Goal: Communication & Community: Answer question/provide support

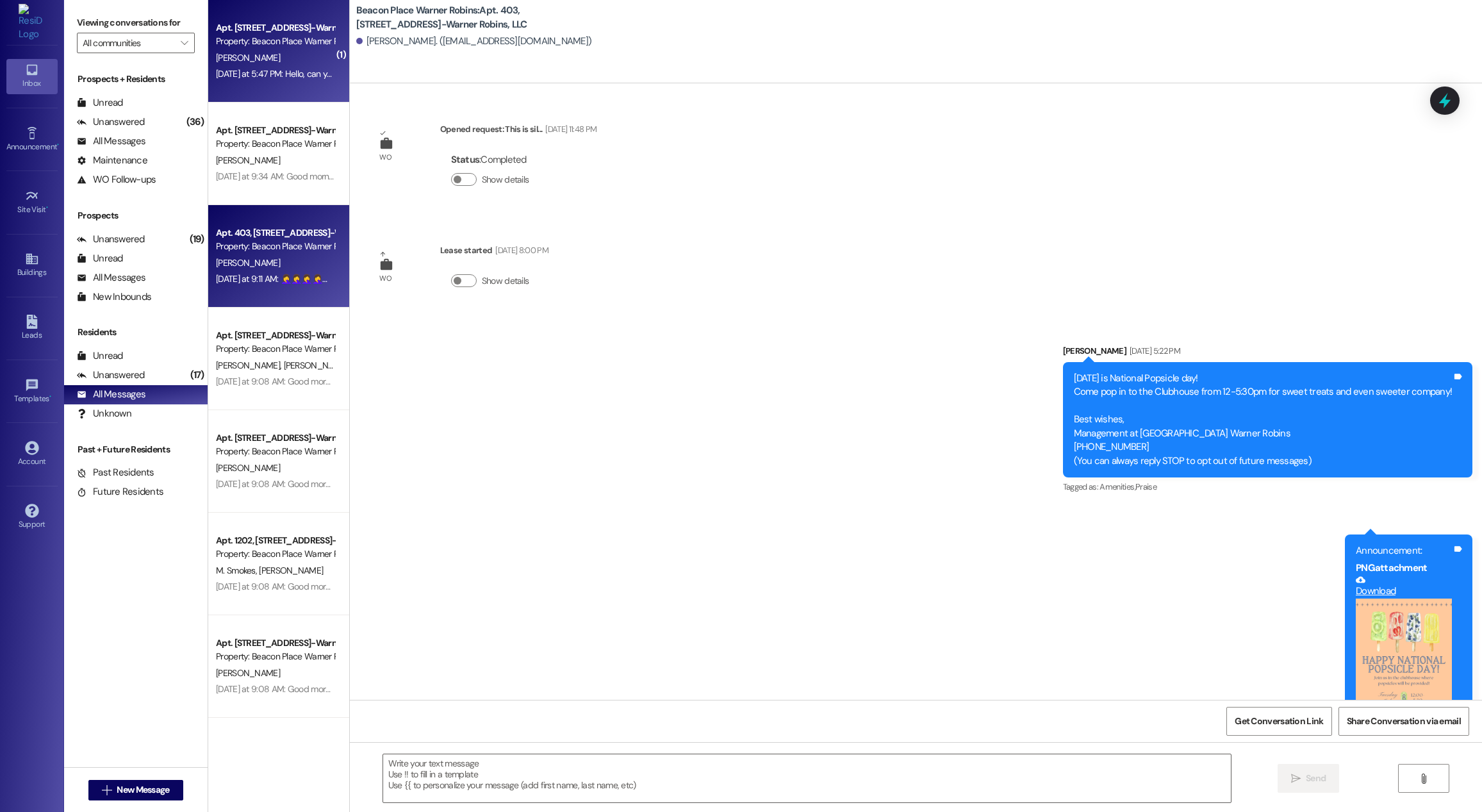
scroll to position [1989, 0]
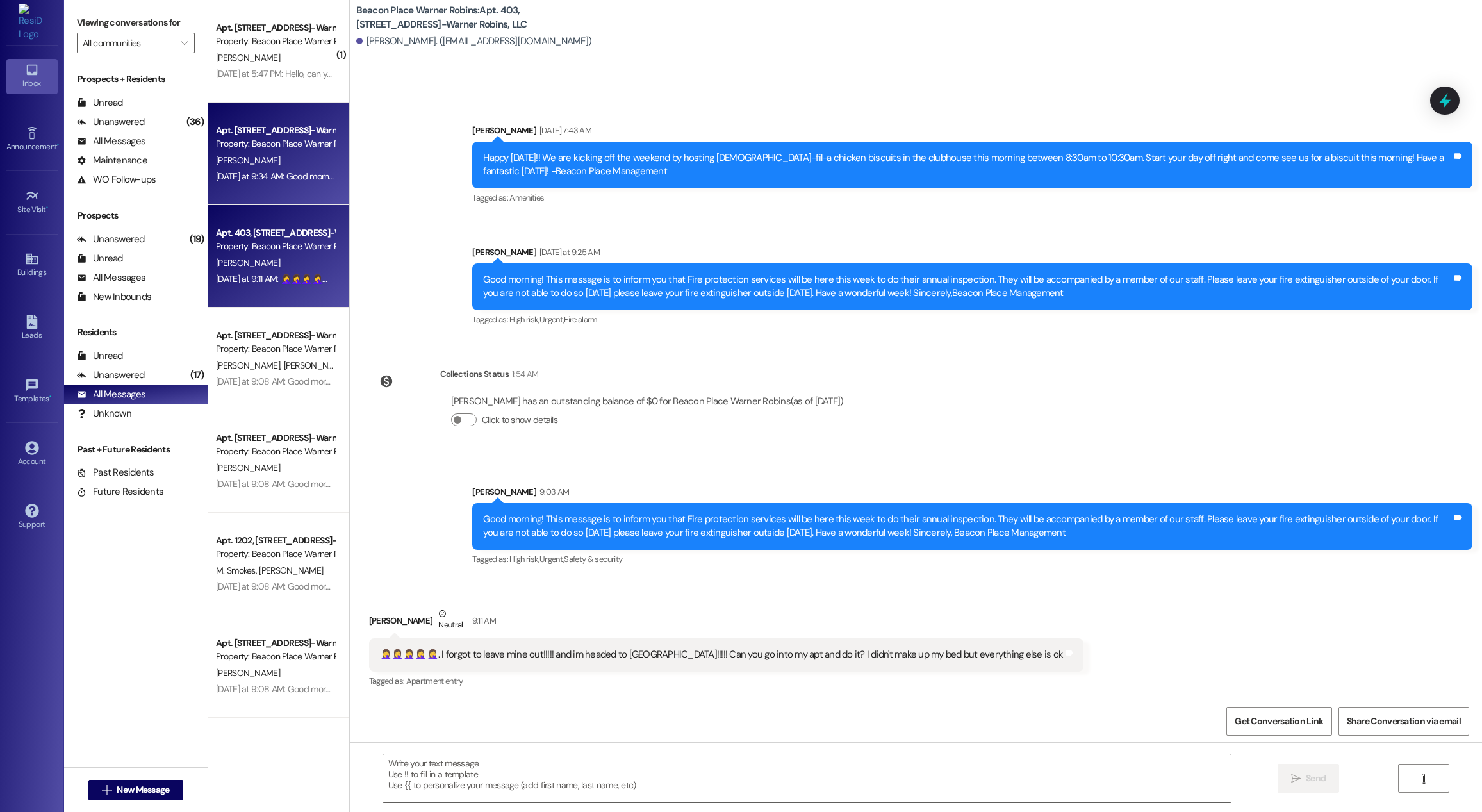
click at [266, 102] on div "Apt. 3206, [STREET_ADDRESS]-Warner Robins, LLC Property: [GEOGRAPHIC_DATA] Warn…" at bounding box center [278, 153] width 141 height 102
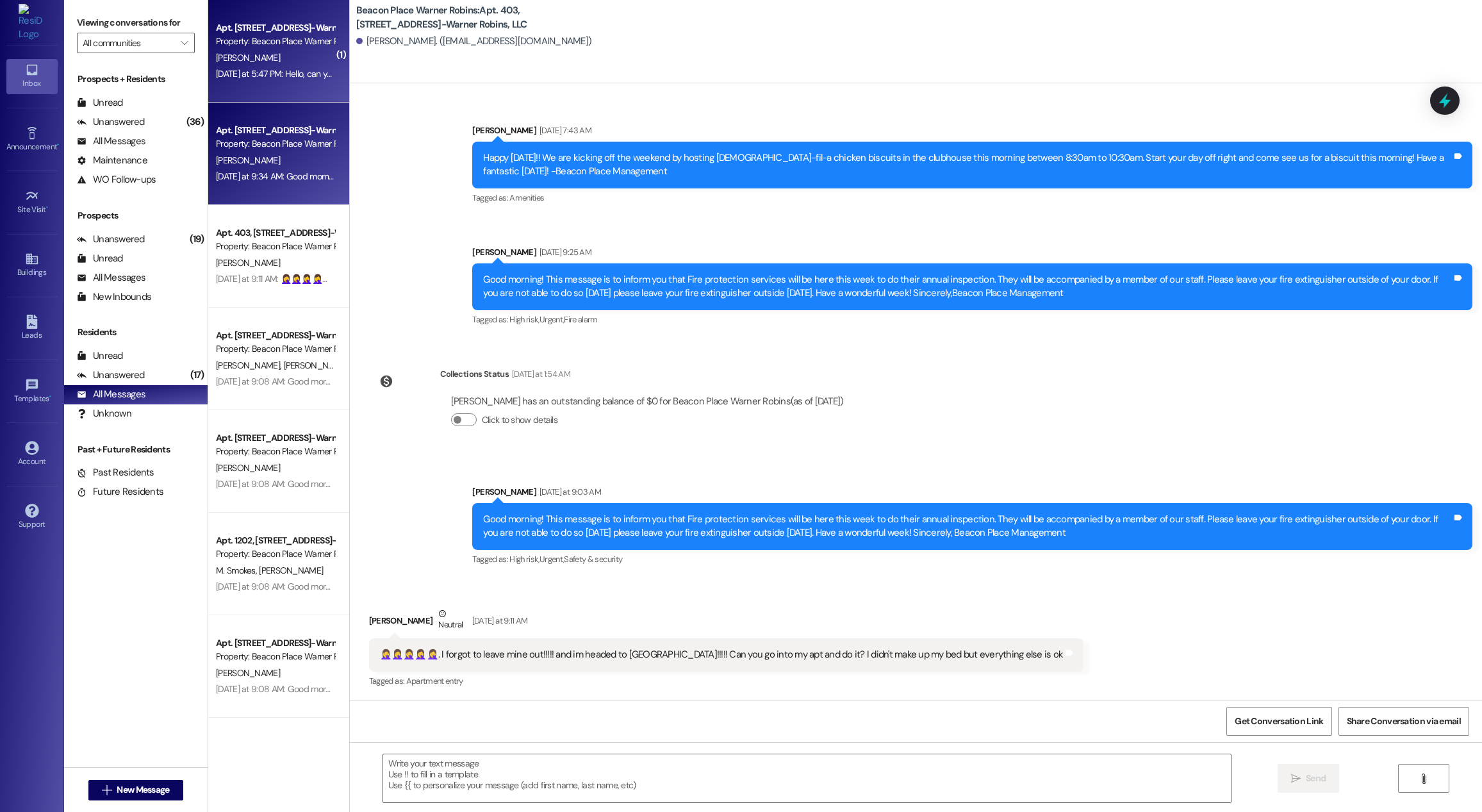
click at [270, 71] on div "[DATE] at 5:47 PM: Hello, can you please make sure only one person enters my un…" at bounding box center [509, 74] width 586 height 11
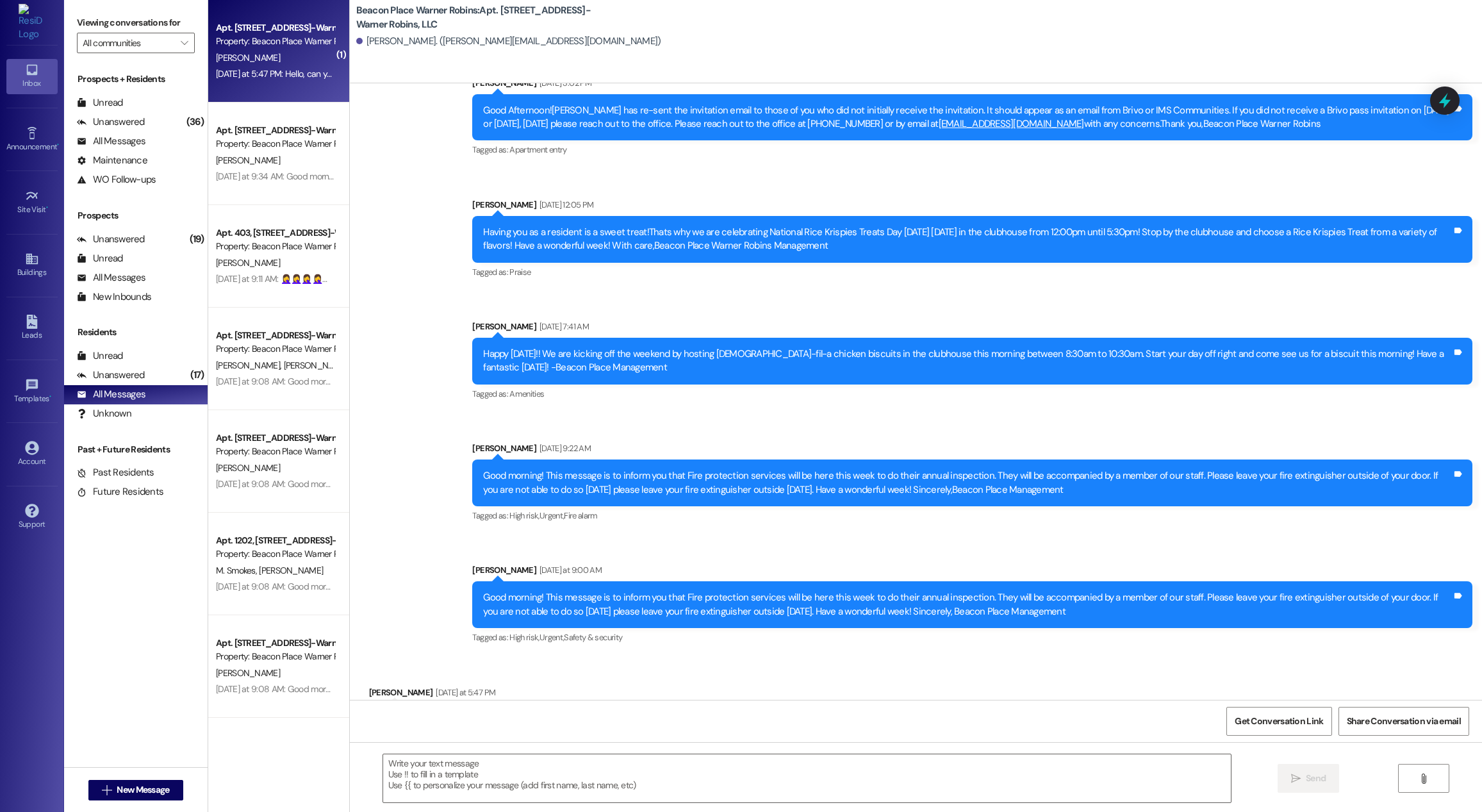
scroll to position [15112, 0]
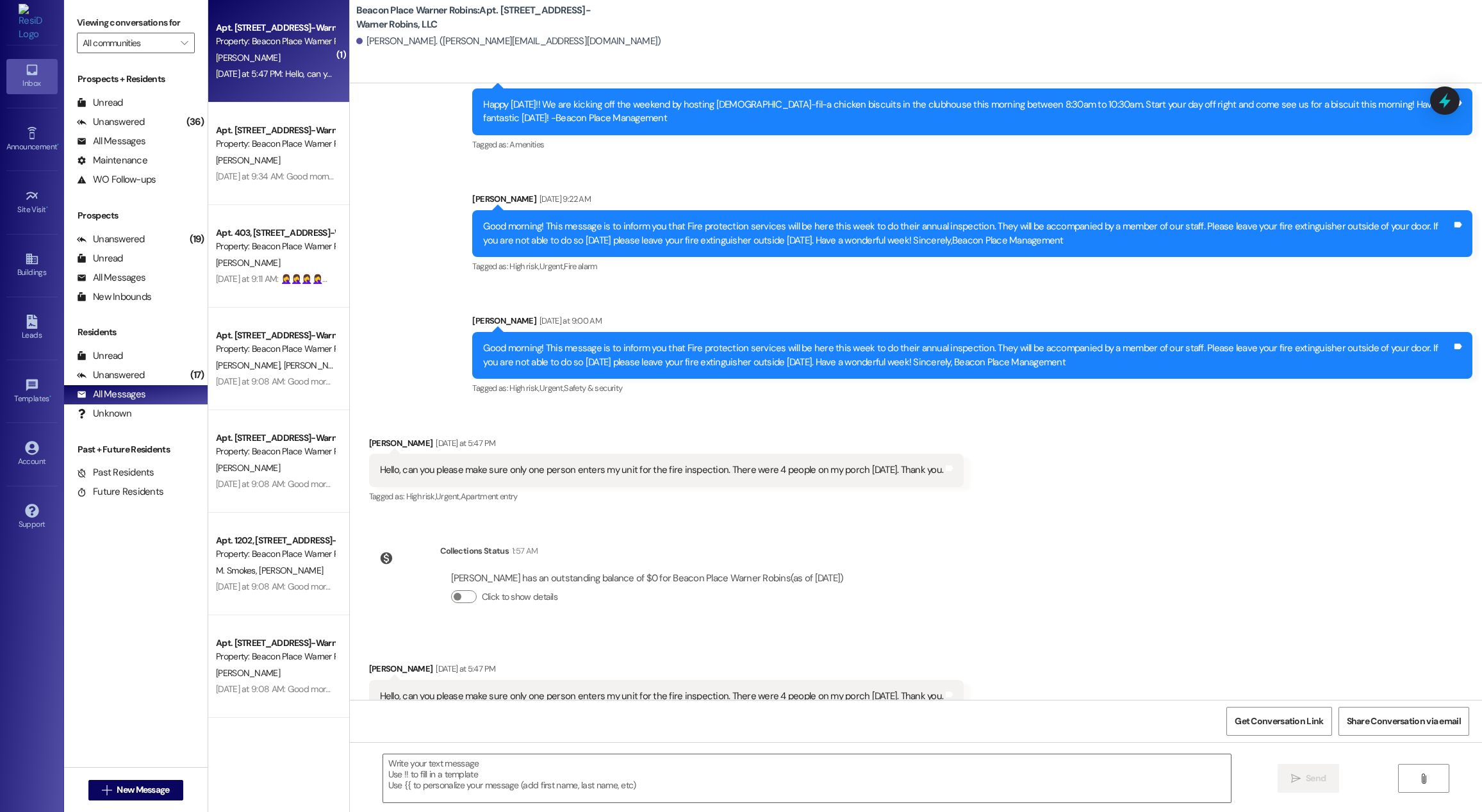
click at [235, 84] on div "Apt. [STREET_ADDRESS]-Warner Robins, LLC Property: [GEOGRAPHIC_DATA] Warner Rob…" at bounding box center [278, 51] width 141 height 102
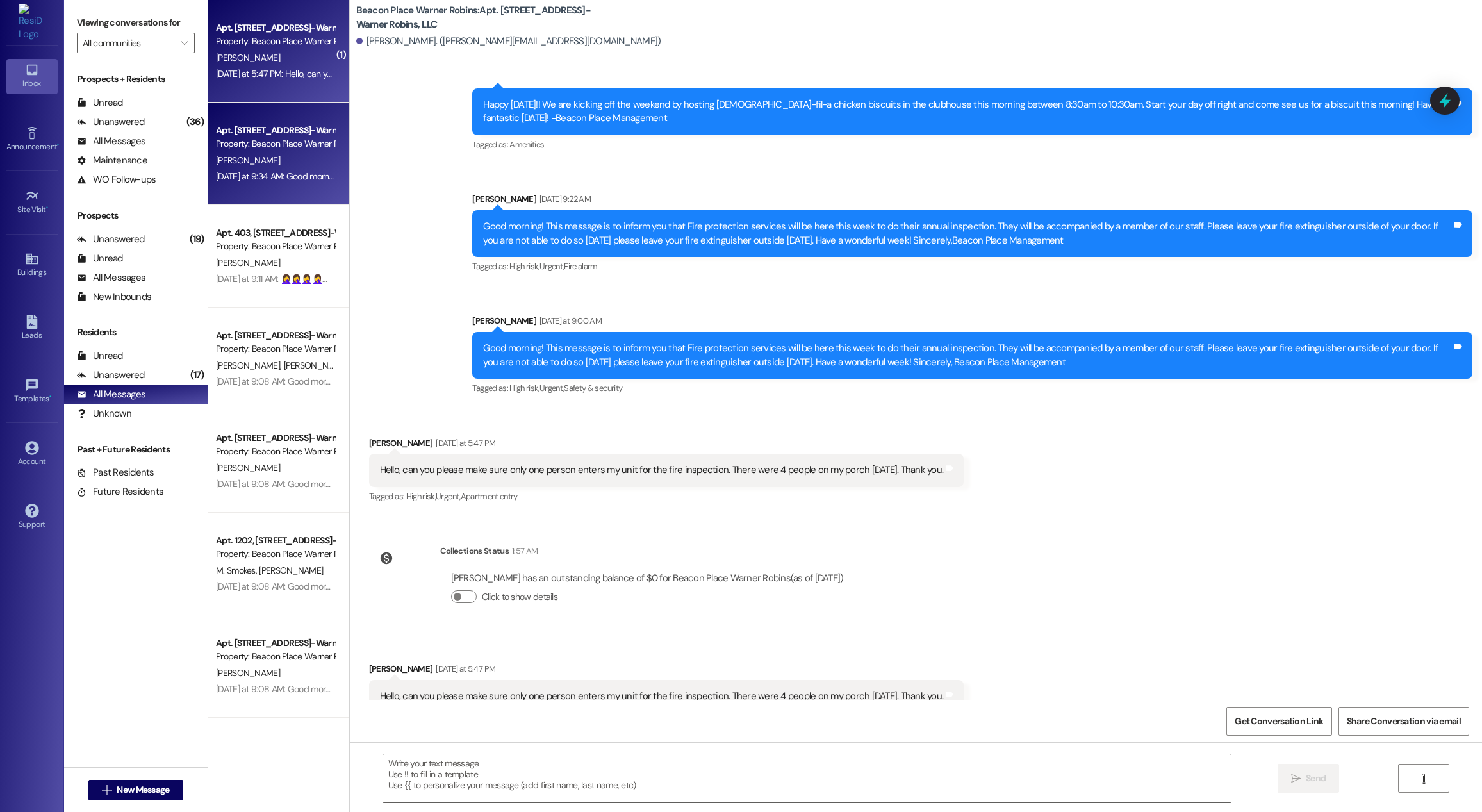
click at [255, 159] on div "[PERSON_NAME]" at bounding box center [275, 160] width 121 height 16
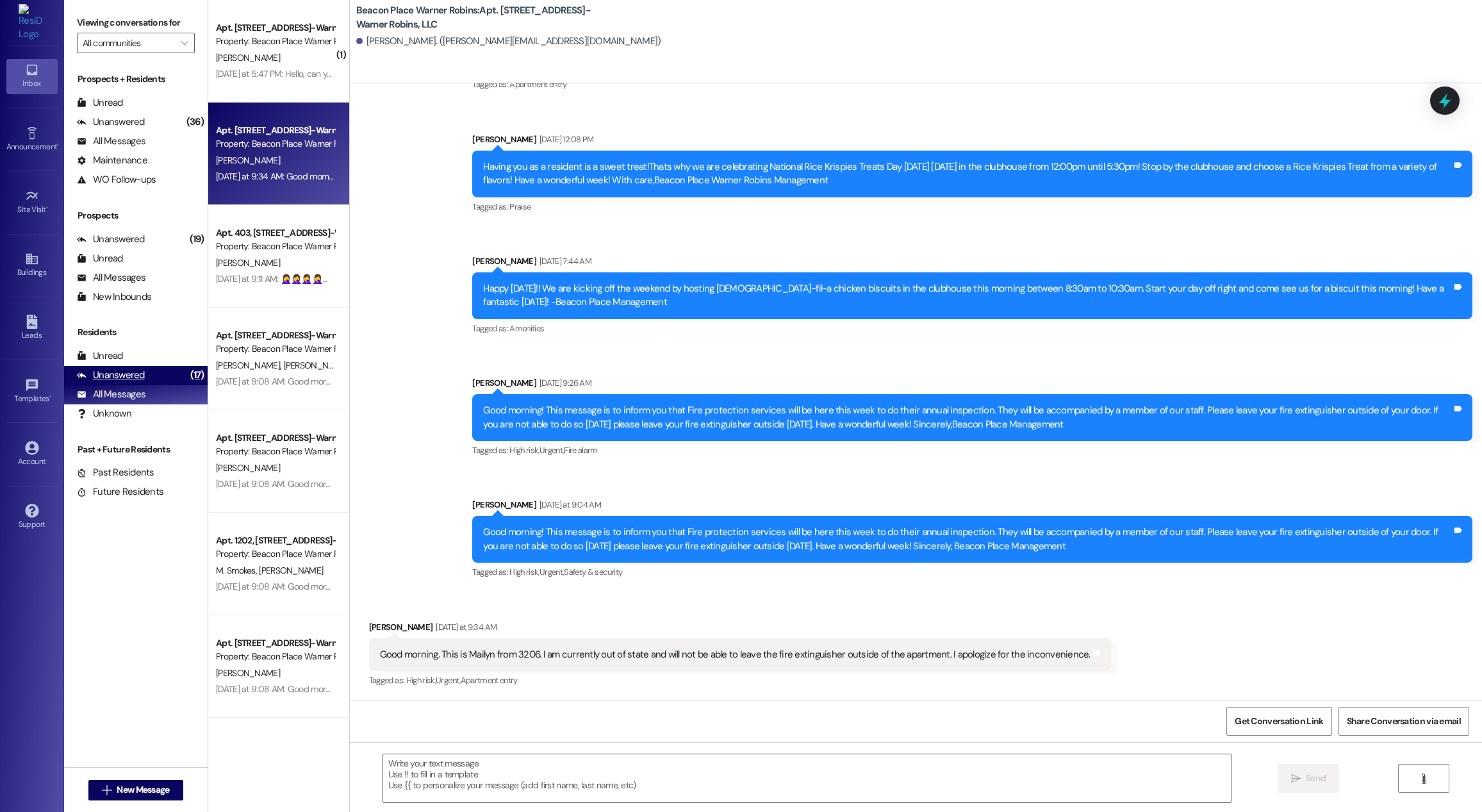
click at [132, 370] on div "Unanswered" at bounding box center [111, 374] width 68 height 13
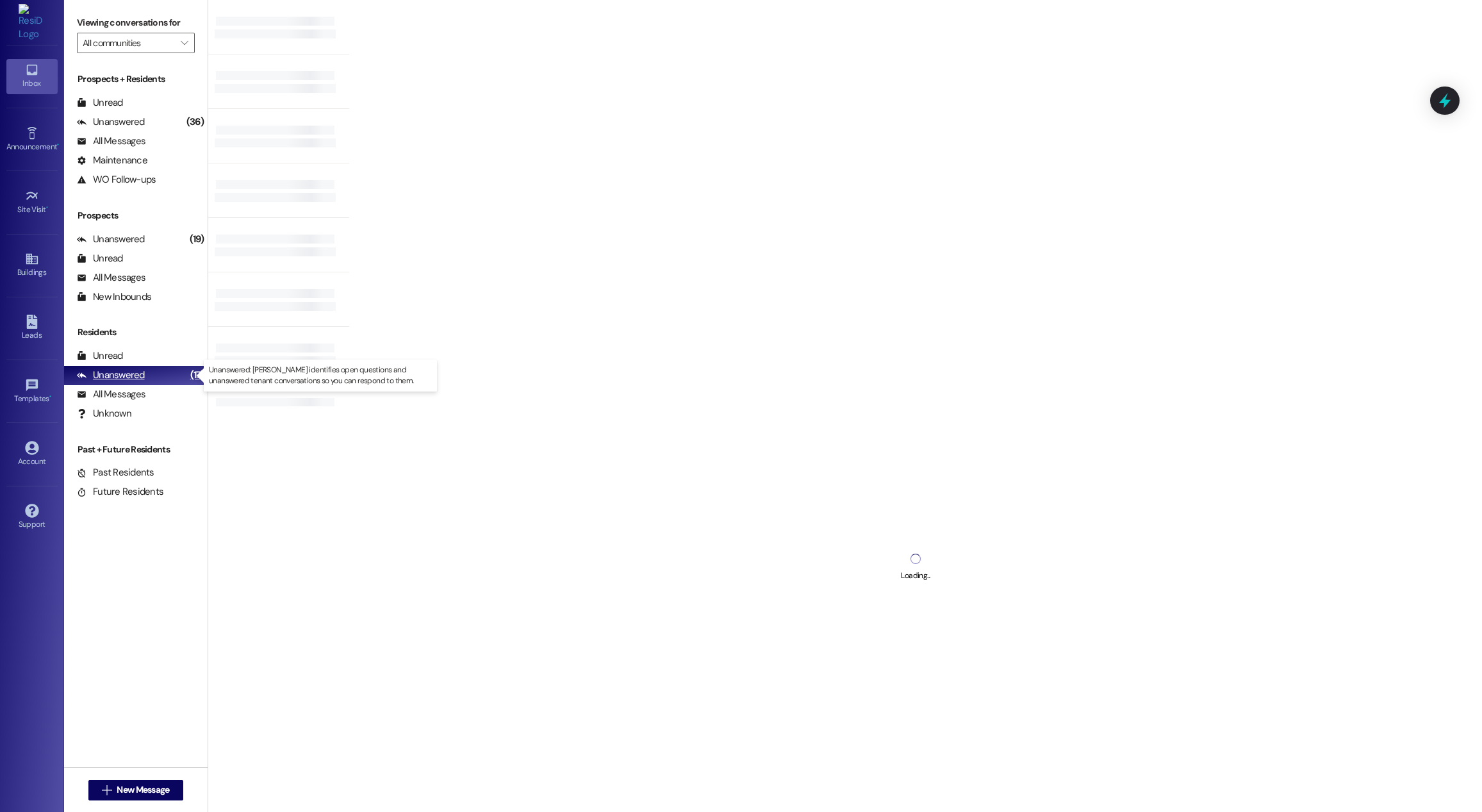
click at [132, 370] on div "Unanswered" at bounding box center [111, 374] width 68 height 13
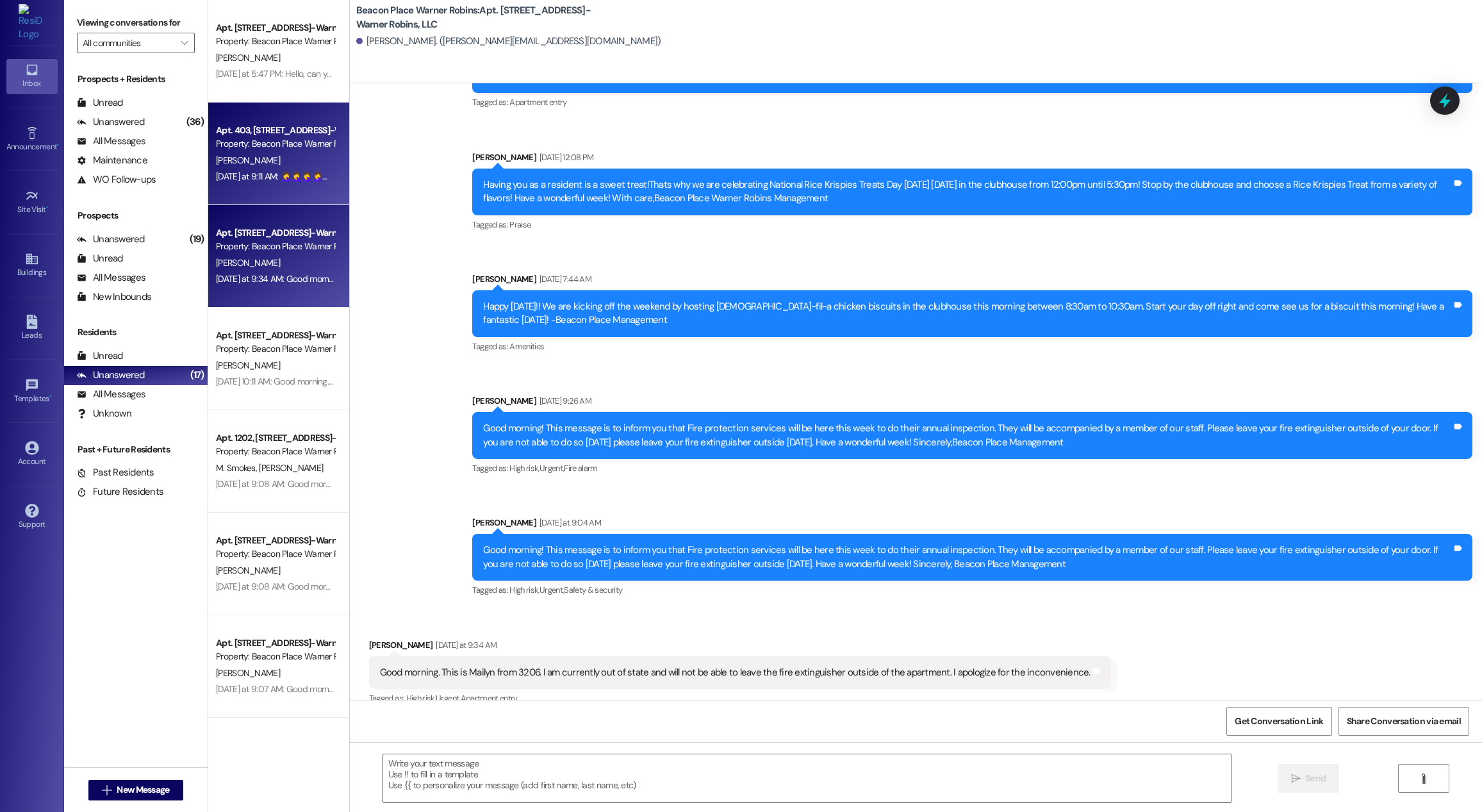
click at [291, 178] on div "[DATE] at 9:11 AM: 🤦‍♀️🤦‍♀️🤦‍♀️🤦‍♀️🤦‍♀️. I forgot to leave mine out!!!!! and im…" at bounding box center [564, 176] width 696 height 11
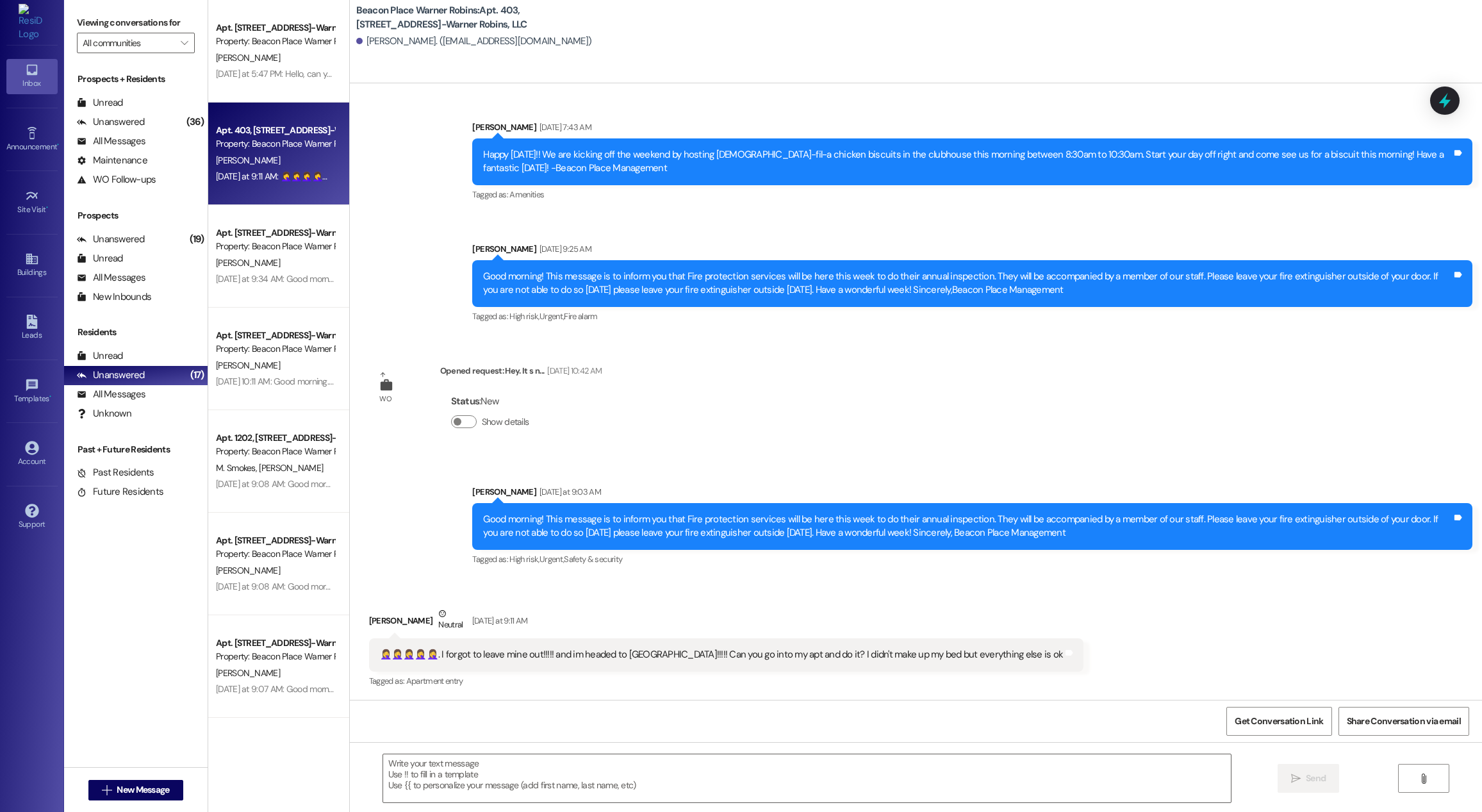
scroll to position [1992, 0]
click at [128, 794] on span "New Message" at bounding box center [143, 789] width 53 height 13
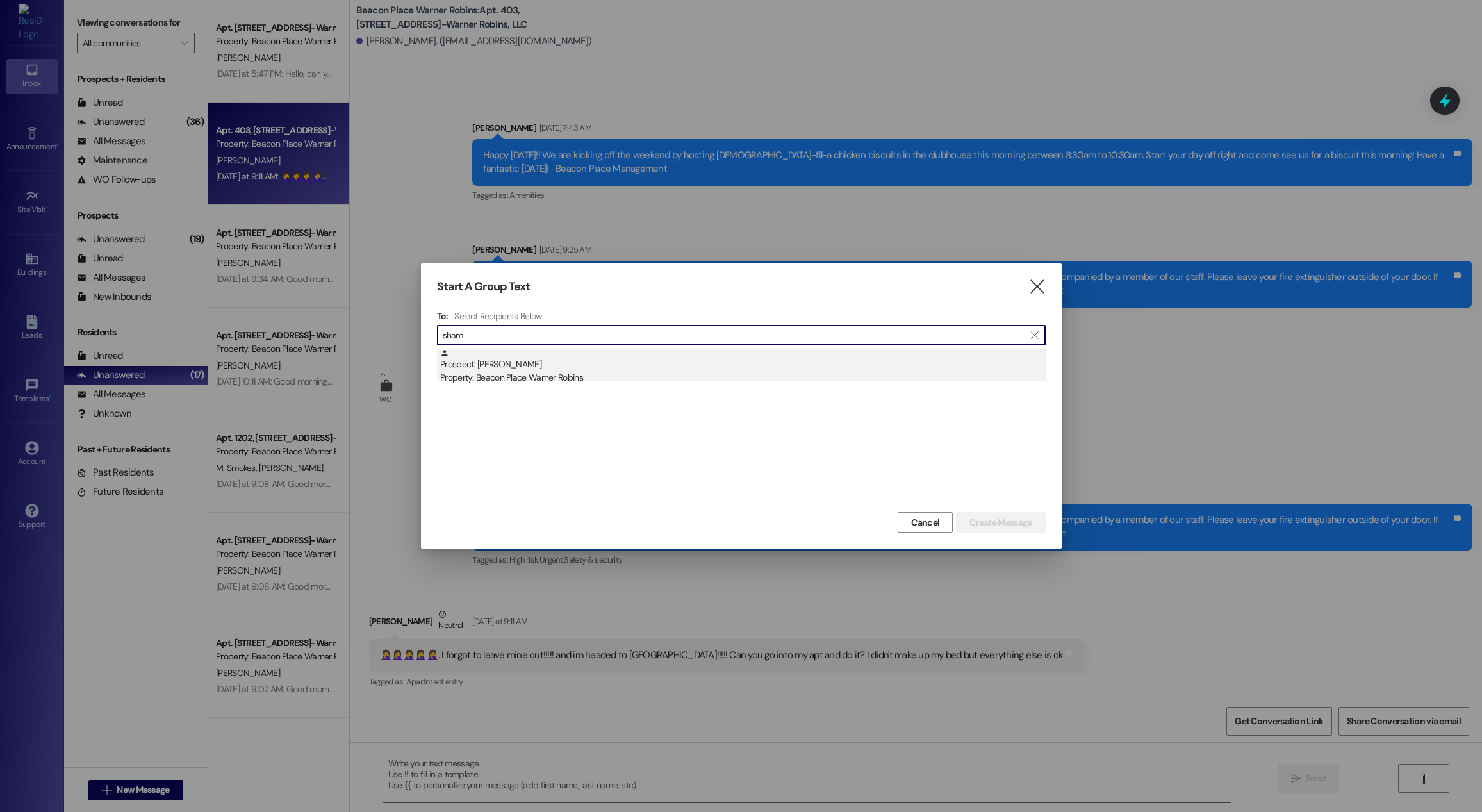
type input "sham"
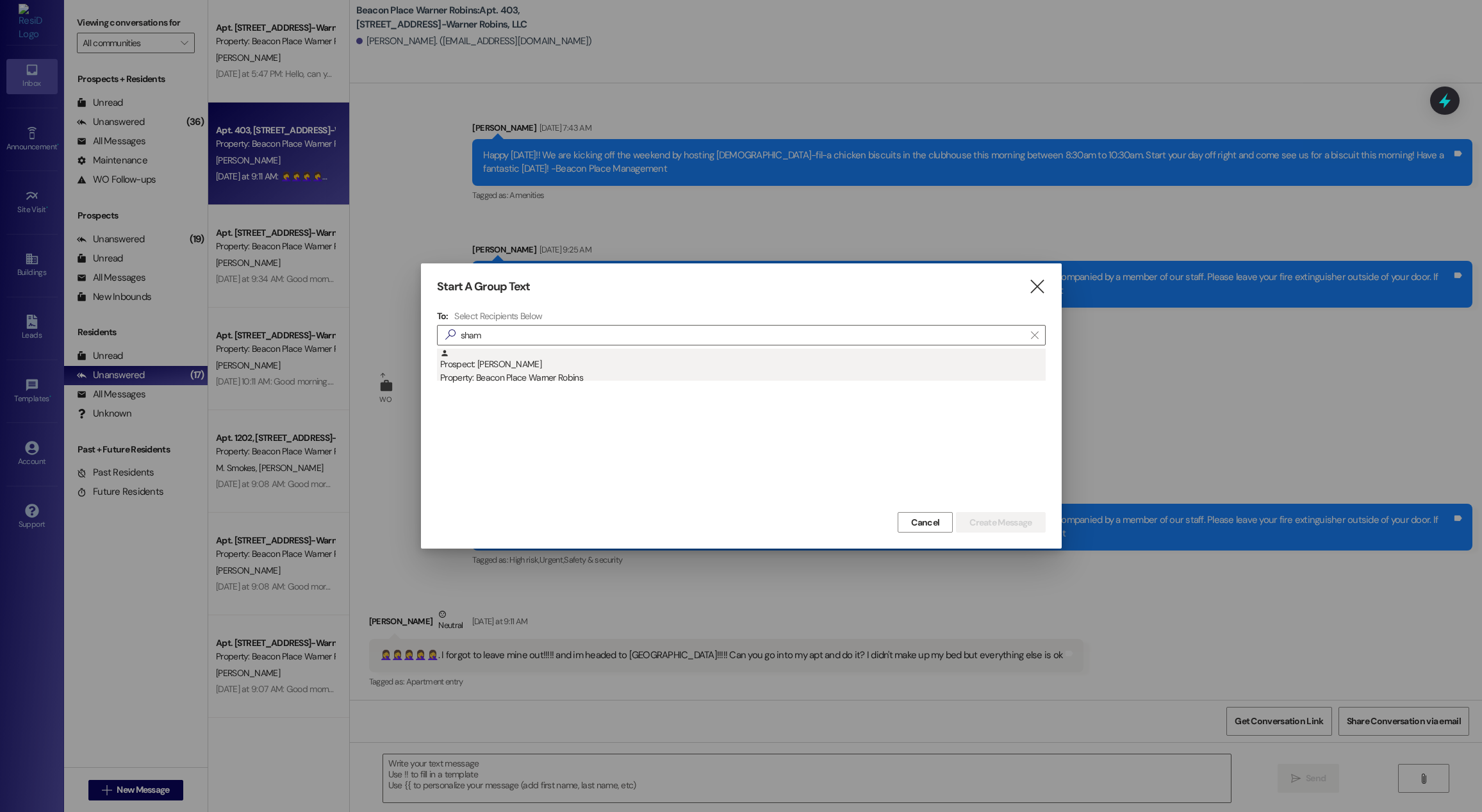
click at [551, 371] on div "Property: Beacon Place Warner Robins" at bounding box center [743, 377] width 606 height 13
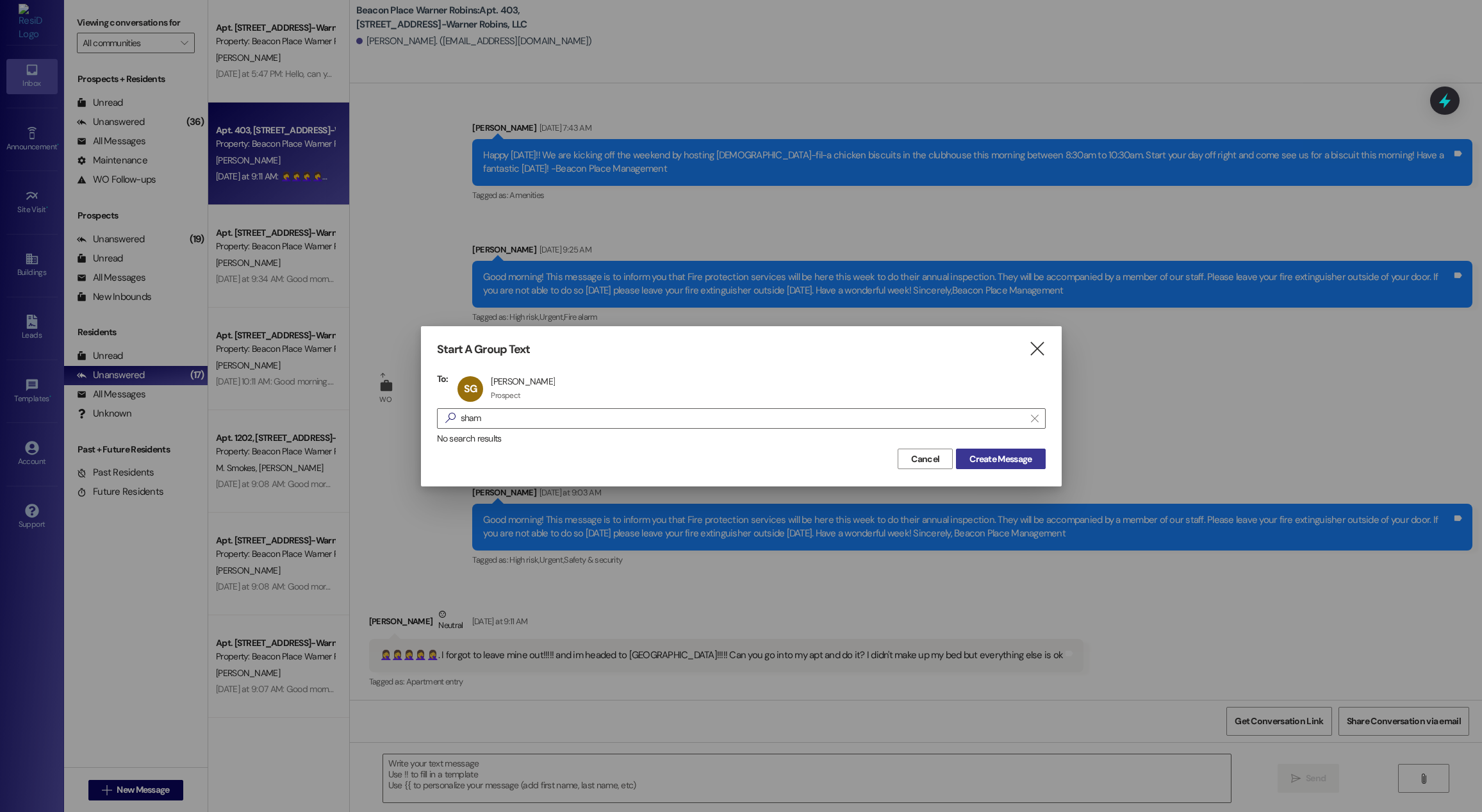
click at [1007, 458] on span "Create Message" at bounding box center [1001, 458] width 62 height 13
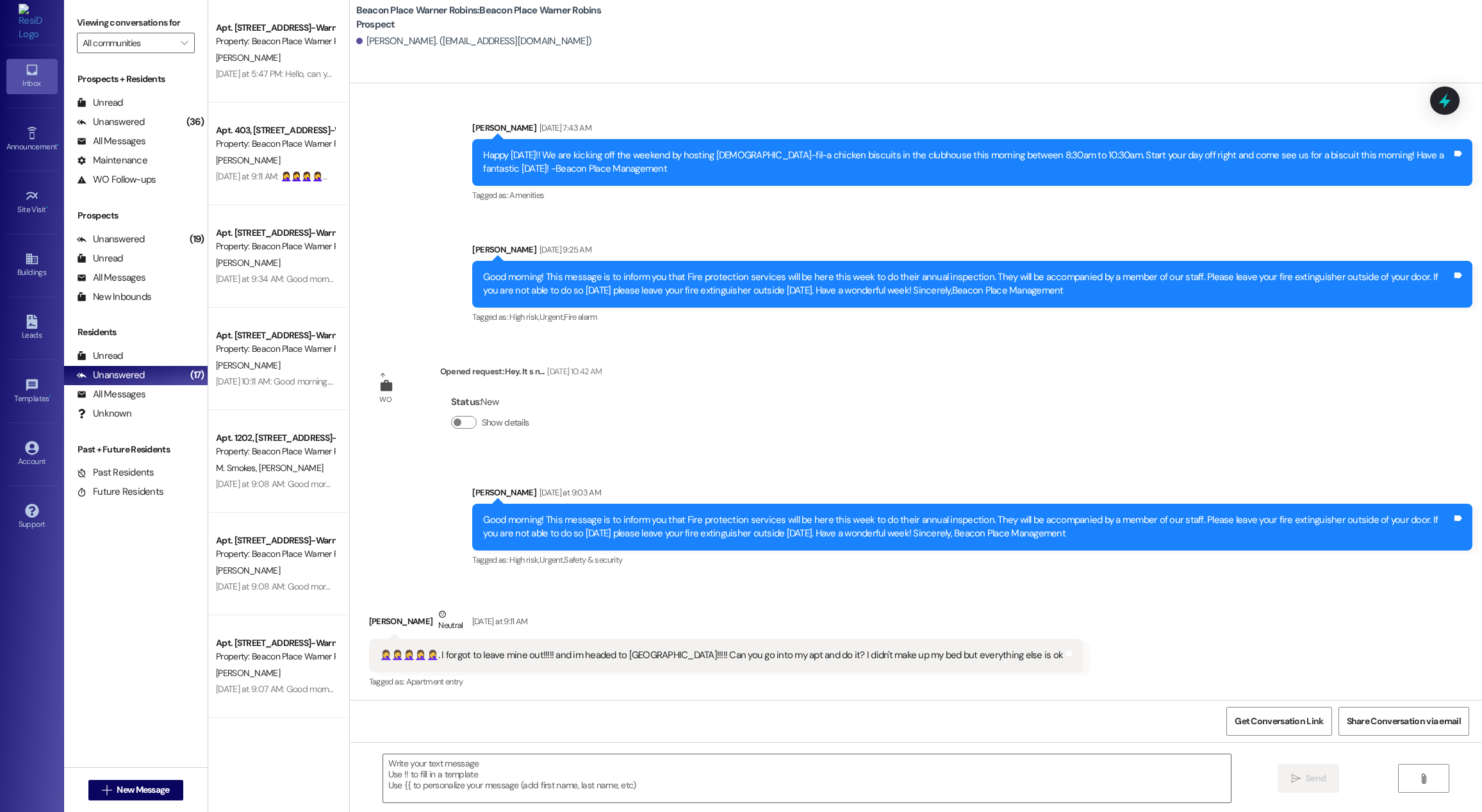
scroll to position [1, 0]
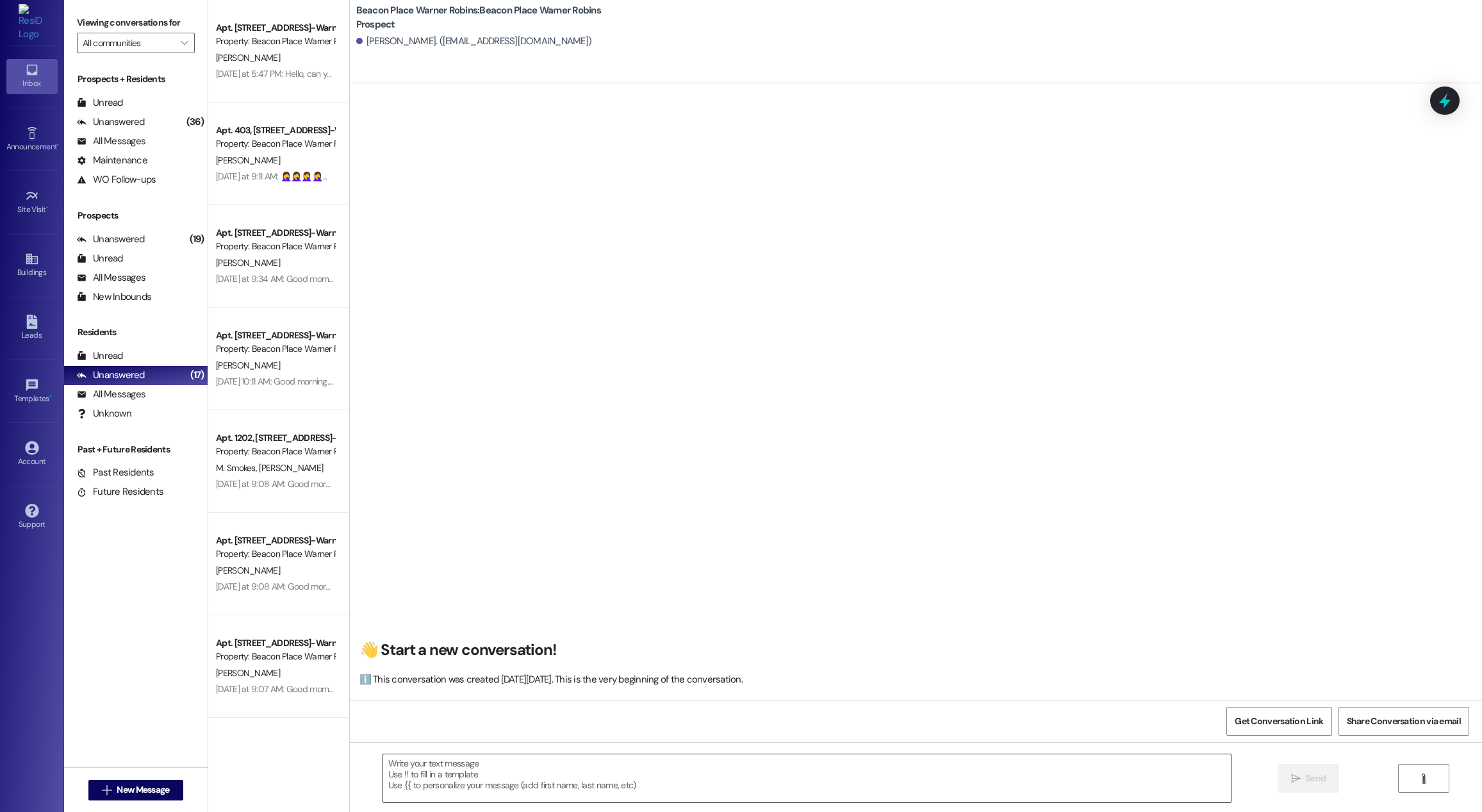
click at [518, 779] on textarea at bounding box center [807, 778] width 848 height 48
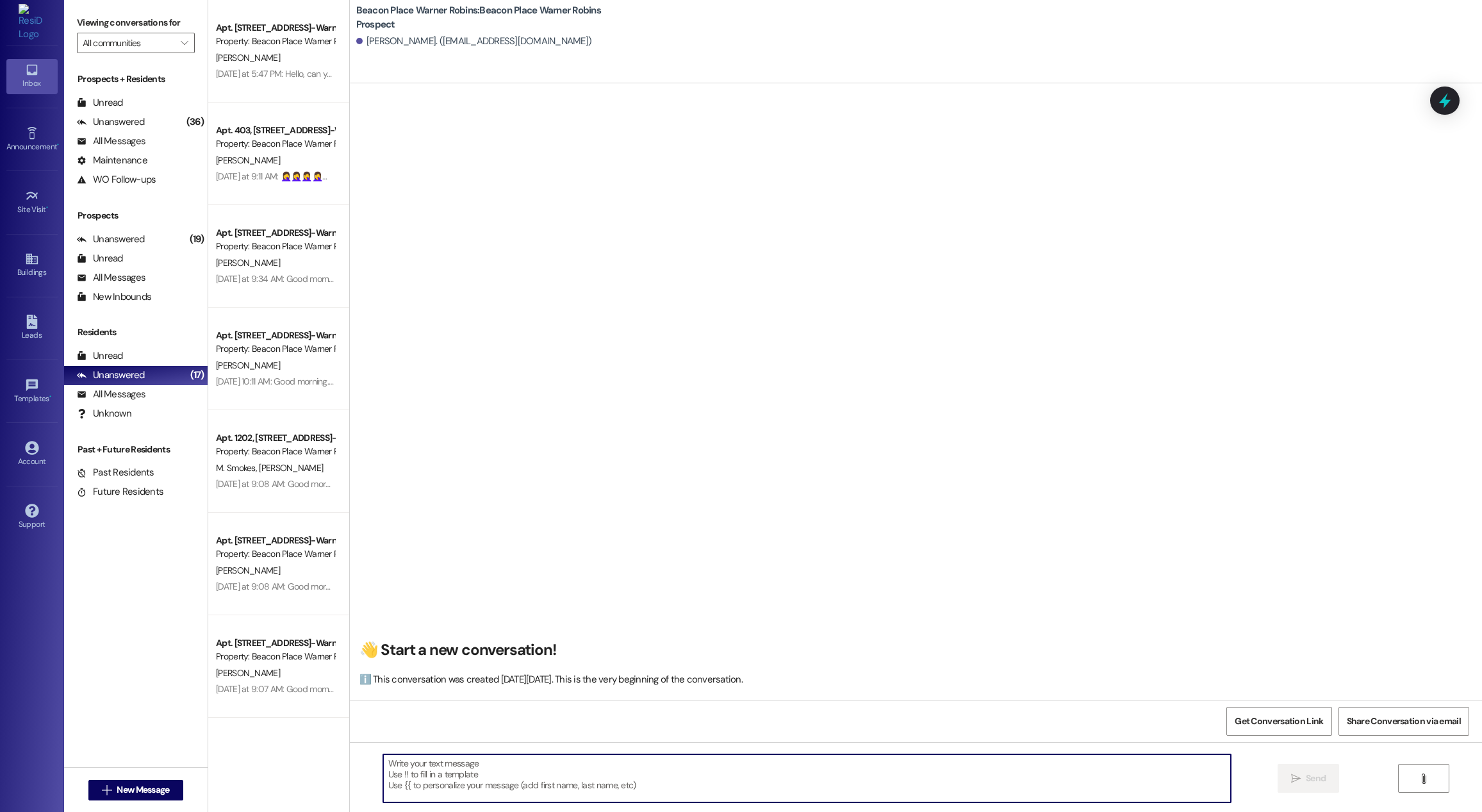
paste textarea "Happy [DATE]! ☀️ This is [PERSON_NAME] at [GEOGRAPHIC_DATA] in [GEOGRAPHIC_DATA…"
drag, startPoint x: 527, startPoint y: 788, endPoint x: 329, endPoint y: 788, distance: 198.0
click at [329, 788] on div "Apt. [STREET_ADDRESS]-Warner Robins, LLC Property: [GEOGRAPHIC_DATA] Warner Rob…" at bounding box center [846, 406] width 1275 height 812
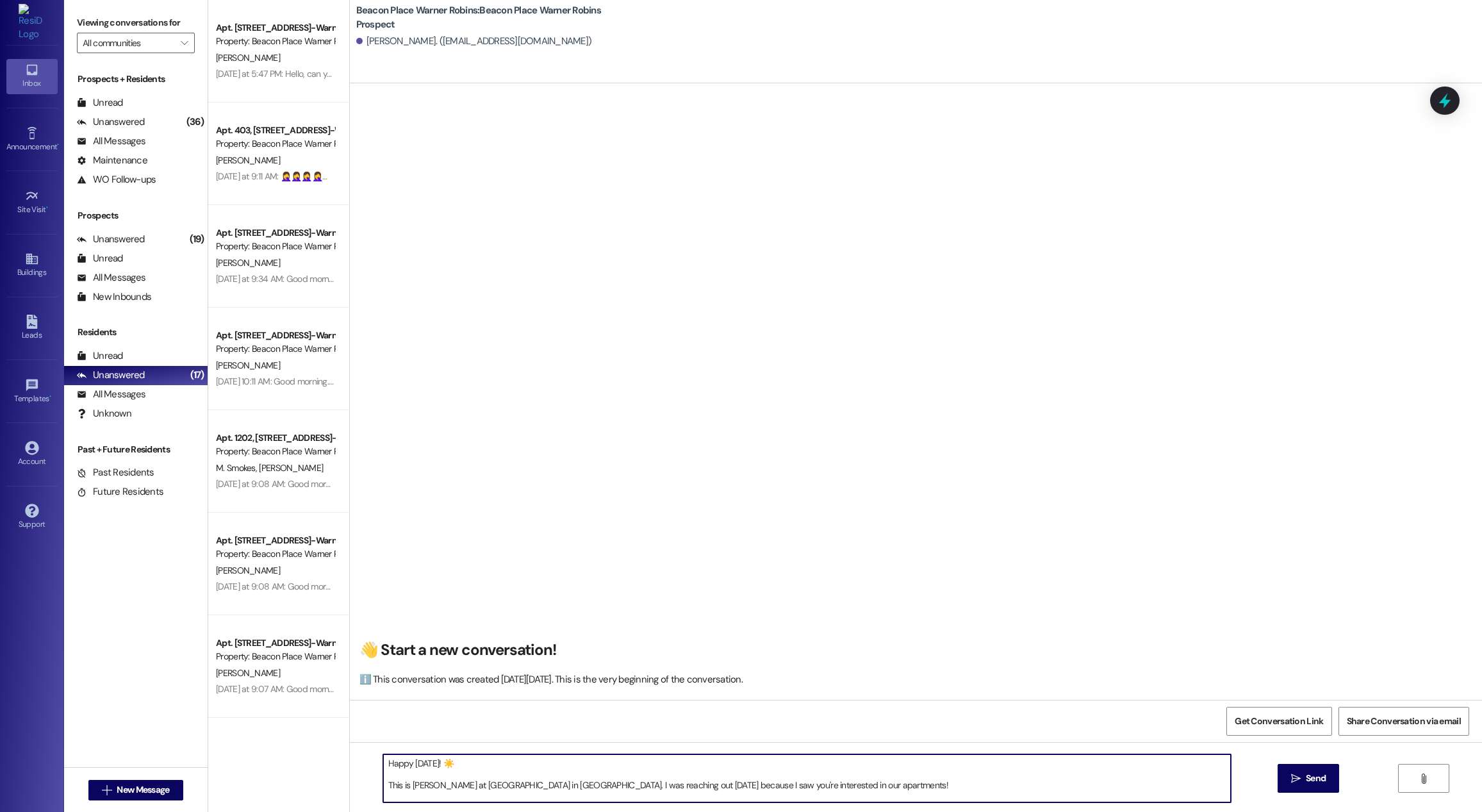
drag, startPoint x: 1160, startPoint y: 766, endPoint x: 636, endPoint y: 789, distance: 524.5
click at [636, 789] on textarea "Happy [DATE]! ☀️ This is [PERSON_NAME] at [GEOGRAPHIC_DATA] in [GEOGRAPHIC_DATA…" at bounding box center [807, 778] width 848 height 48
click at [599, 774] on textarea "Happy [DATE]! ☀️ This is [PERSON_NAME] at [GEOGRAPHIC_DATA] in [GEOGRAPHIC_DATA…" at bounding box center [807, 778] width 848 height 48
click at [385, 786] on textarea "Happy [DATE]! ☀️ This is [PERSON_NAME] at [GEOGRAPHIC_DATA] in [GEOGRAPHIC_DATA…" at bounding box center [807, 778] width 848 height 48
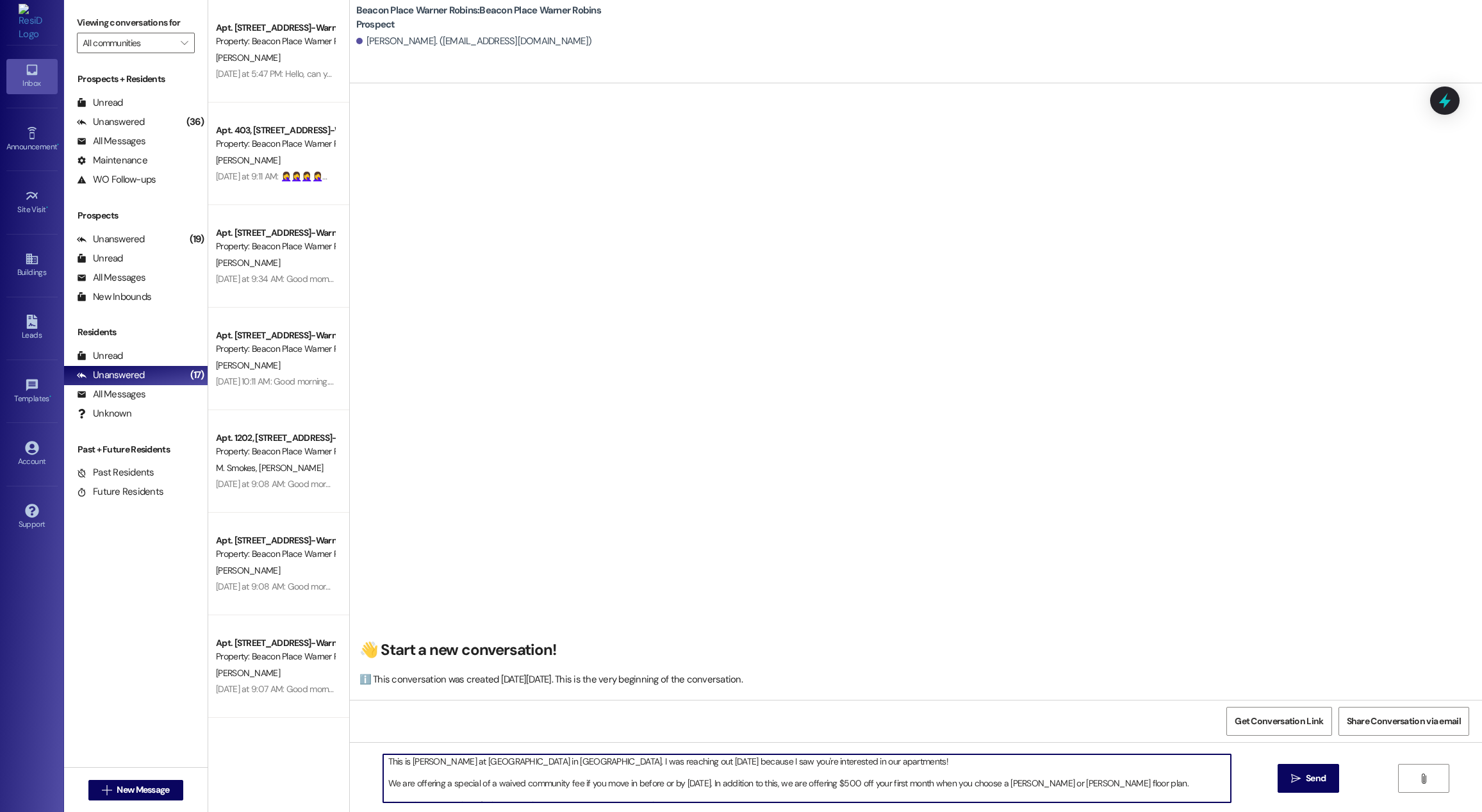
drag, startPoint x: 379, startPoint y: 785, endPoint x: 1124, endPoint y: 788, distance: 745.0
click at [1124, 788] on textarea "Happy [DATE]! ☀️ This is [PERSON_NAME] at [GEOGRAPHIC_DATA] in [GEOGRAPHIC_DATA…" at bounding box center [807, 778] width 848 height 48
click at [1159, 772] on textarea "Happy [DATE]! ☀️ This is [PERSON_NAME] at [GEOGRAPHIC_DATA] in [GEOGRAPHIC_DATA…" at bounding box center [807, 778] width 848 height 48
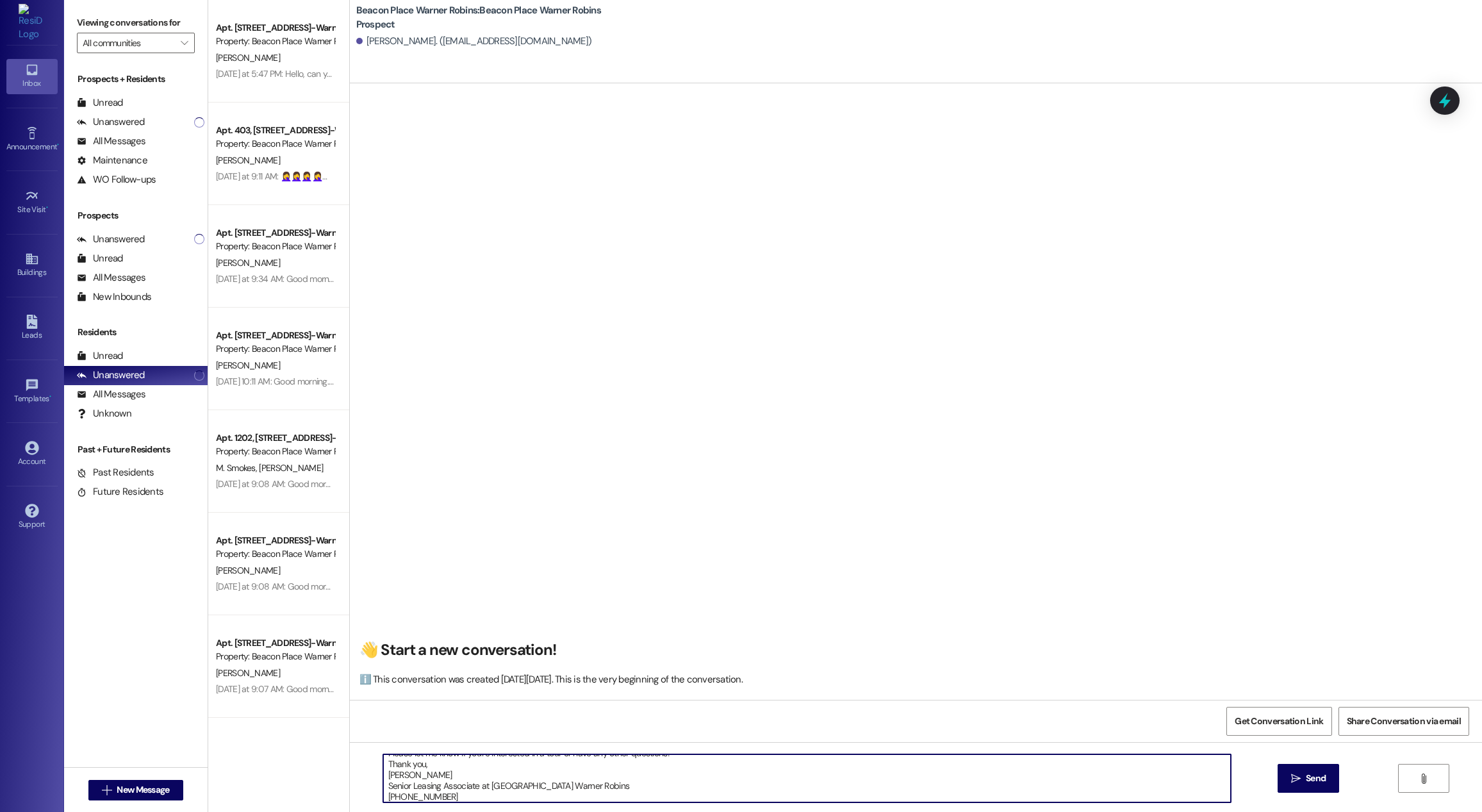
scroll to position [102, 0]
click at [391, 788] on textarea "Happy [DATE]! ☀️ This is [PERSON_NAME] at [GEOGRAPHIC_DATA] in [GEOGRAPHIC_DATA…" at bounding box center [807, 778] width 848 height 48
type textarea "Happy [DATE]! ☀️ This is [PERSON_NAME] at [GEOGRAPHIC_DATA] in [GEOGRAPHIC_DATA…"
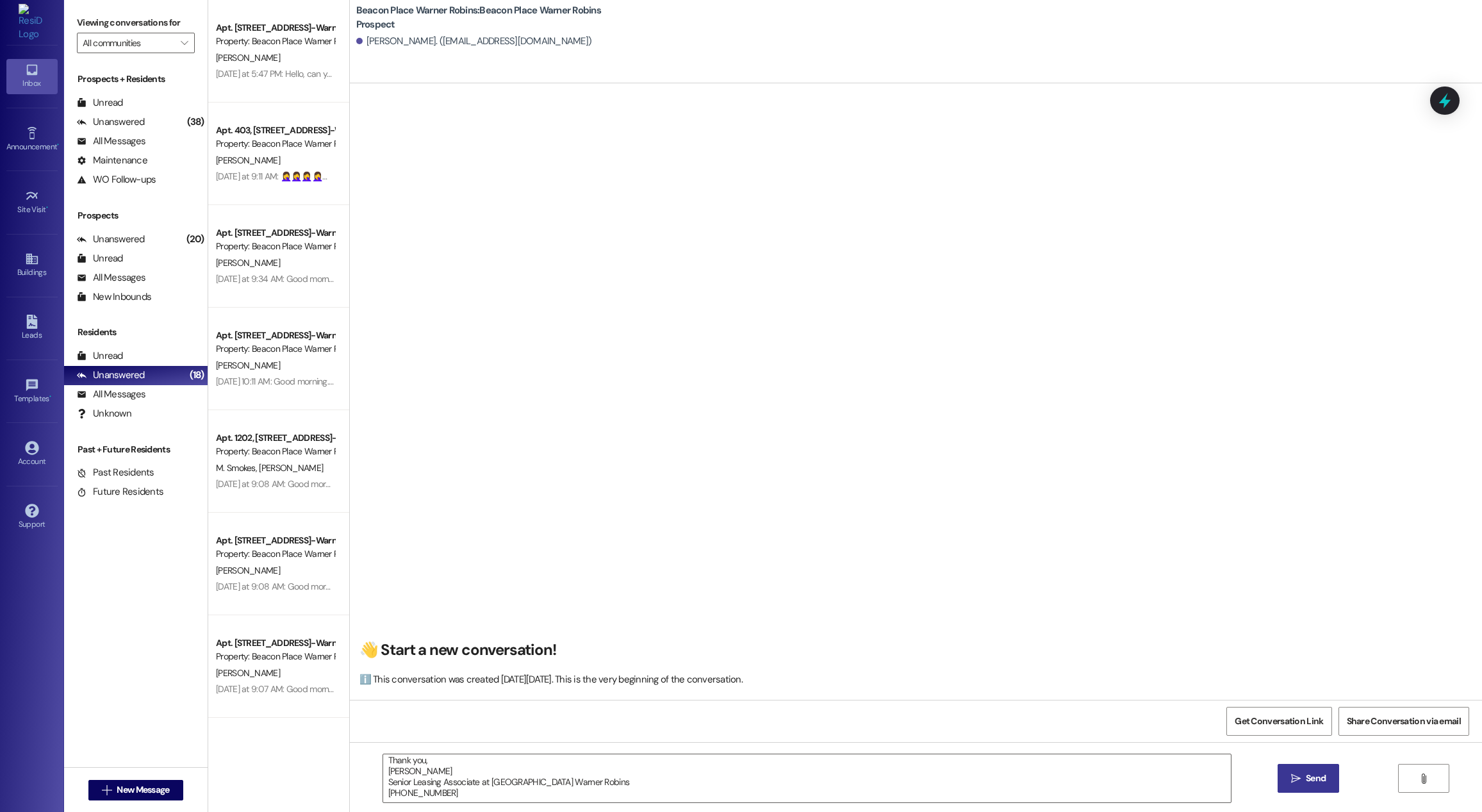
click at [1300, 780] on span " Send" at bounding box center [1309, 778] width 40 height 13
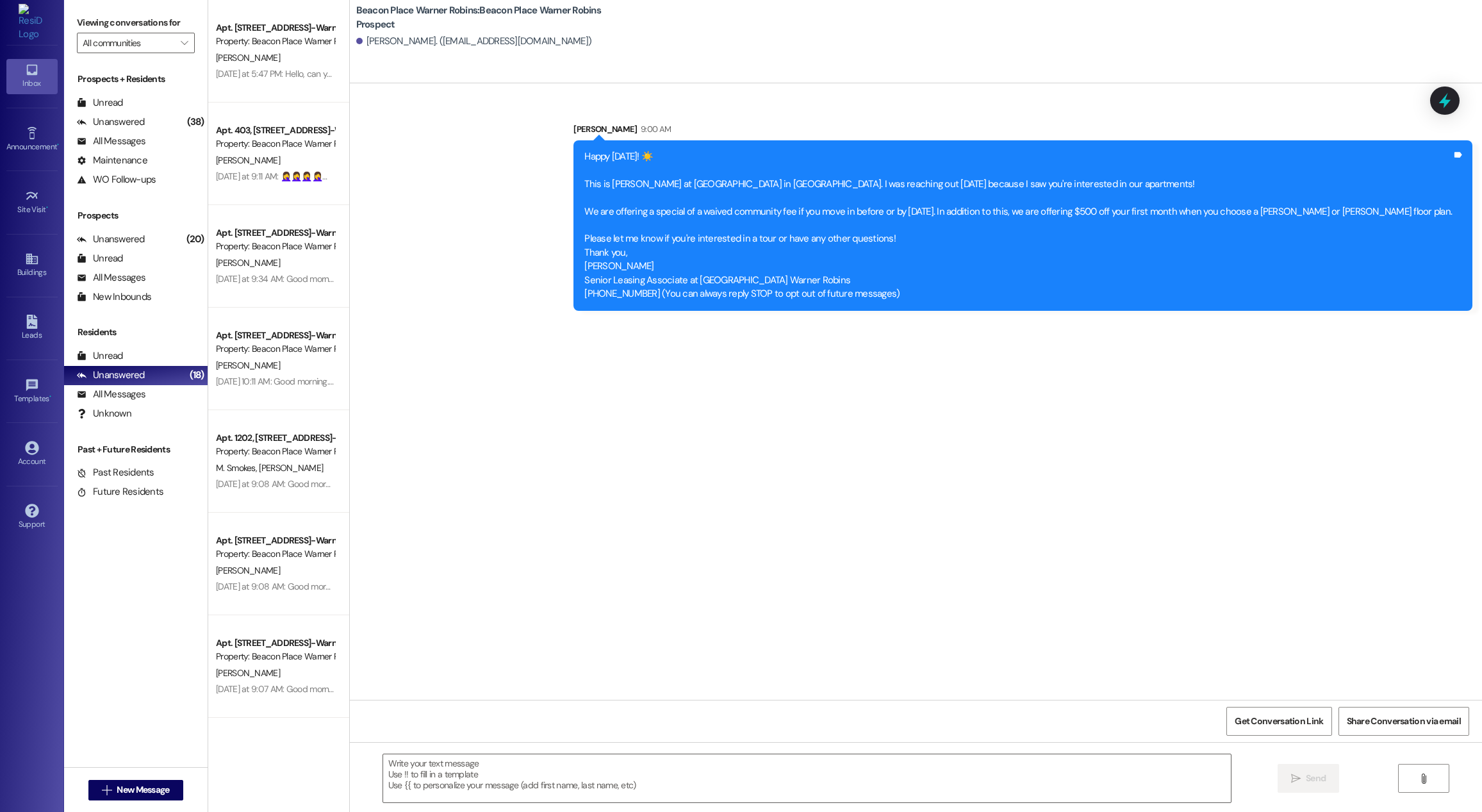
click at [126, 779] on div " New Message" at bounding box center [136, 789] width 95 height 32
click at [130, 791] on span "New Message" at bounding box center [143, 789] width 53 height 13
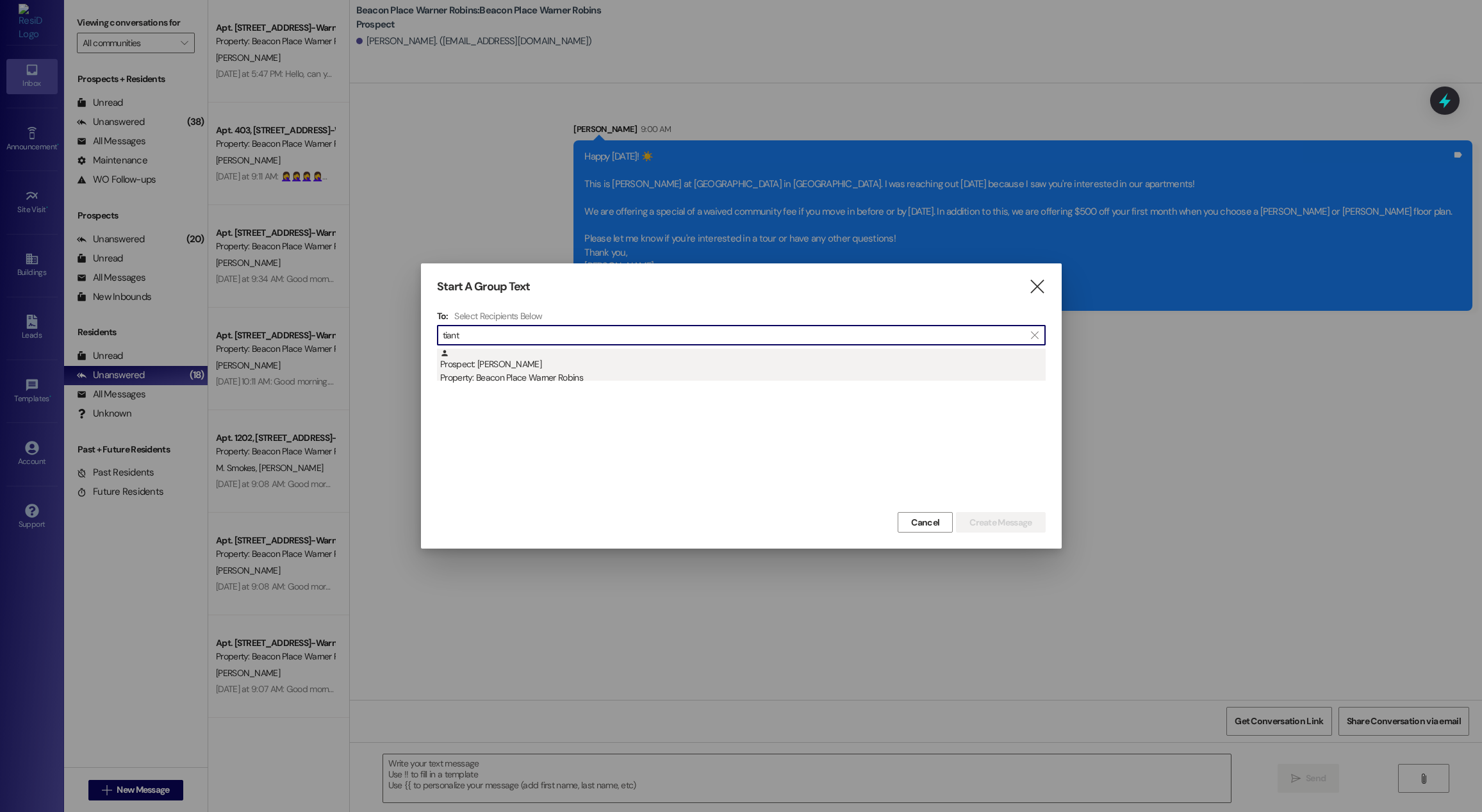
type input "tiant"
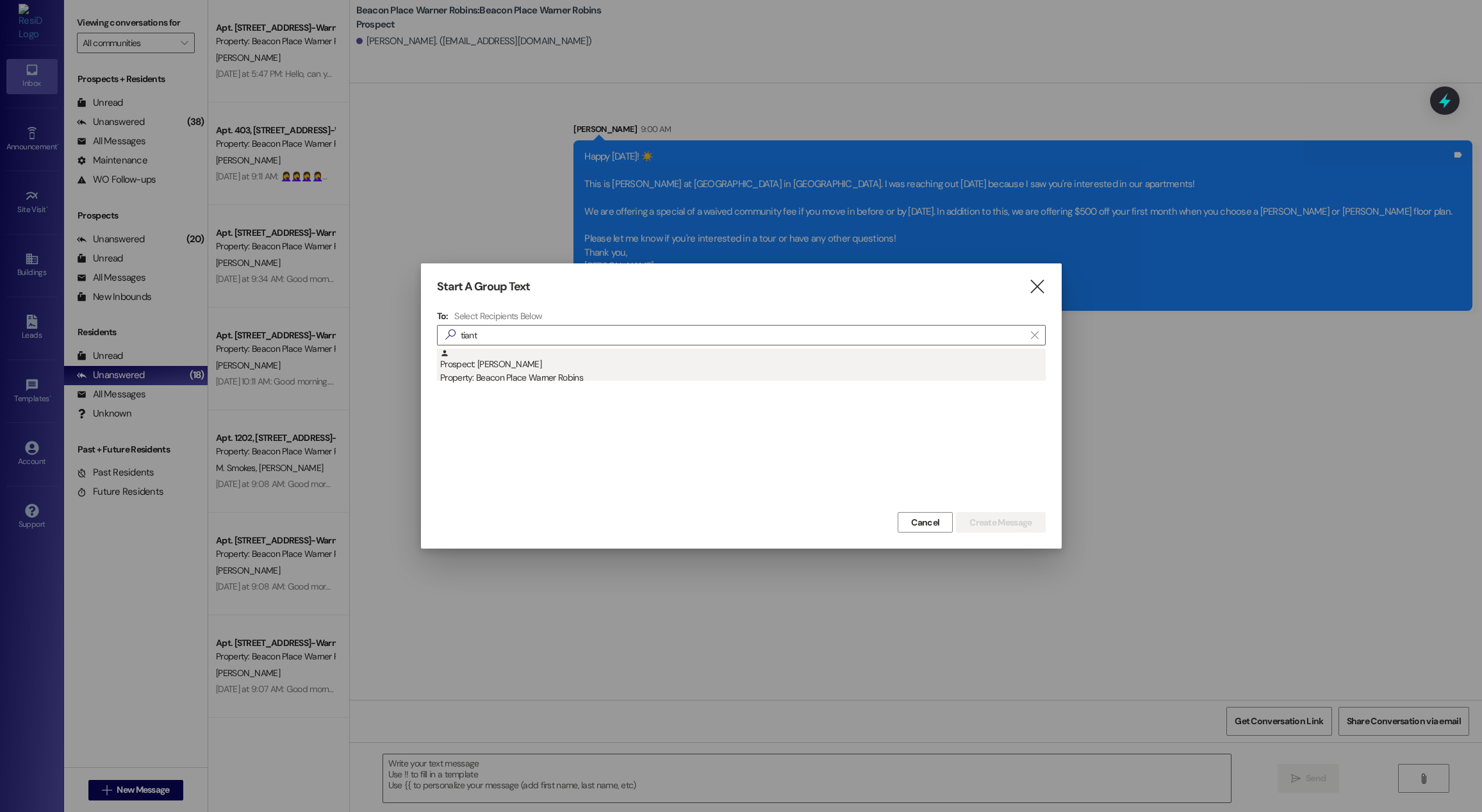
click at [541, 382] on div "Property: Beacon Place Warner Robins" at bounding box center [743, 377] width 606 height 13
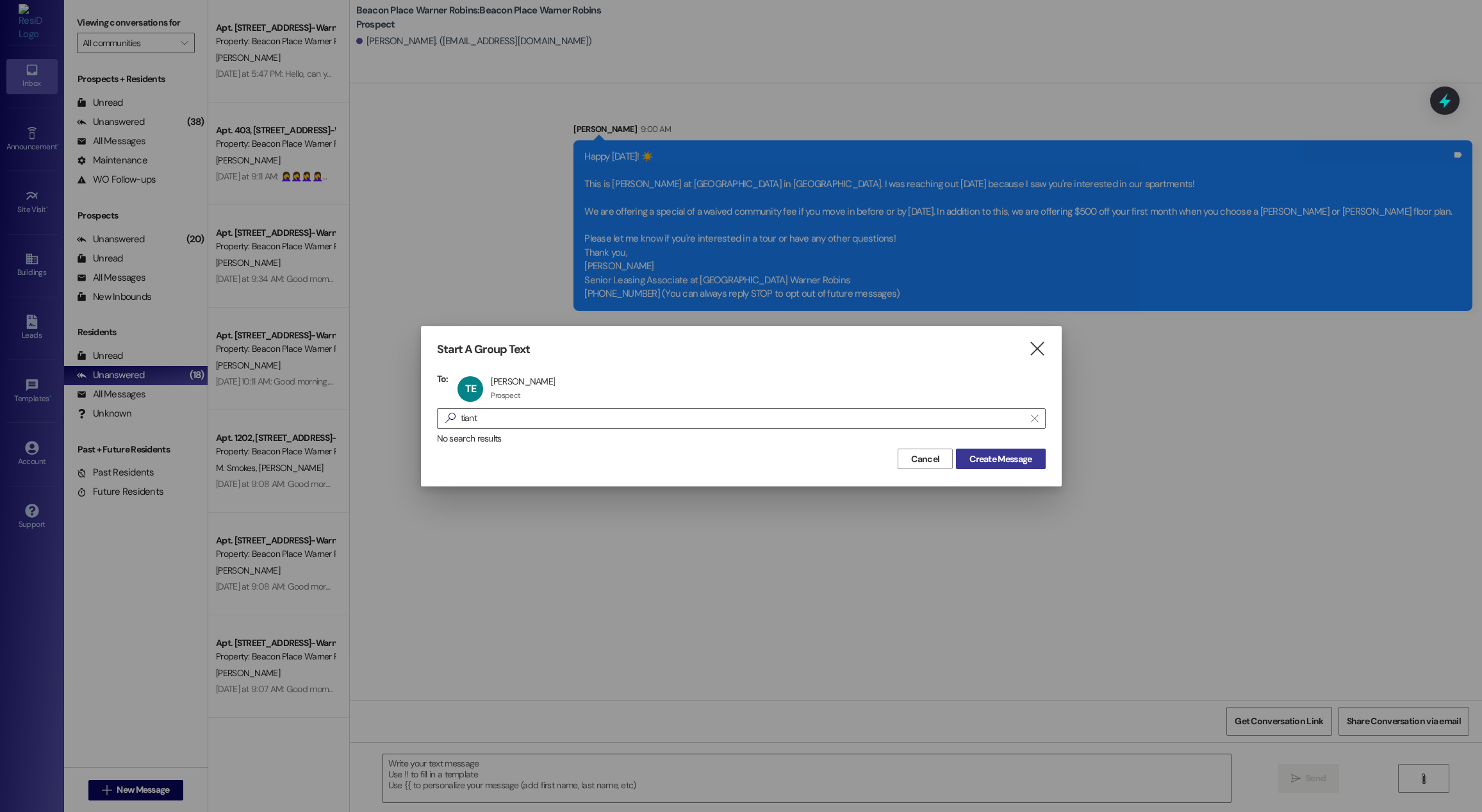
click at [1016, 467] on button "Create Message" at bounding box center [1001, 458] width 89 height 20
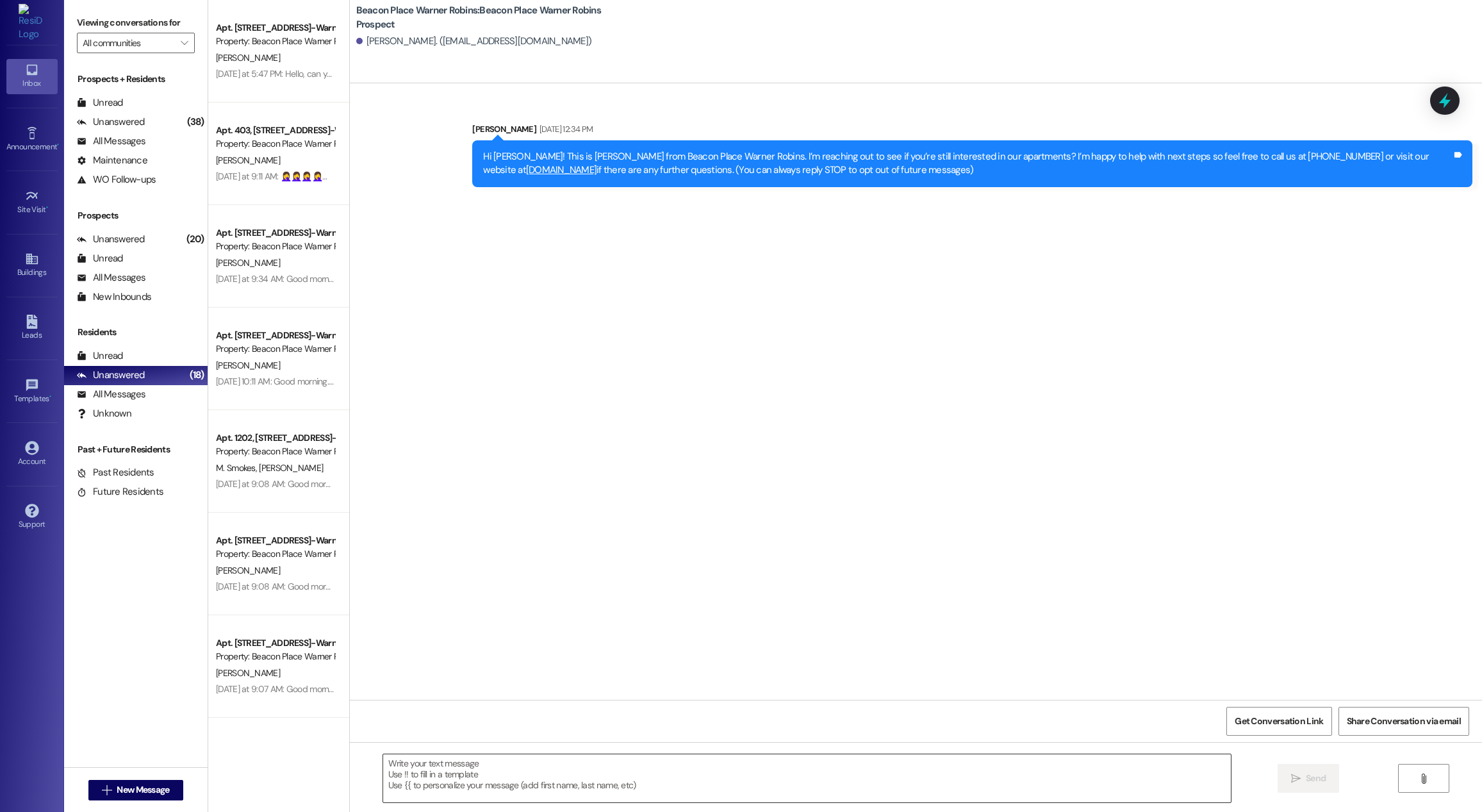
click at [555, 780] on textarea at bounding box center [807, 778] width 848 height 48
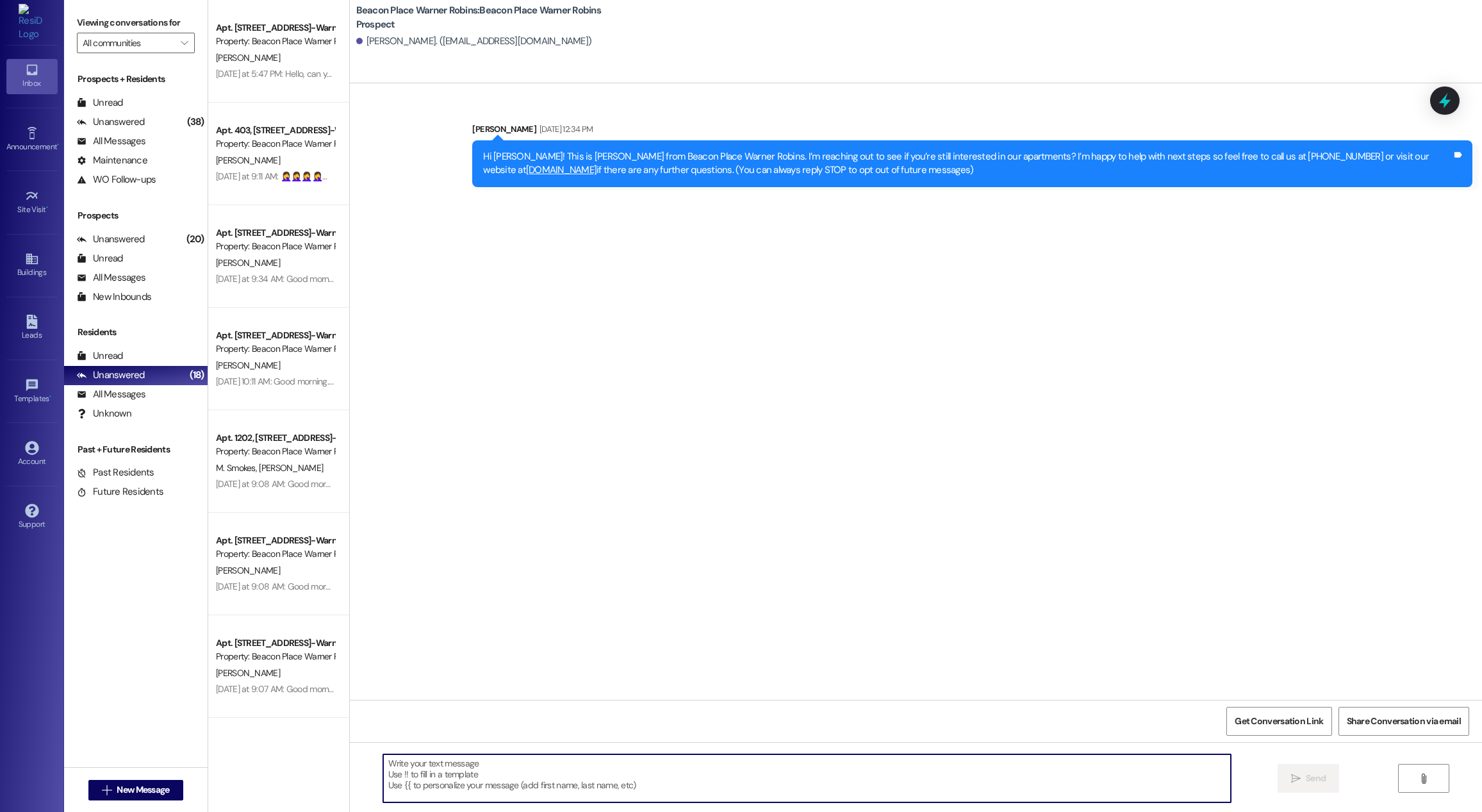
paste textarea "Happy [DATE]! ☀️ This is [PERSON_NAME] at [GEOGRAPHIC_DATA] in [GEOGRAPHIC_DATA…"
type textarea "Happy [DATE]! ☀️ This is [PERSON_NAME] at [GEOGRAPHIC_DATA] in [GEOGRAPHIC_DATA…"
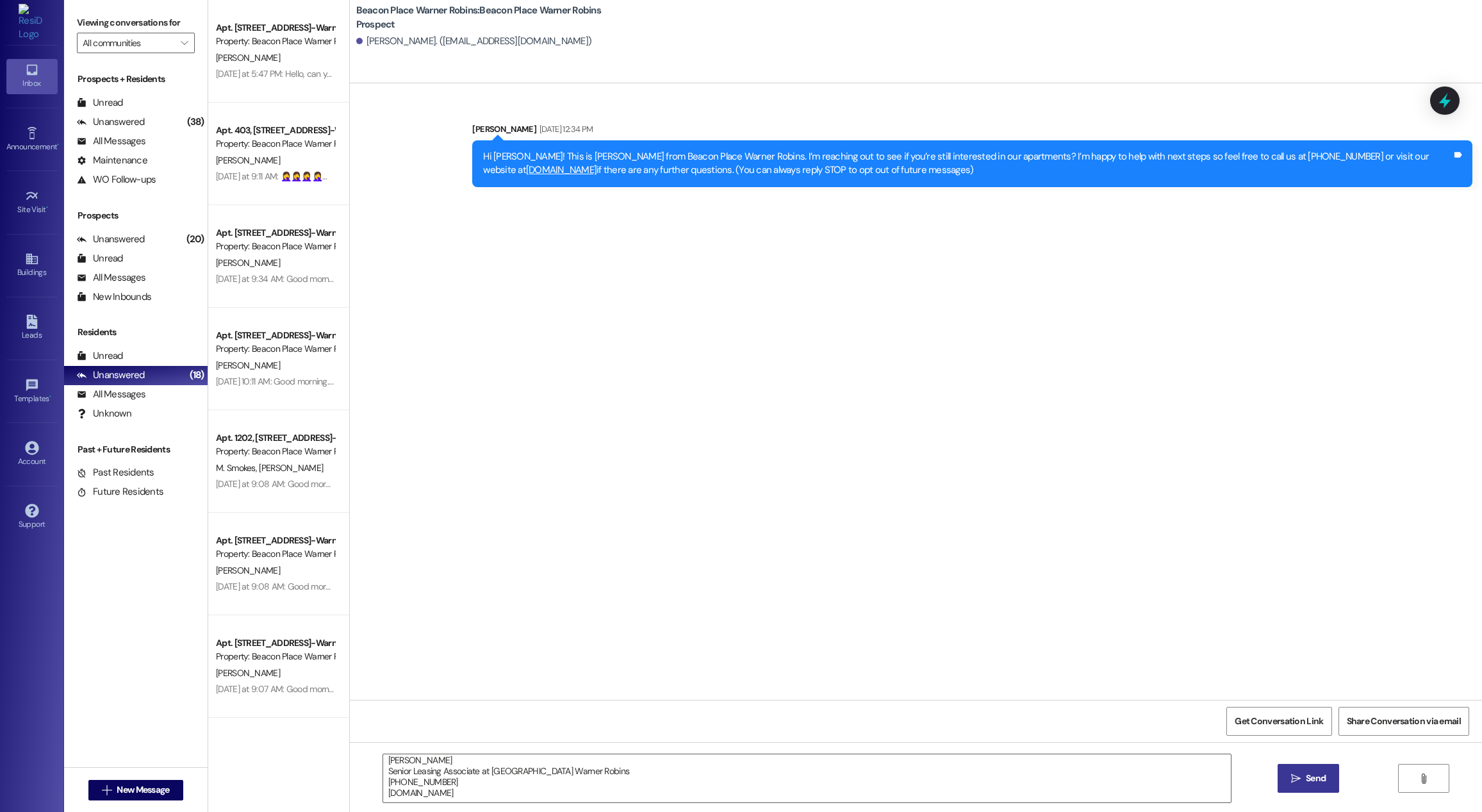
click at [1316, 781] on span "Send" at bounding box center [1316, 778] width 20 height 13
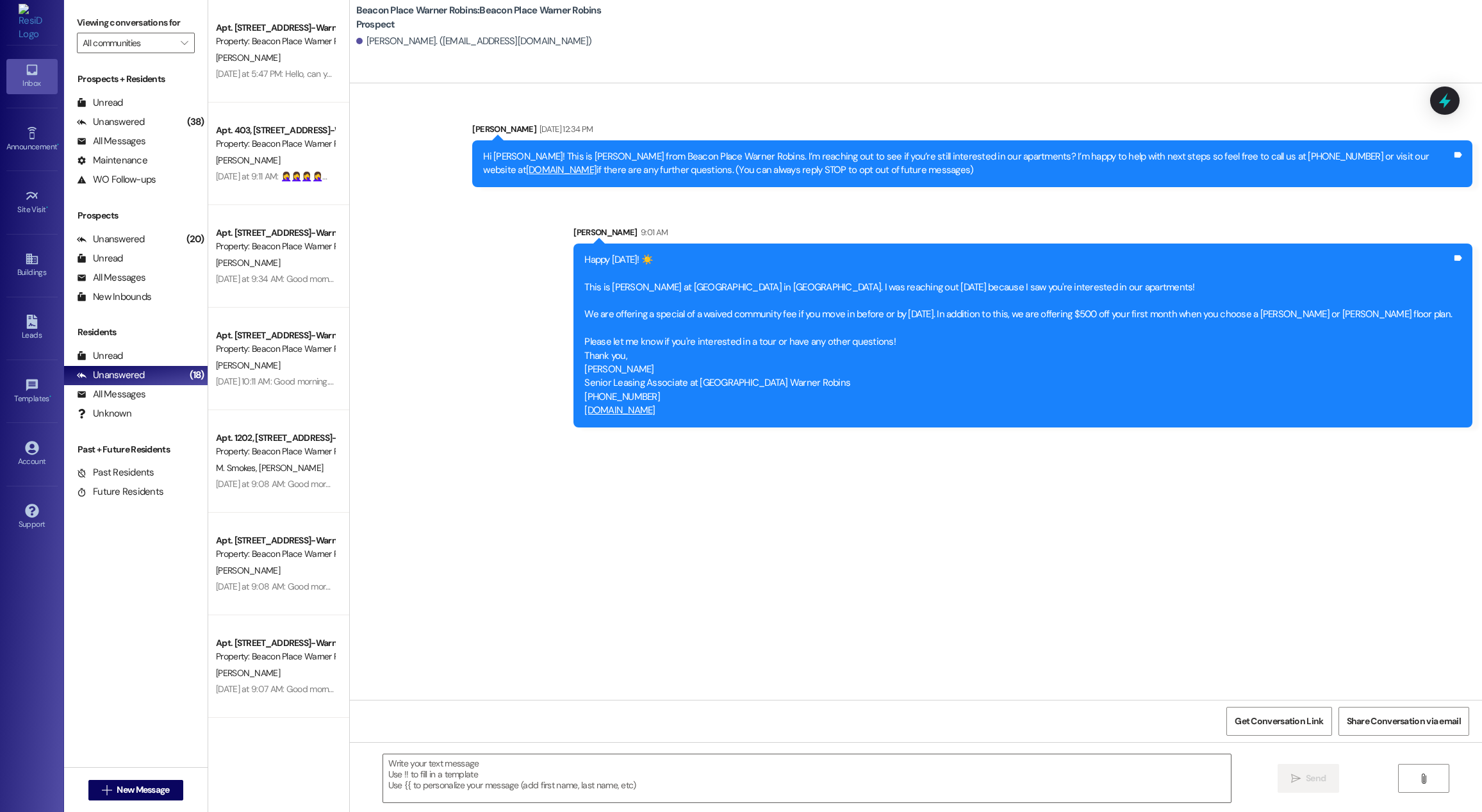
scroll to position [0, 0]
click at [116, 795] on span "New Message" at bounding box center [143, 789] width 53 height 13
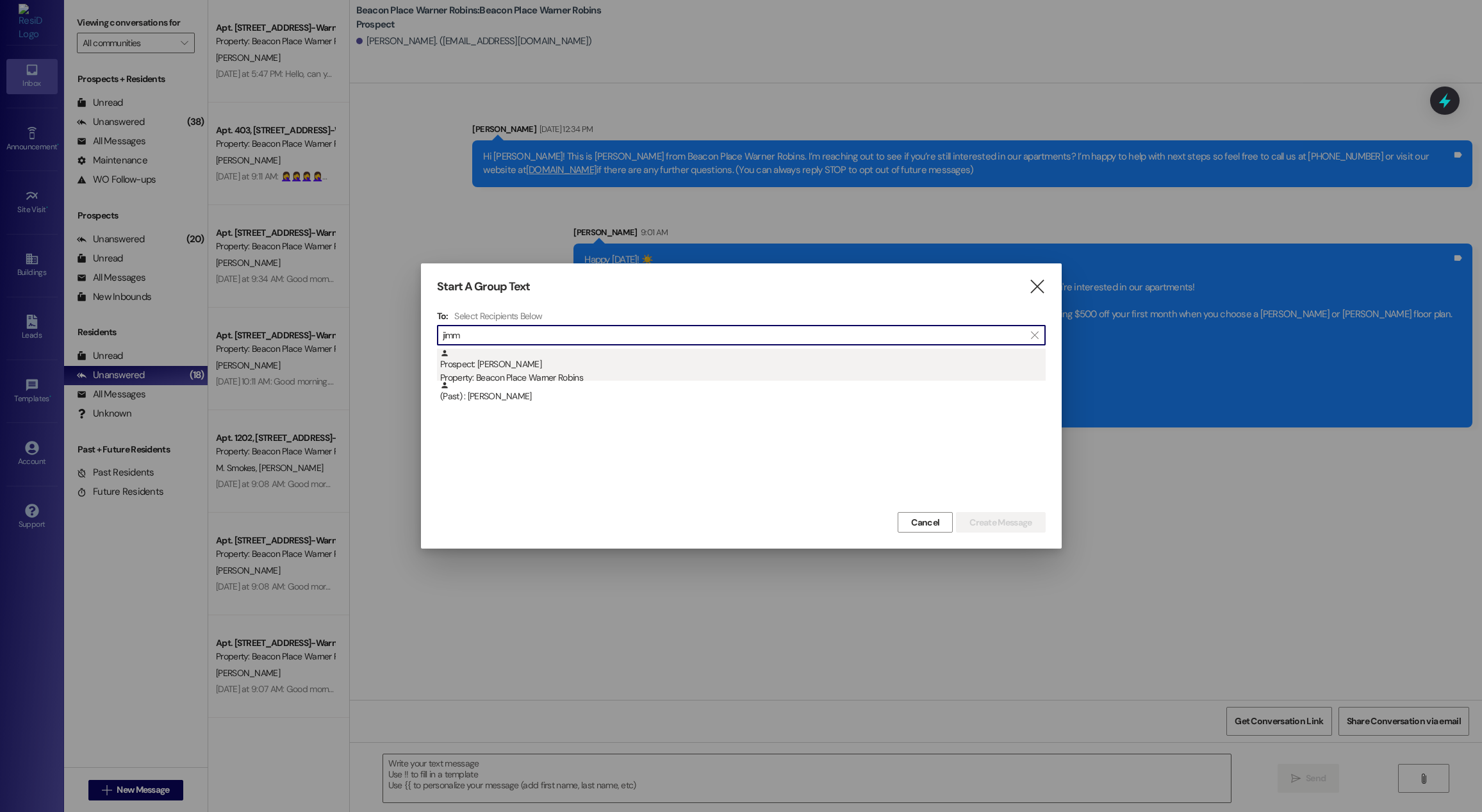
type input "jimm"
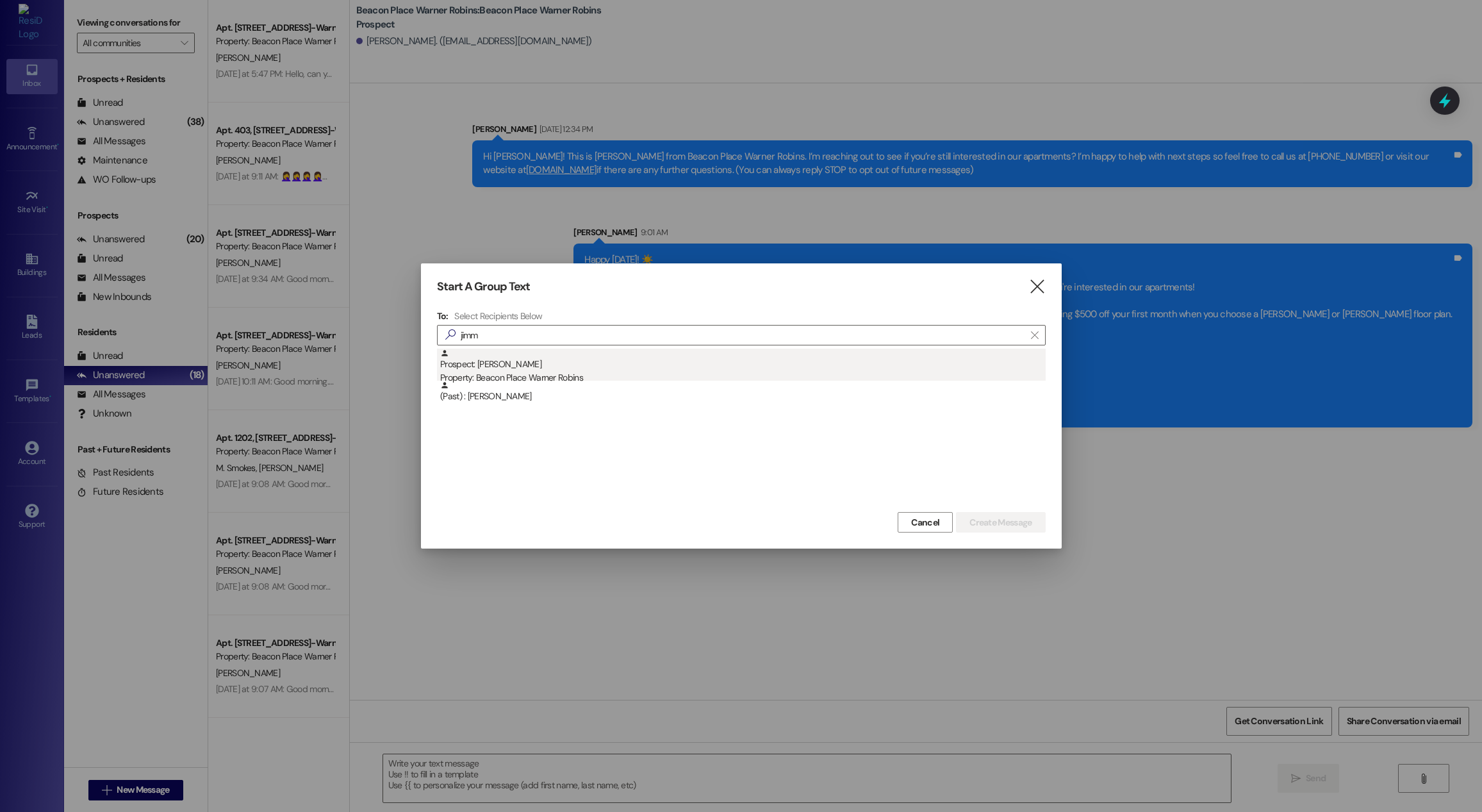
click at [487, 372] on div "Property: Beacon Place Warner Robins" at bounding box center [743, 377] width 606 height 13
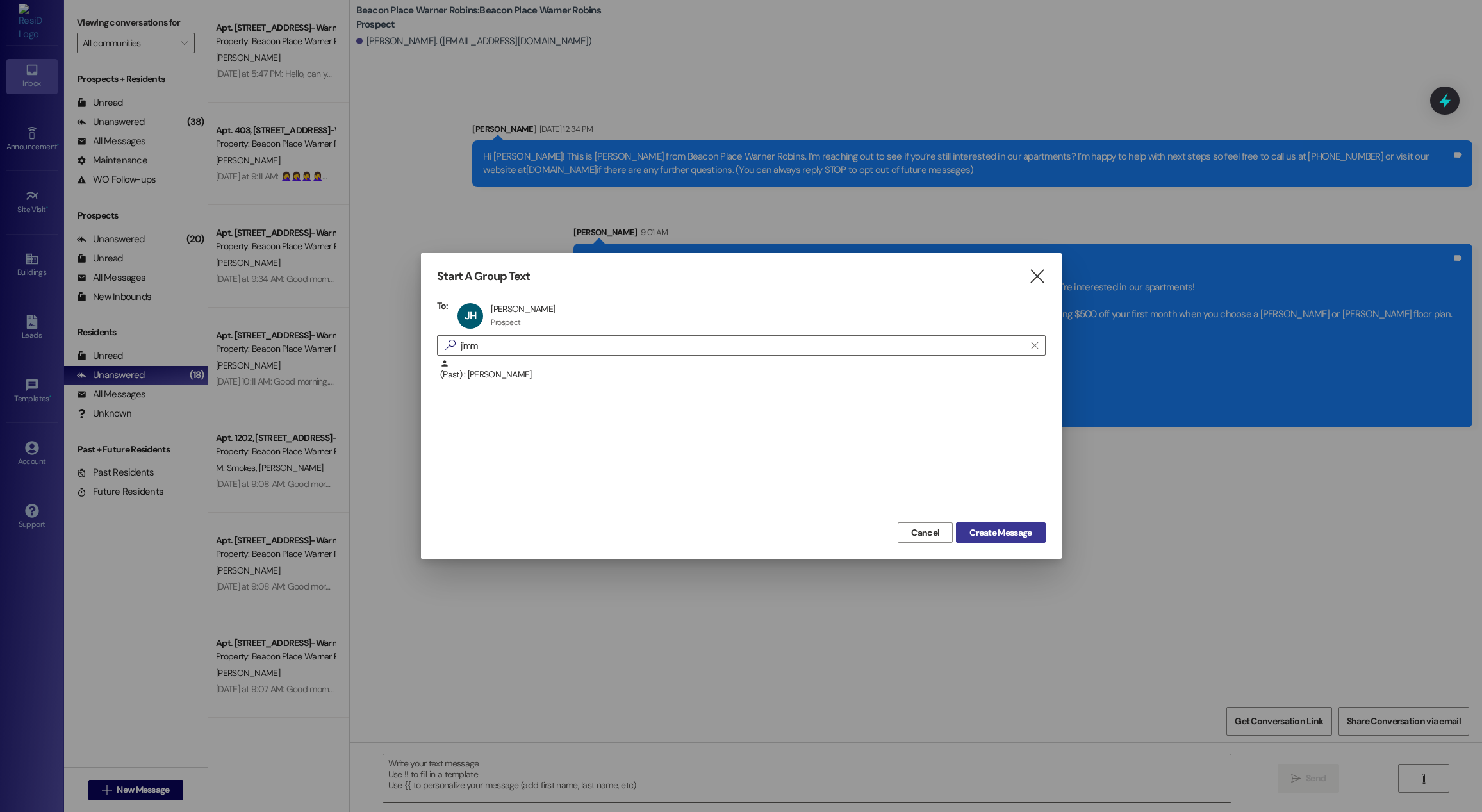
click at [986, 532] on span "Create Message" at bounding box center [1001, 532] width 62 height 13
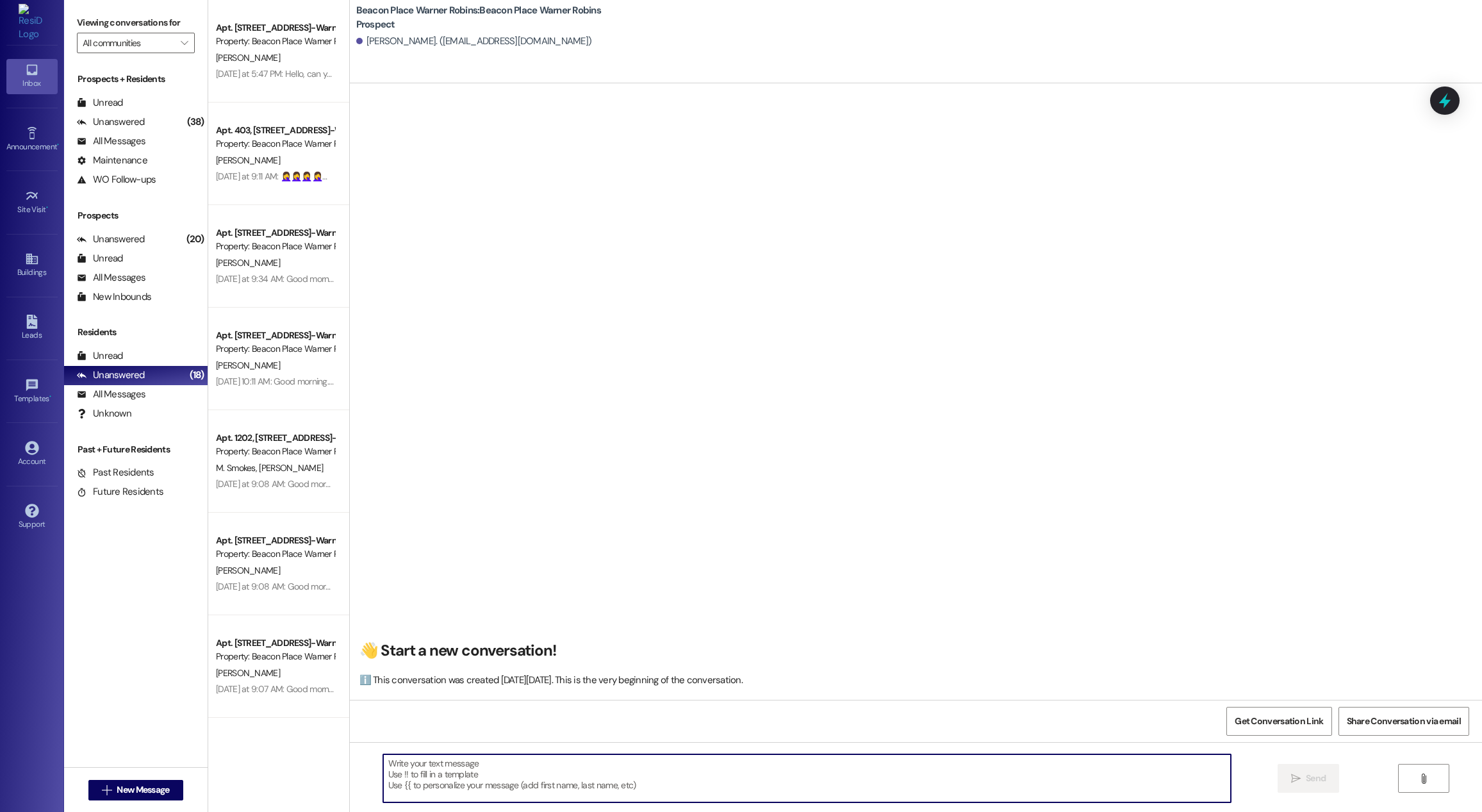
click at [504, 782] on textarea at bounding box center [807, 778] width 848 height 48
paste textarea "Happy [DATE]! ☀️ This is [PERSON_NAME] at [GEOGRAPHIC_DATA] in [GEOGRAPHIC_DATA…"
type textarea "Happy [DATE]! ☀️ This is [PERSON_NAME] at [GEOGRAPHIC_DATA] in [GEOGRAPHIC_DATA…"
click at [1314, 788] on button " Send" at bounding box center [1309, 778] width 62 height 29
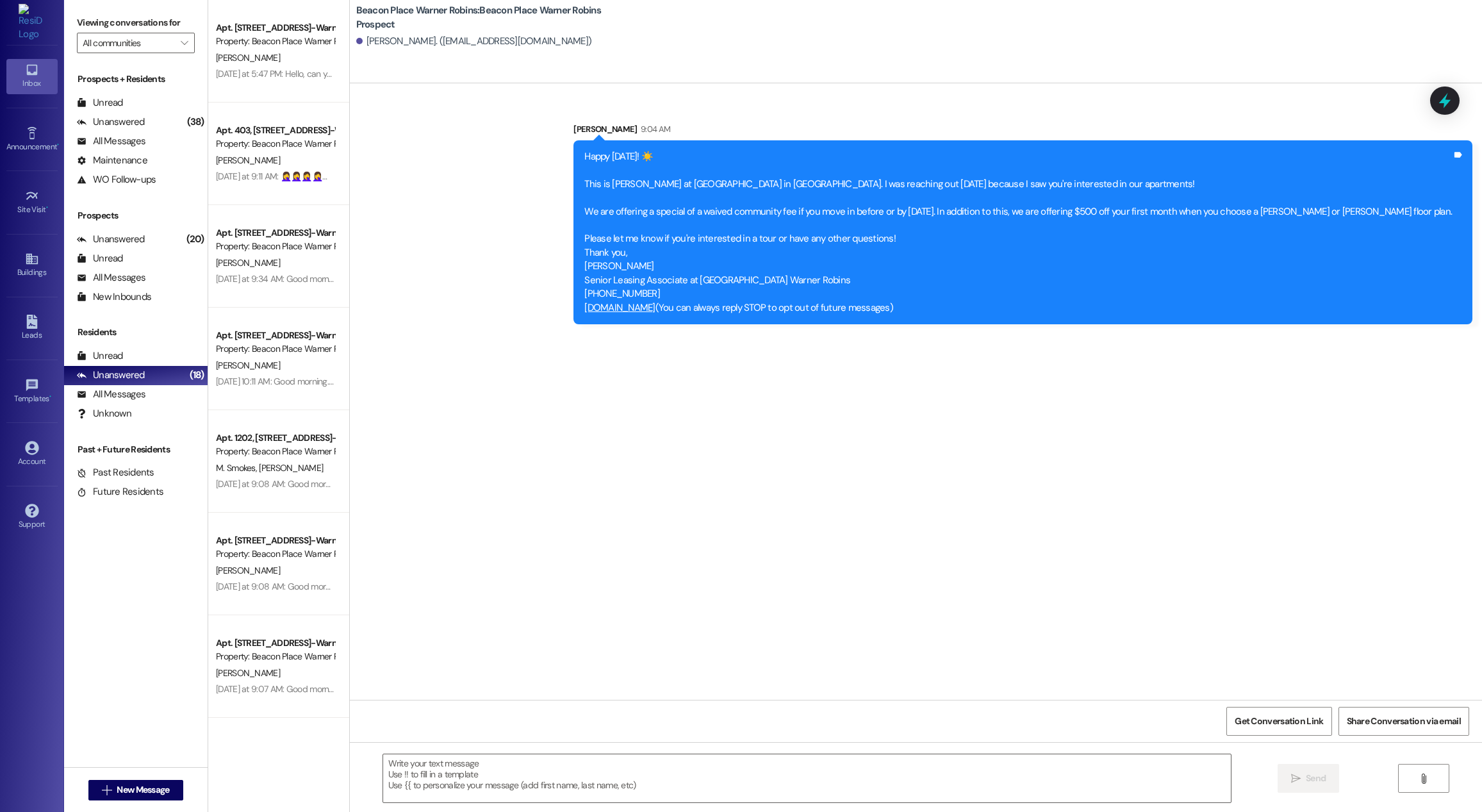
scroll to position [0, 0]
click at [146, 795] on span "New Message" at bounding box center [143, 789] width 53 height 13
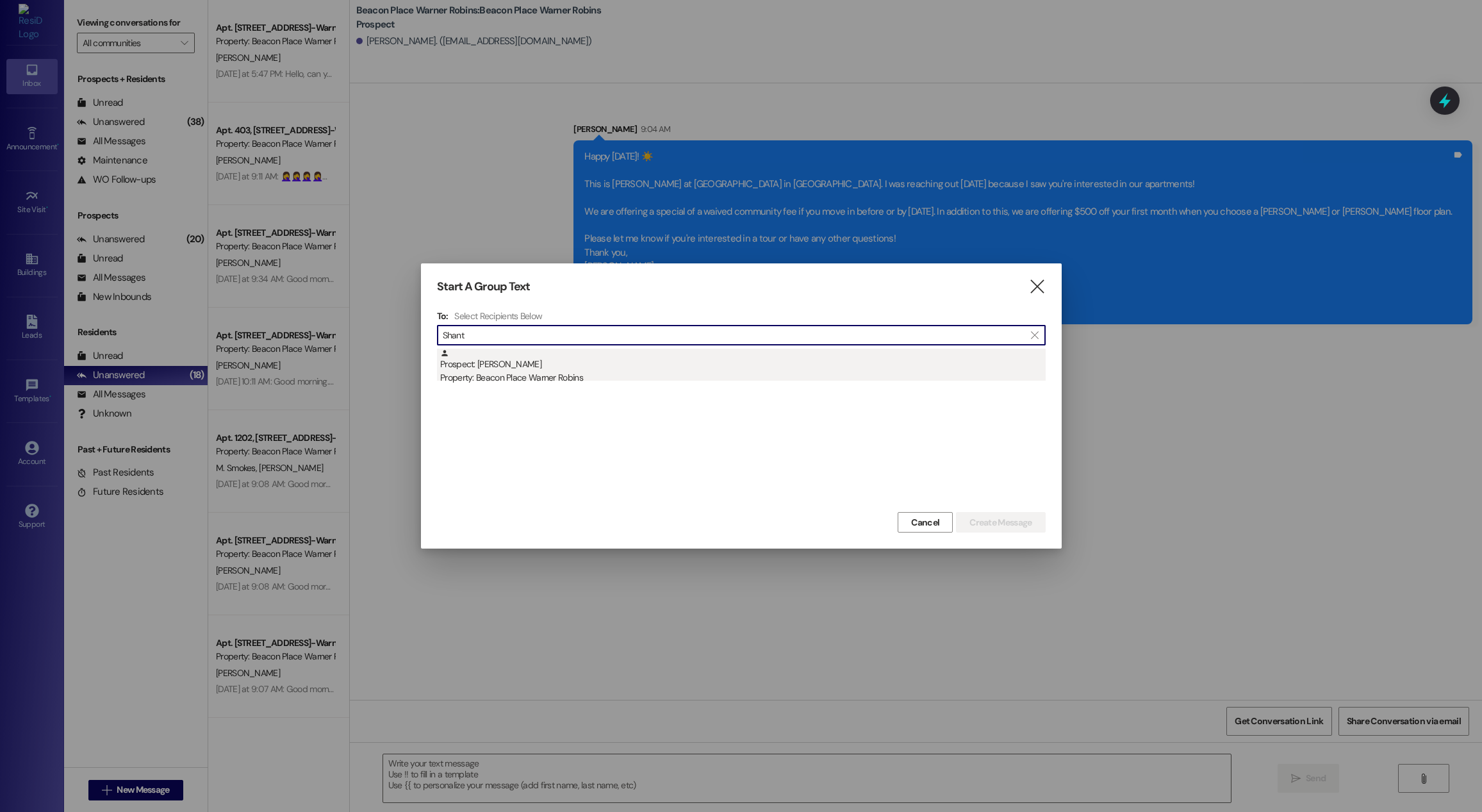
type input "Shant"
click at [601, 370] on div "Prospect: [PERSON_NAME] Property: [GEOGRAPHIC_DATA] Warner Robins" at bounding box center [743, 367] width 606 height 37
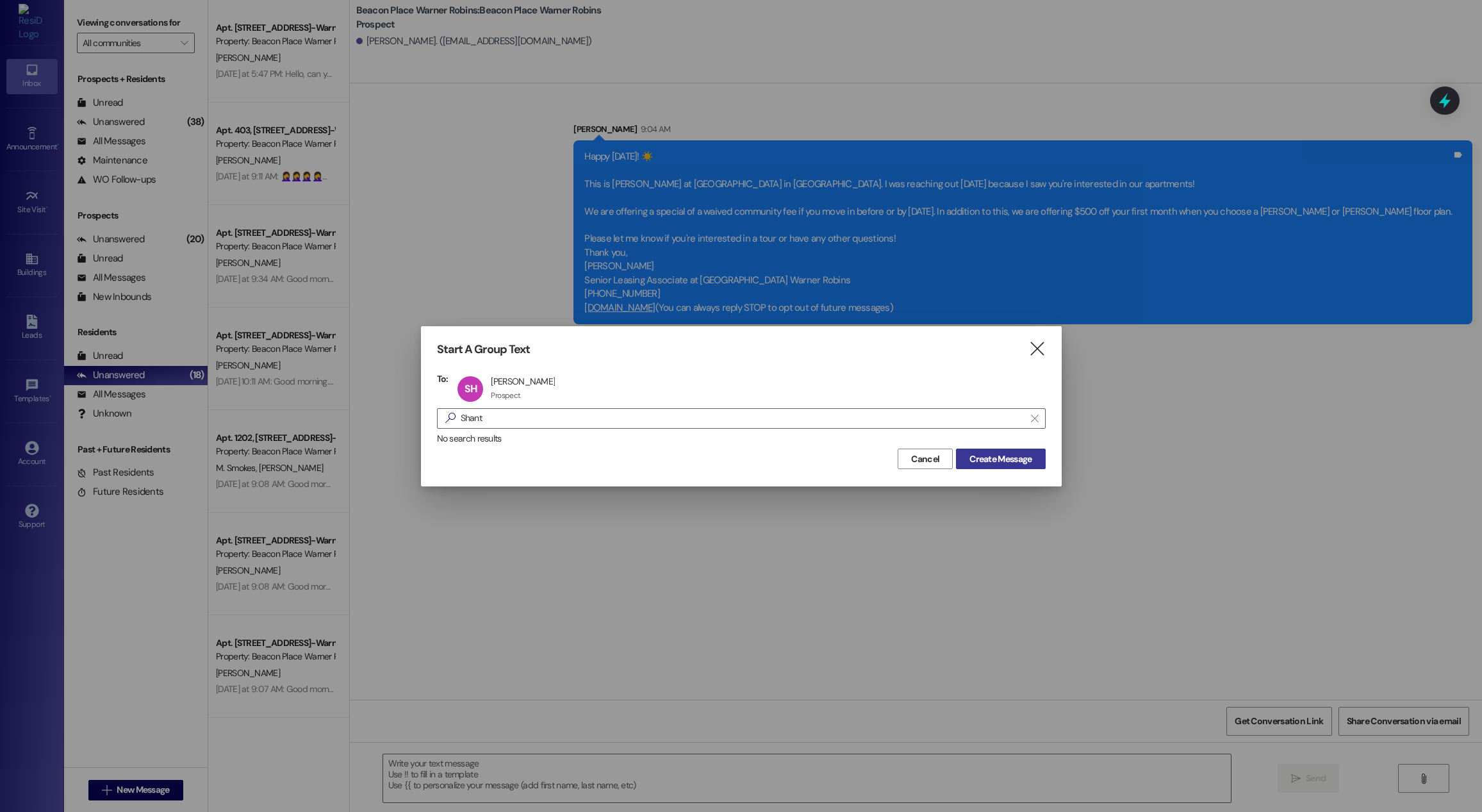
click at [1008, 463] on span "Create Message" at bounding box center [1001, 458] width 62 height 13
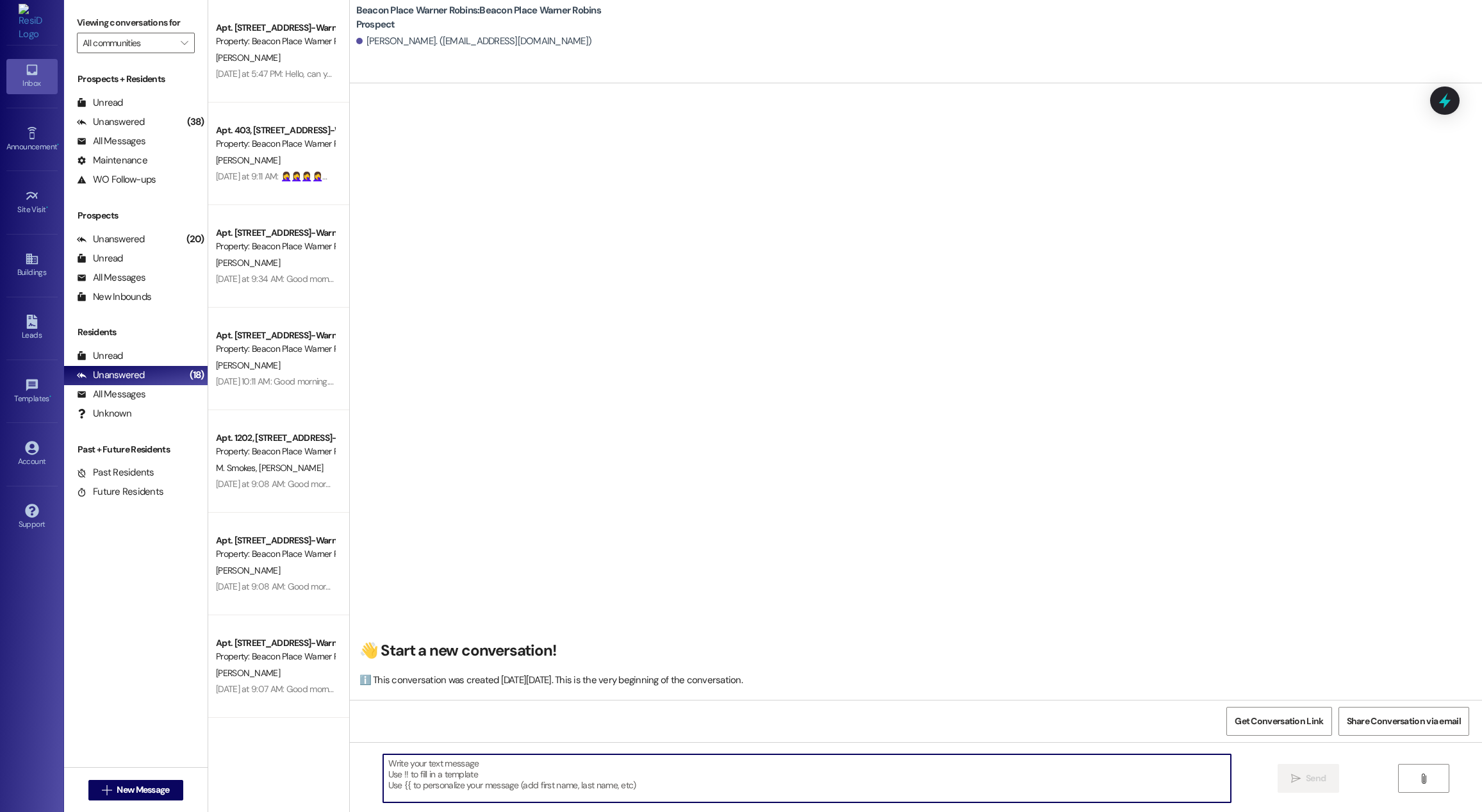
click at [1036, 769] on textarea at bounding box center [807, 778] width 848 height 48
paste textarea "Happy [DATE]! ☀️ This is [PERSON_NAME] at [GEOGRAPHIC_DATA] in [GEOGRAPHIC_DATA…"
type textarea "Happy [DATE]! ☀️ This is [PERSON_NAME] at [GEOGRAPHIC_DATA] in [GEOGRAPHIC_DATA…"
click at [1310, 783] on span "Send" at bounding box center [1316, 778] width 20 height 13
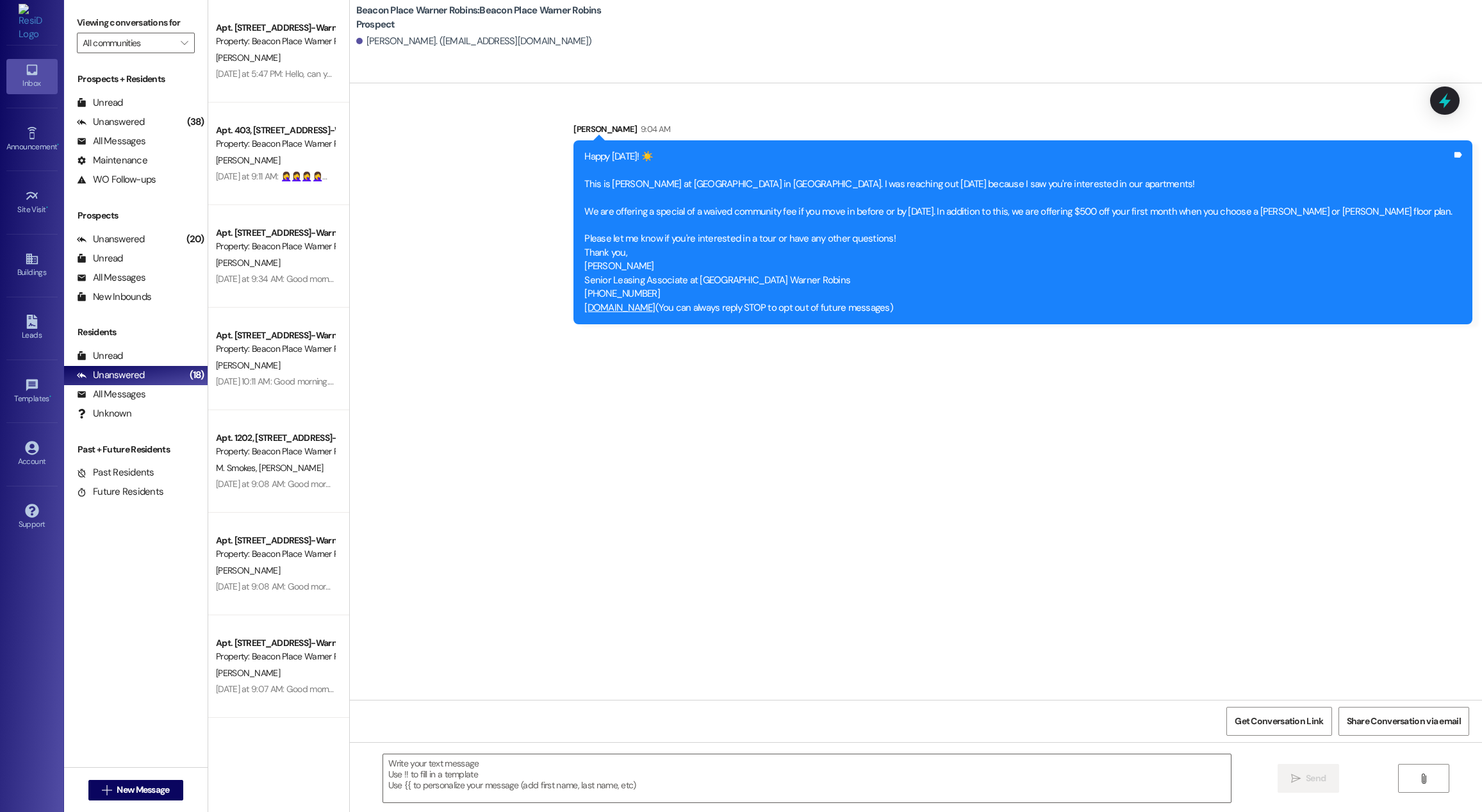
scroll to position [0, 0]
click at [150, 797] on button " New Message" at bounding box center [136, 789] width 95 height 20
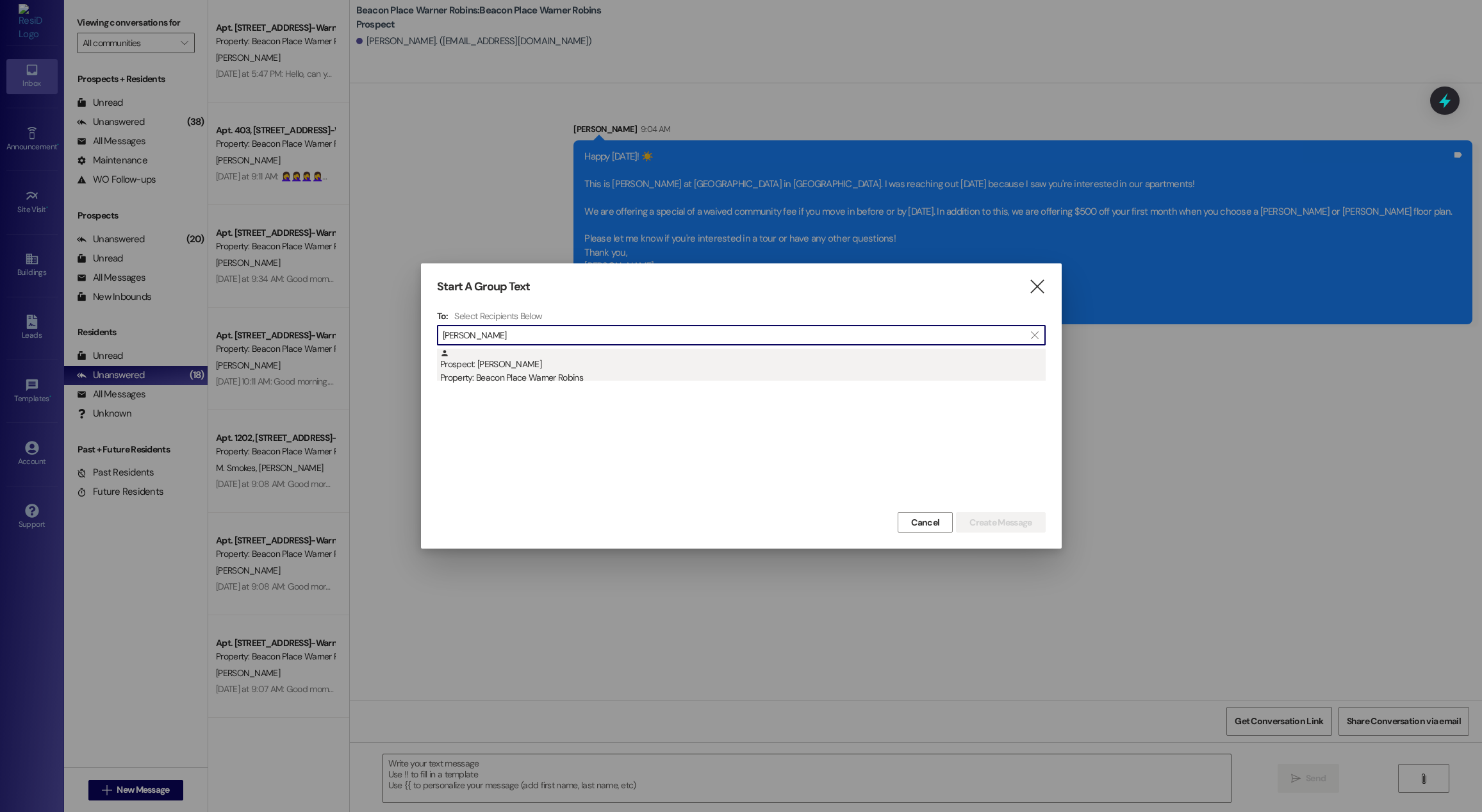
type input "[PERSON_NAME]"
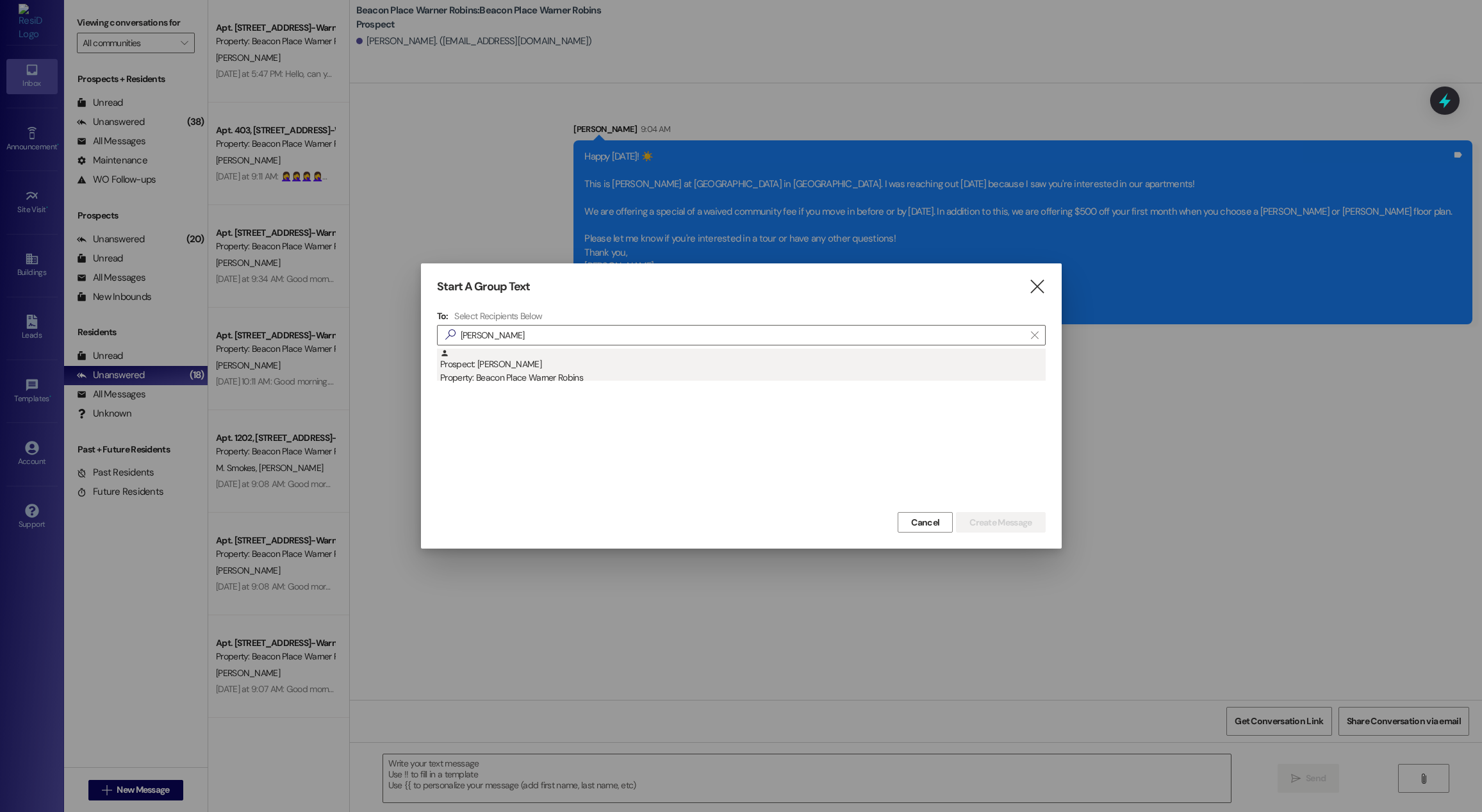
click at [521, 379] on div "Property: Beacon Place Warner Robins" at bounding box center [743, 377] width 606 height 13
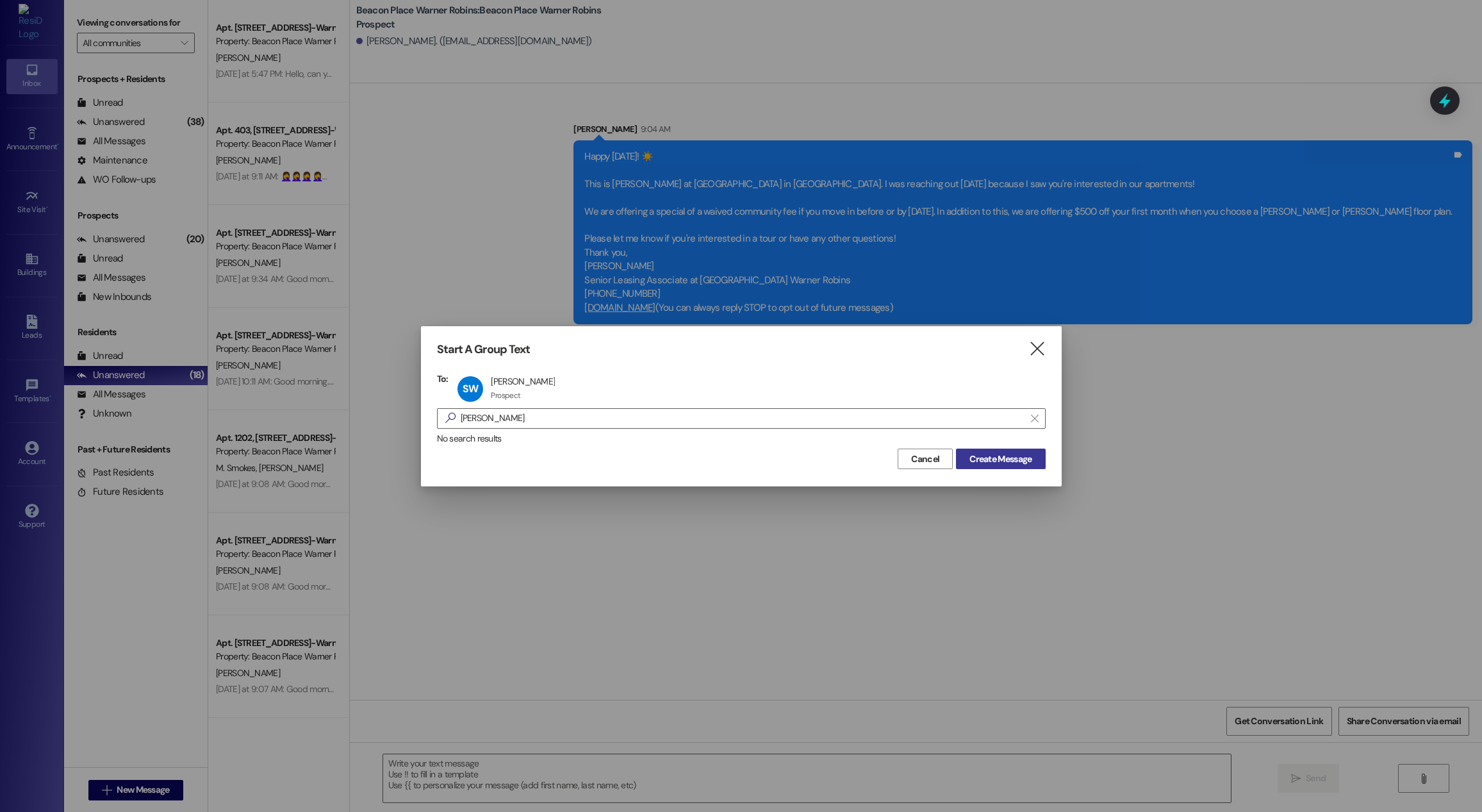
click at [989, 460] on span "Create Message" at bounding box center [1001, 458] width 62 height 13
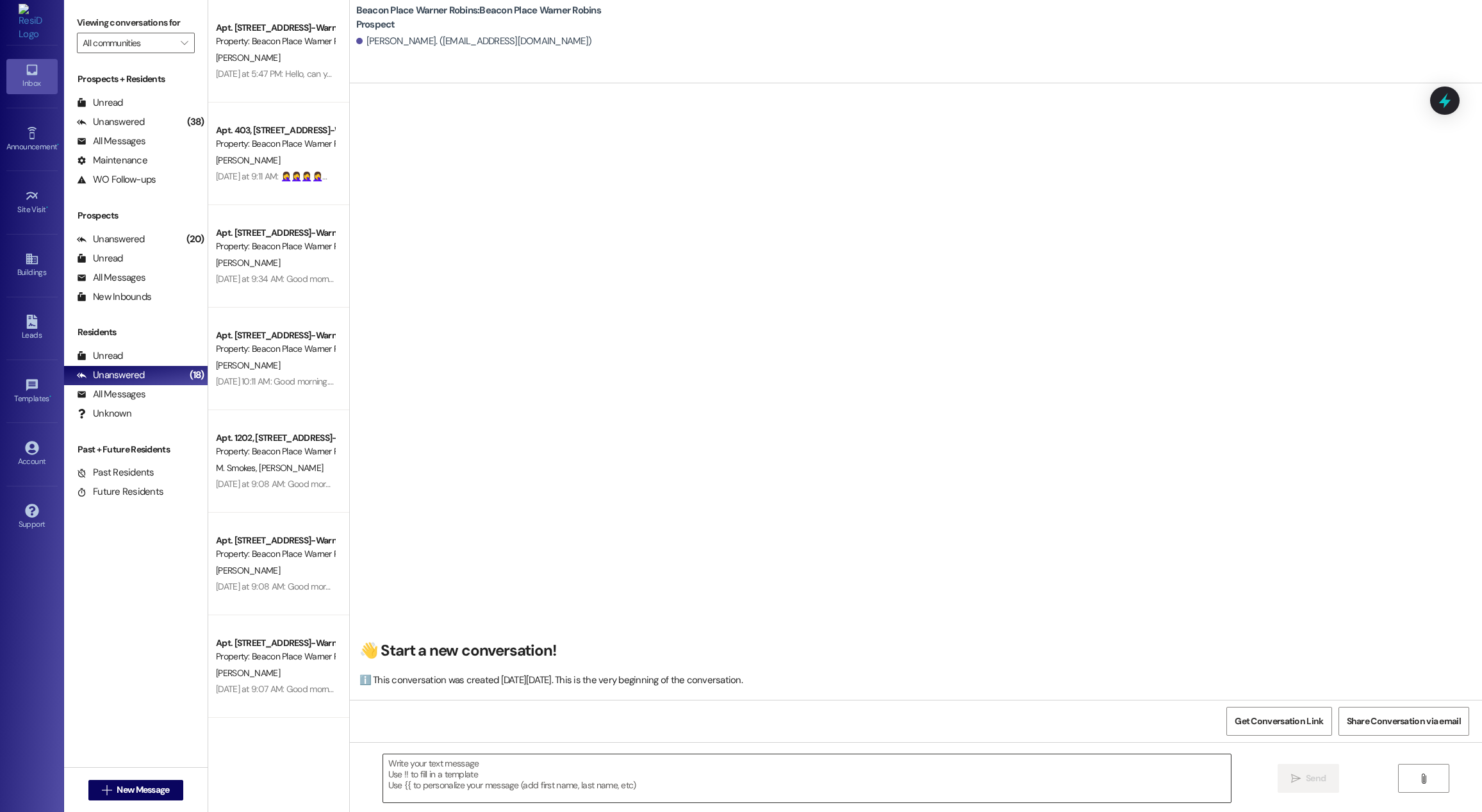
click at [581, 779] on textarea at bounding box center [807, 778] width 848 height 48
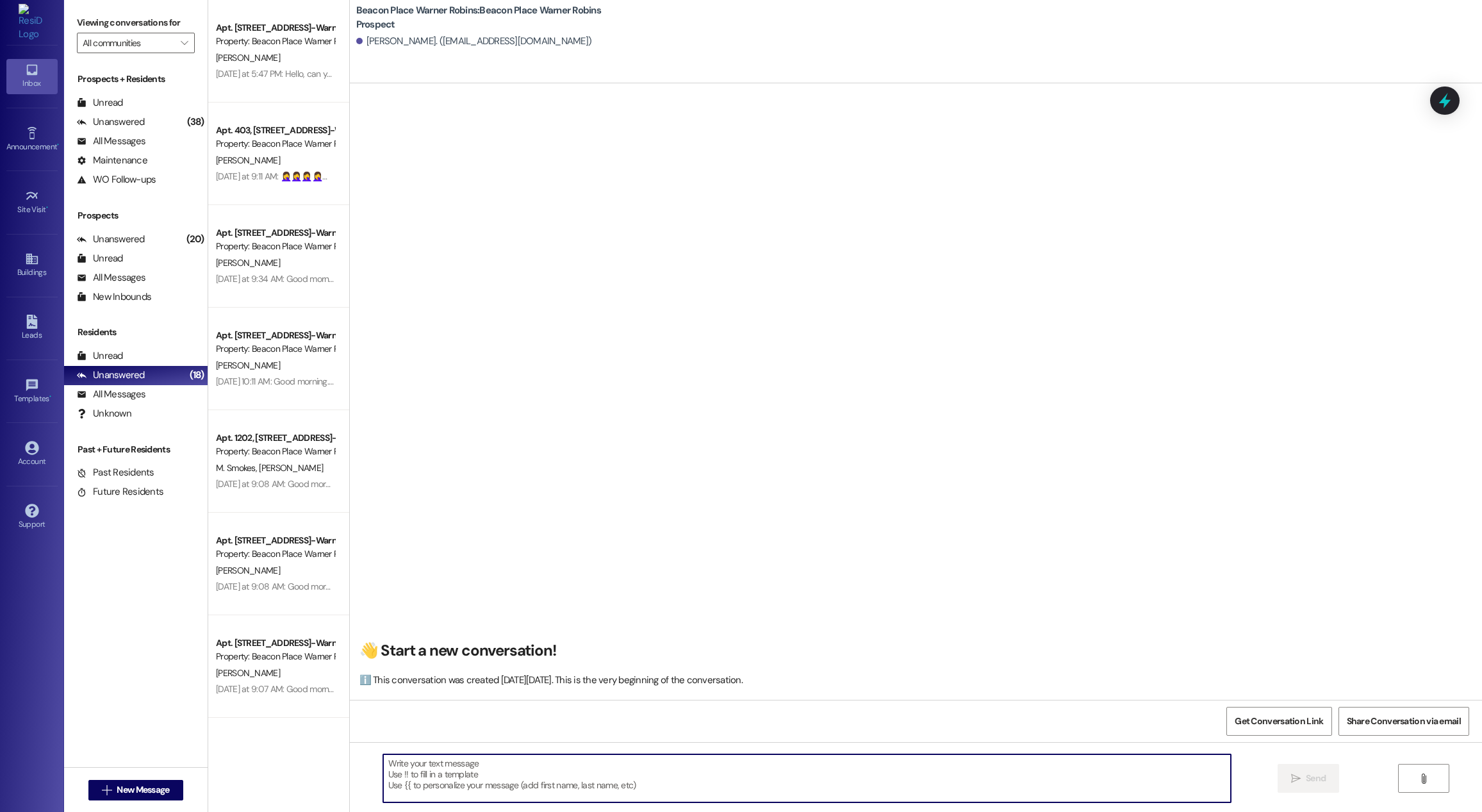
paste textarea "Happy [DATE]! ☀️ This is [PERSON_NAME] at [GEOGRAPHIC_DATA] in [GEOGRAPHIC_DATA…"
type textarea "Happy [DATE]! ☀️ This is [PERSON_NAME] at [GEOGRAPHIC_DATA] in [GEOGRAPHIC_DATA…"
click at [1282, 776] on button " Send" at bounding box center [1309, 778] width 62 height 29
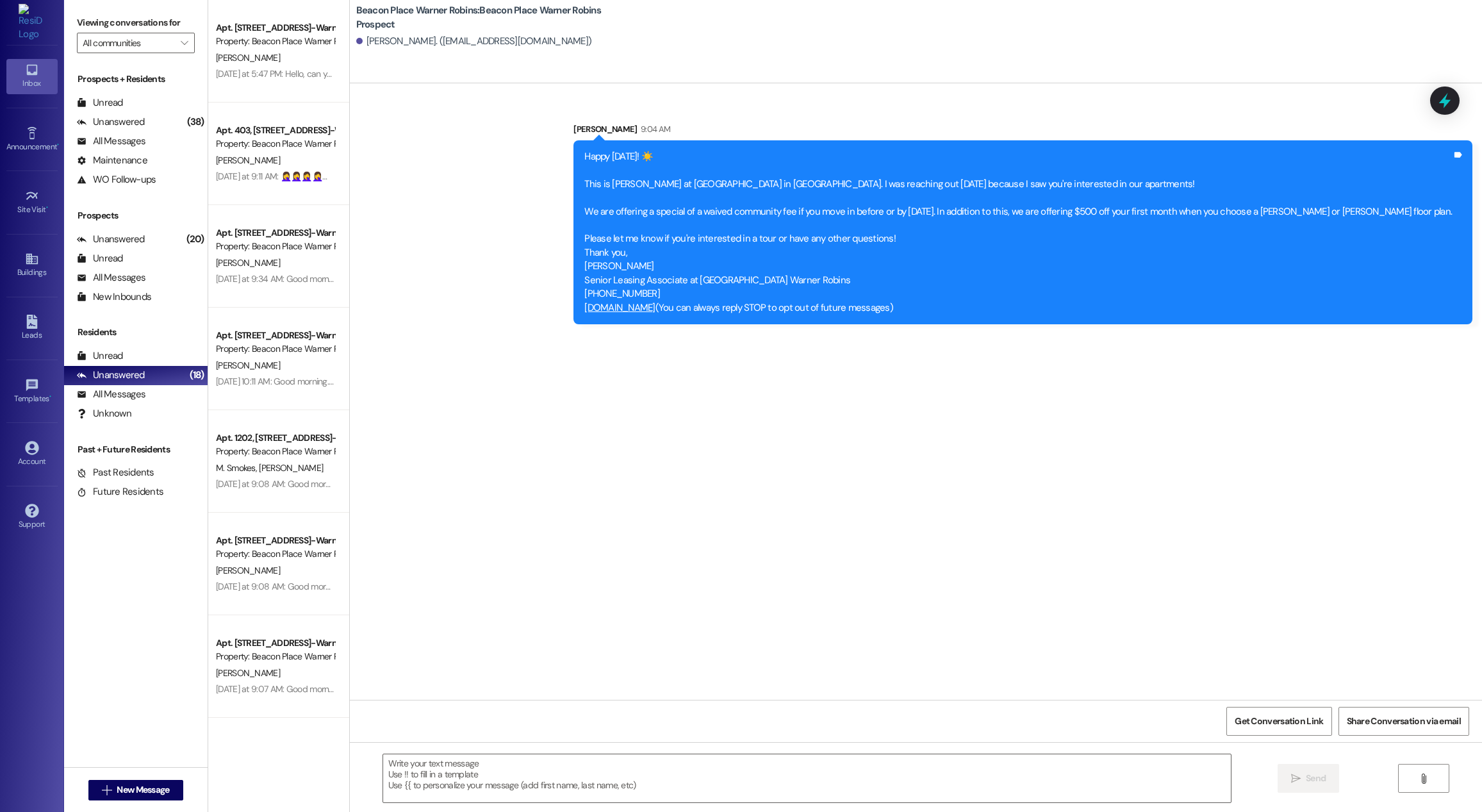
scroll to position [0, 0]
click at [130, 793] on span "New Message" at bounding box center [143, 789] width 53 height 13
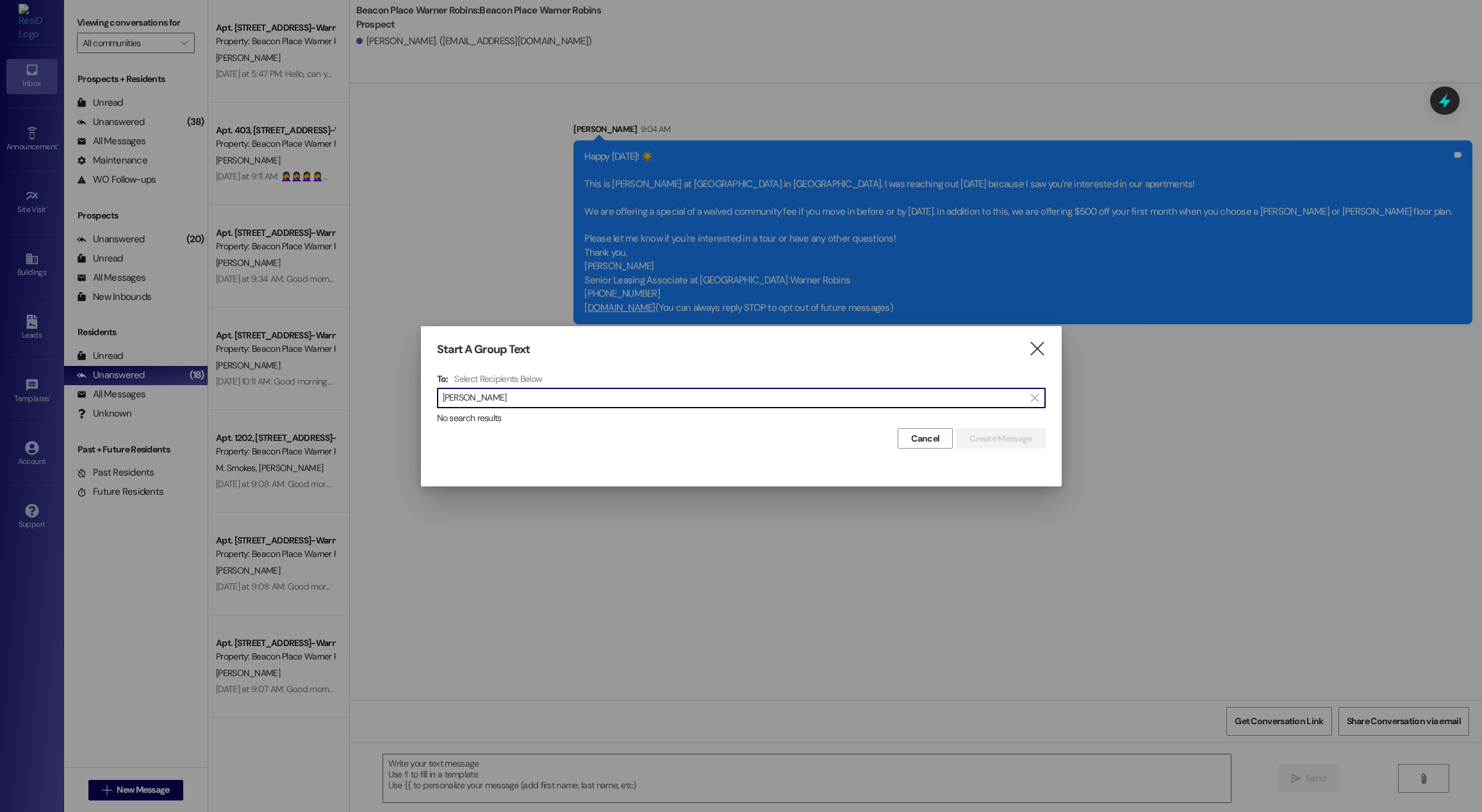
click at [446, 401] on input "[PERSON_NAME]" at bounding box center [734, 397] width 582 height 18
click at [611, 392] on input "[PERSON_NAME]" at bounding box center [734, 397] width 582 height 18
type input "[PERSON_NAME]"
click at [1037, 350] on icon "" at bounding box center [1037, 348] width 18 height 13
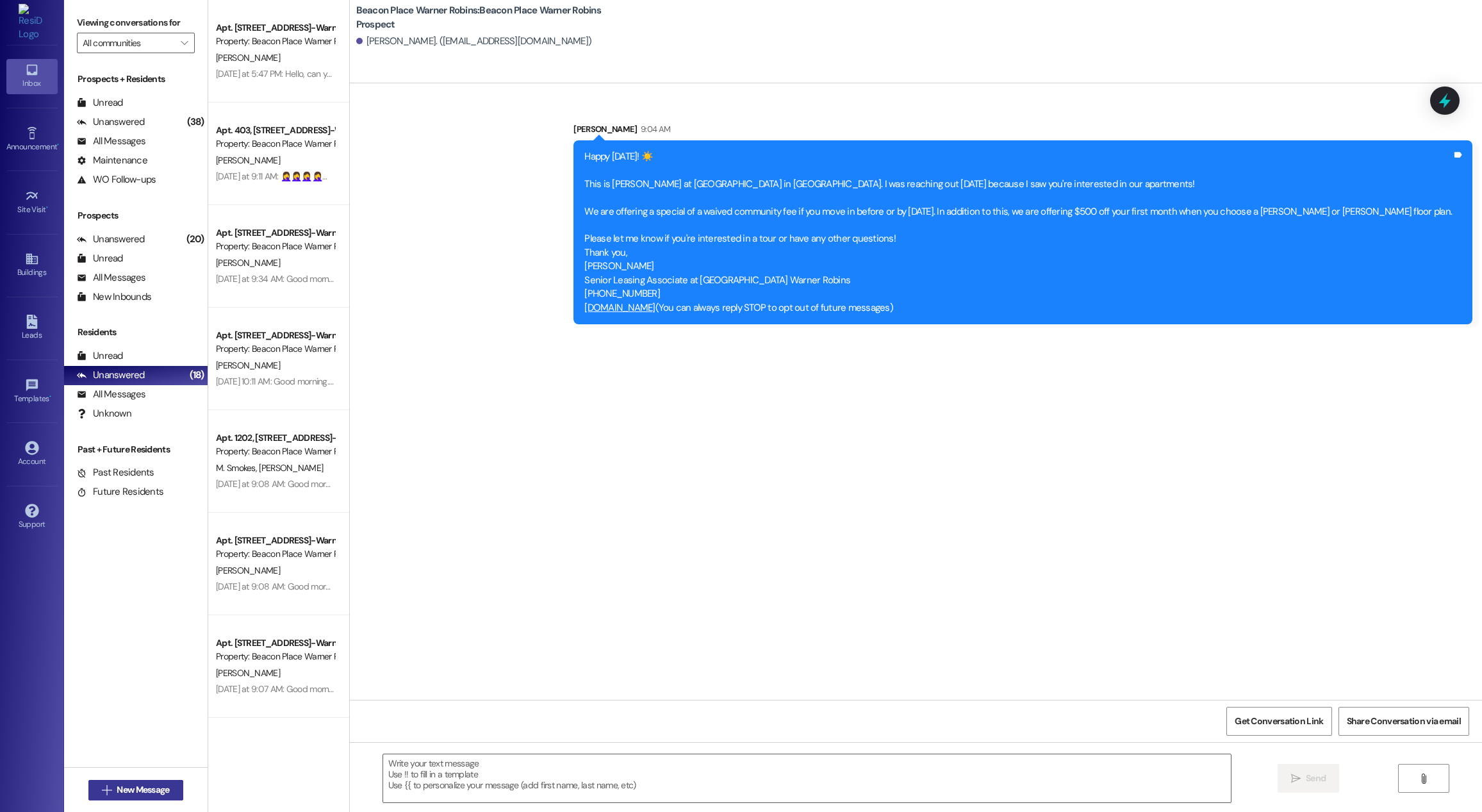
click at [156, 794] on span "New Message" at bounding box center [143, 789] width 53 height 13
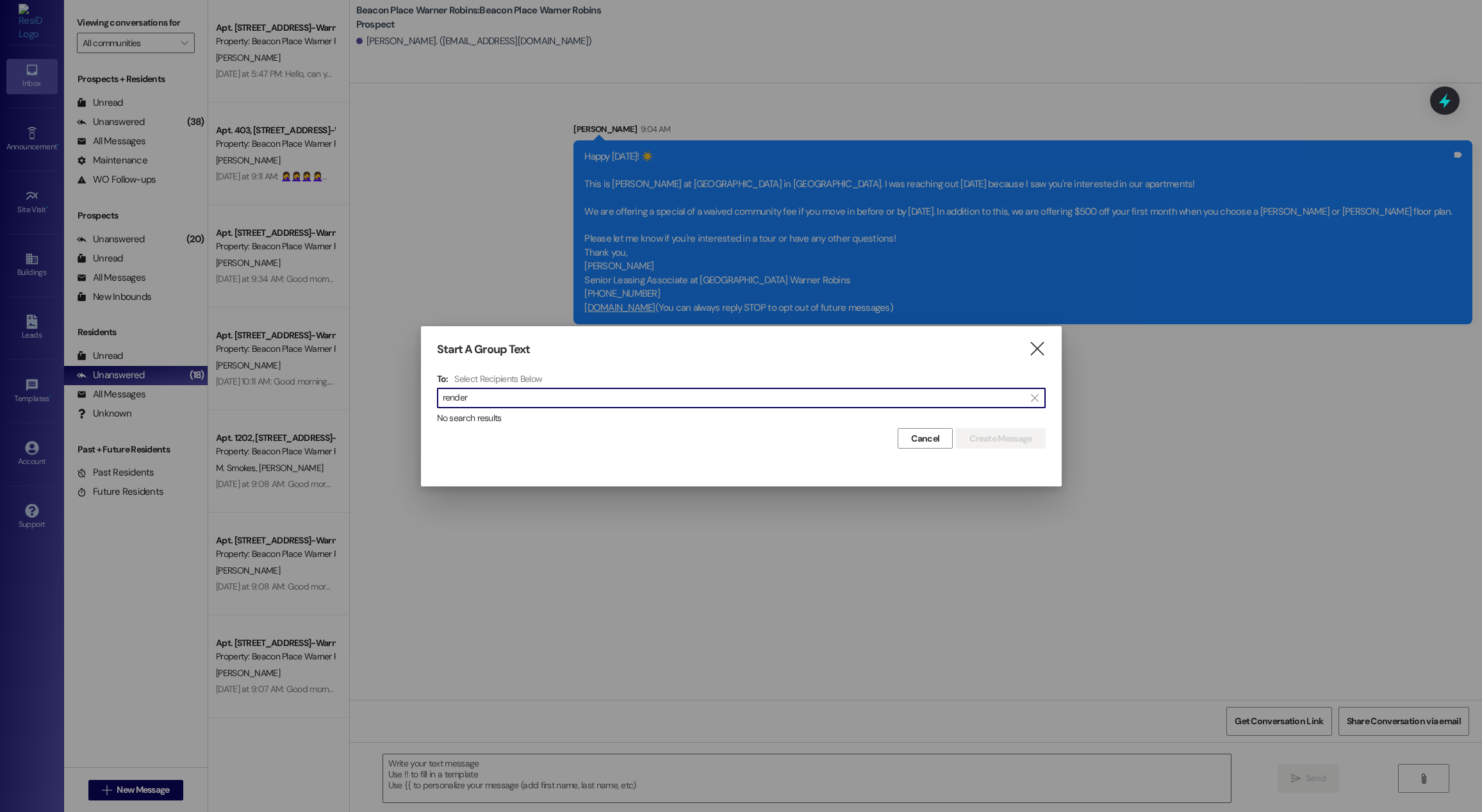
type input "render"
drag, startPoint x: 499, startPoint y: 400, endPoint x: 334, endPoint y: 384, distance: 165.8
click at [334, 384] on div "Start A Group Text  To: Select Recipients Below  render  No search results C…" at bounding box center [741, 406] width 1482 height 812
type input "[PERSON_NAME]"
click at [1042, 402] on button "" at bounding box center [1035, 398] width 20 height 19
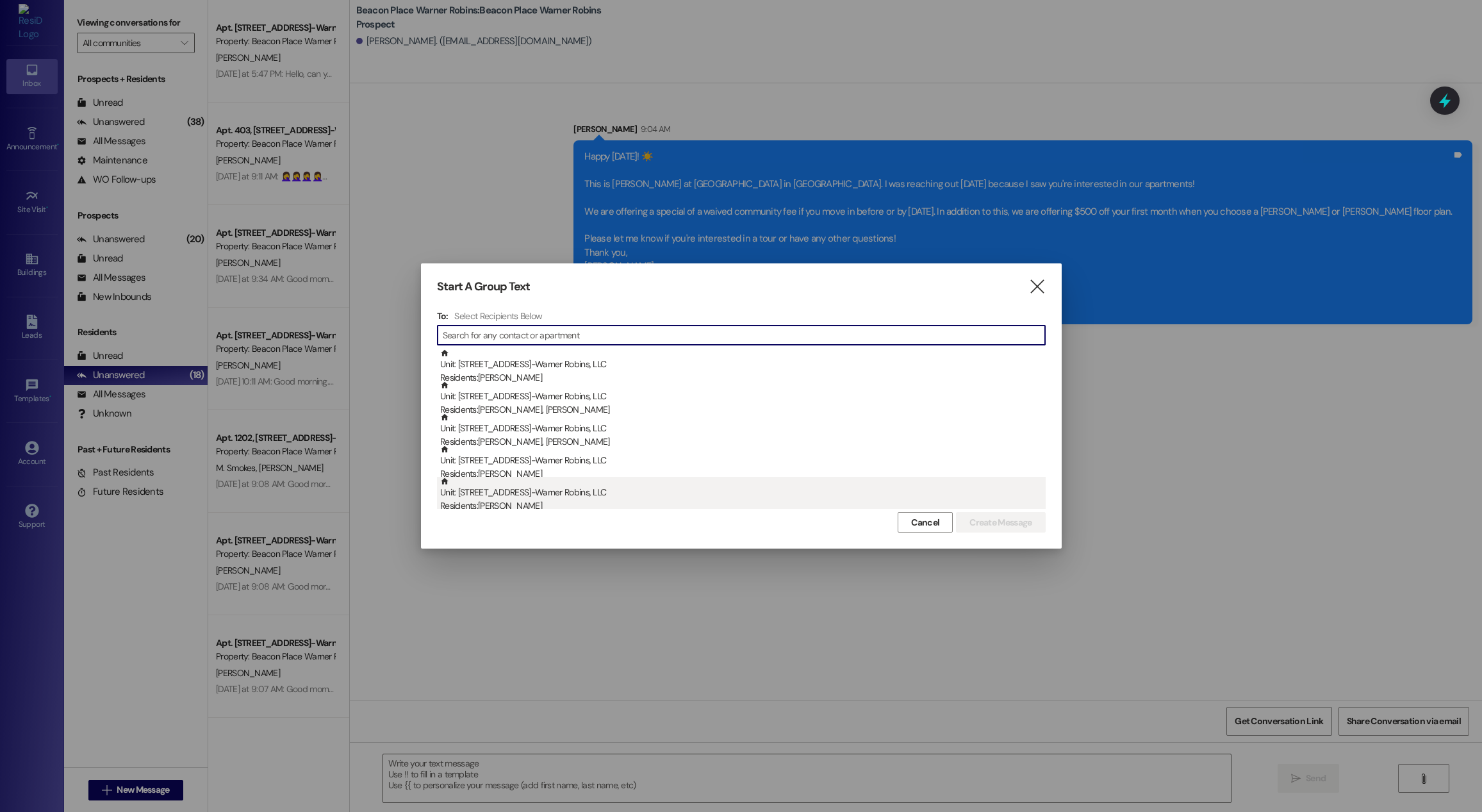
type input "h"
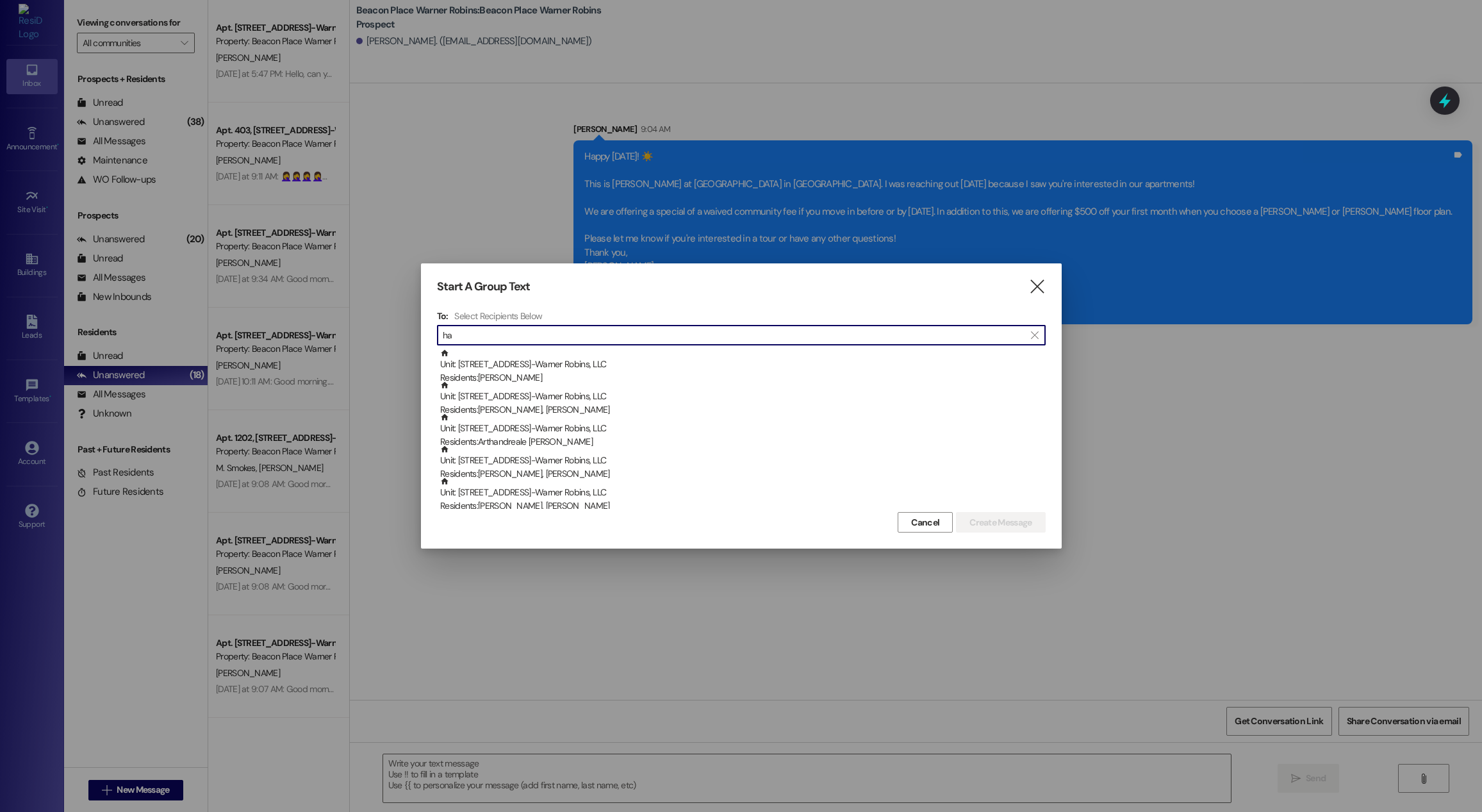
type input "h"
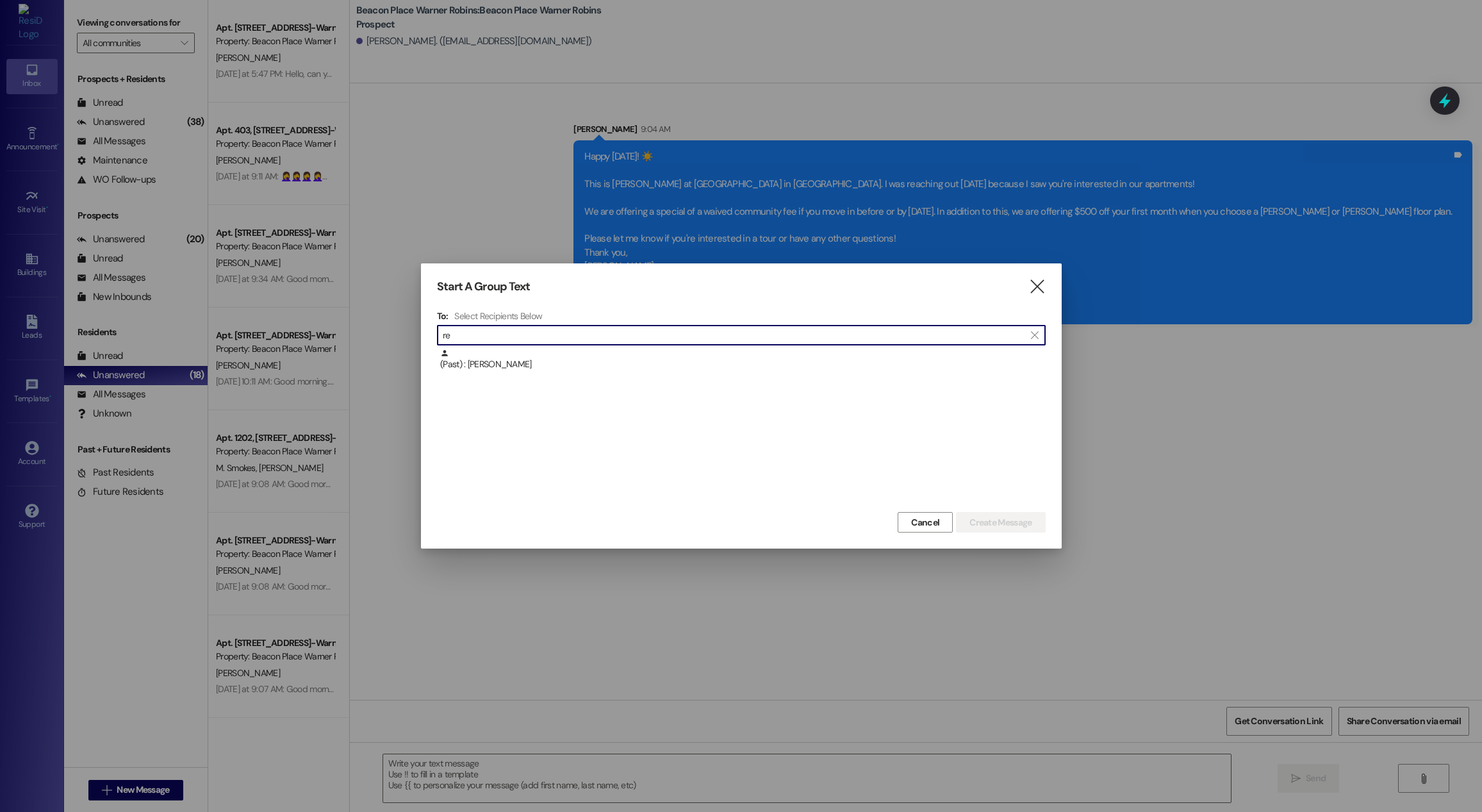
type input "r"
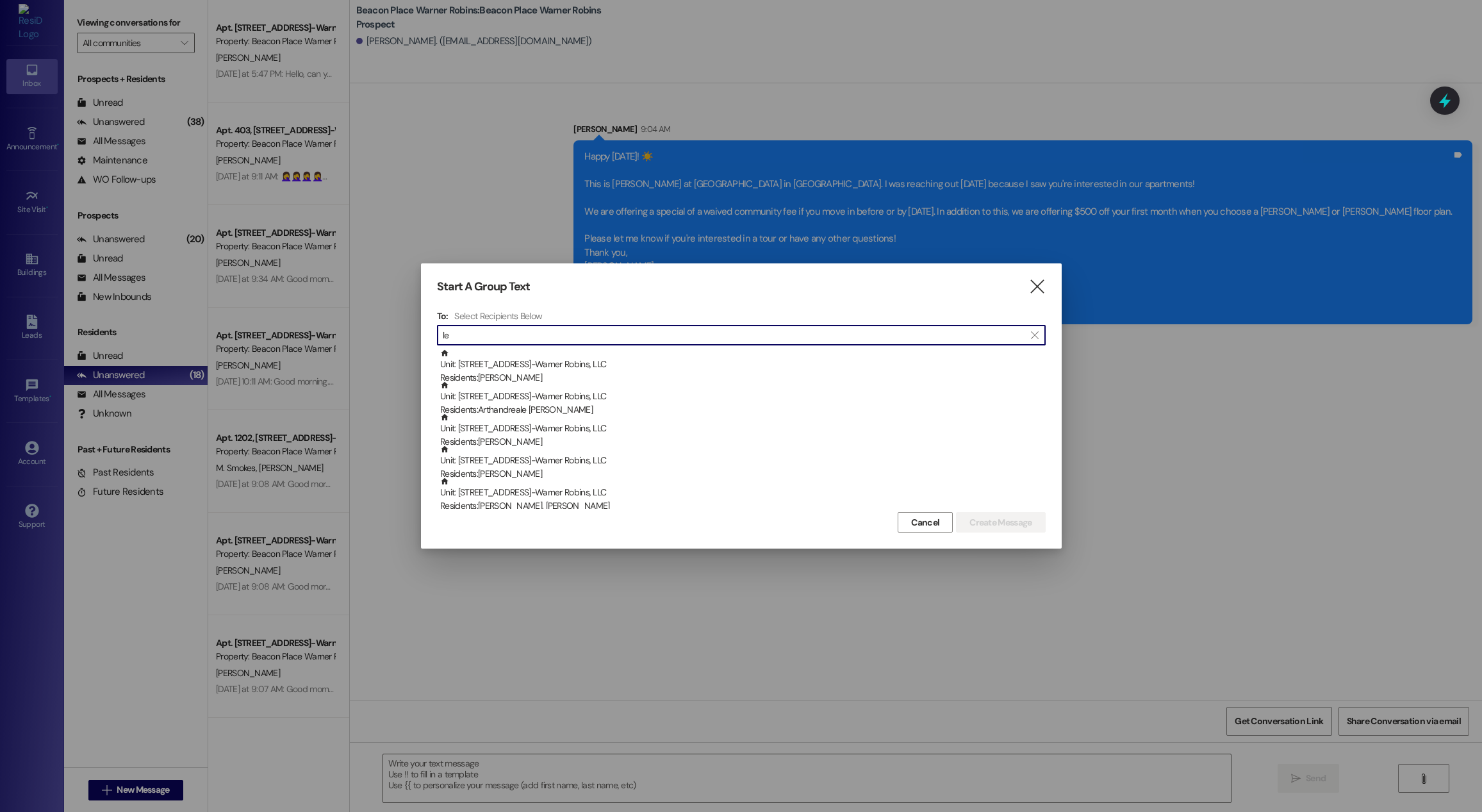
type input "l"
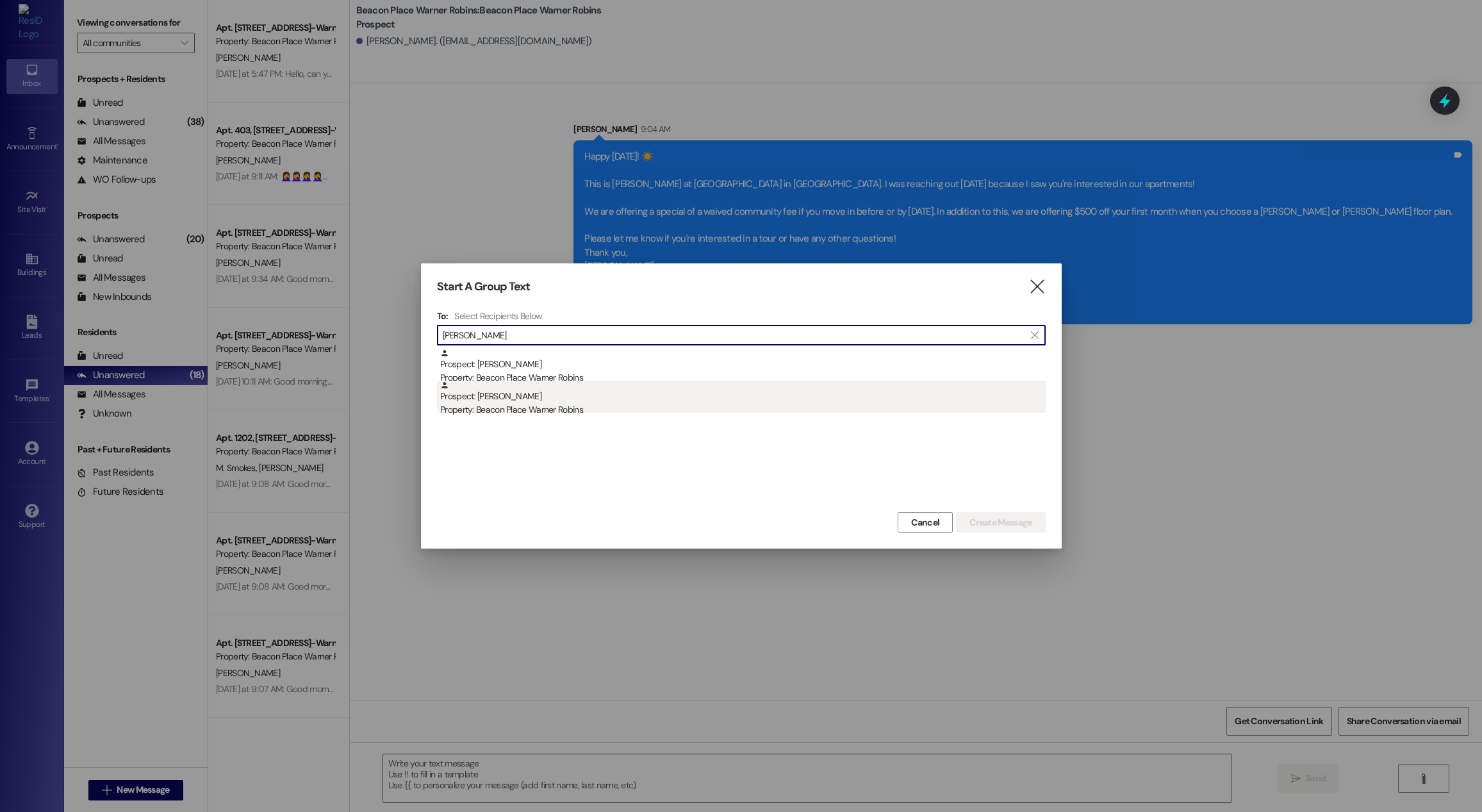
type input "[PERSON_NAME]"
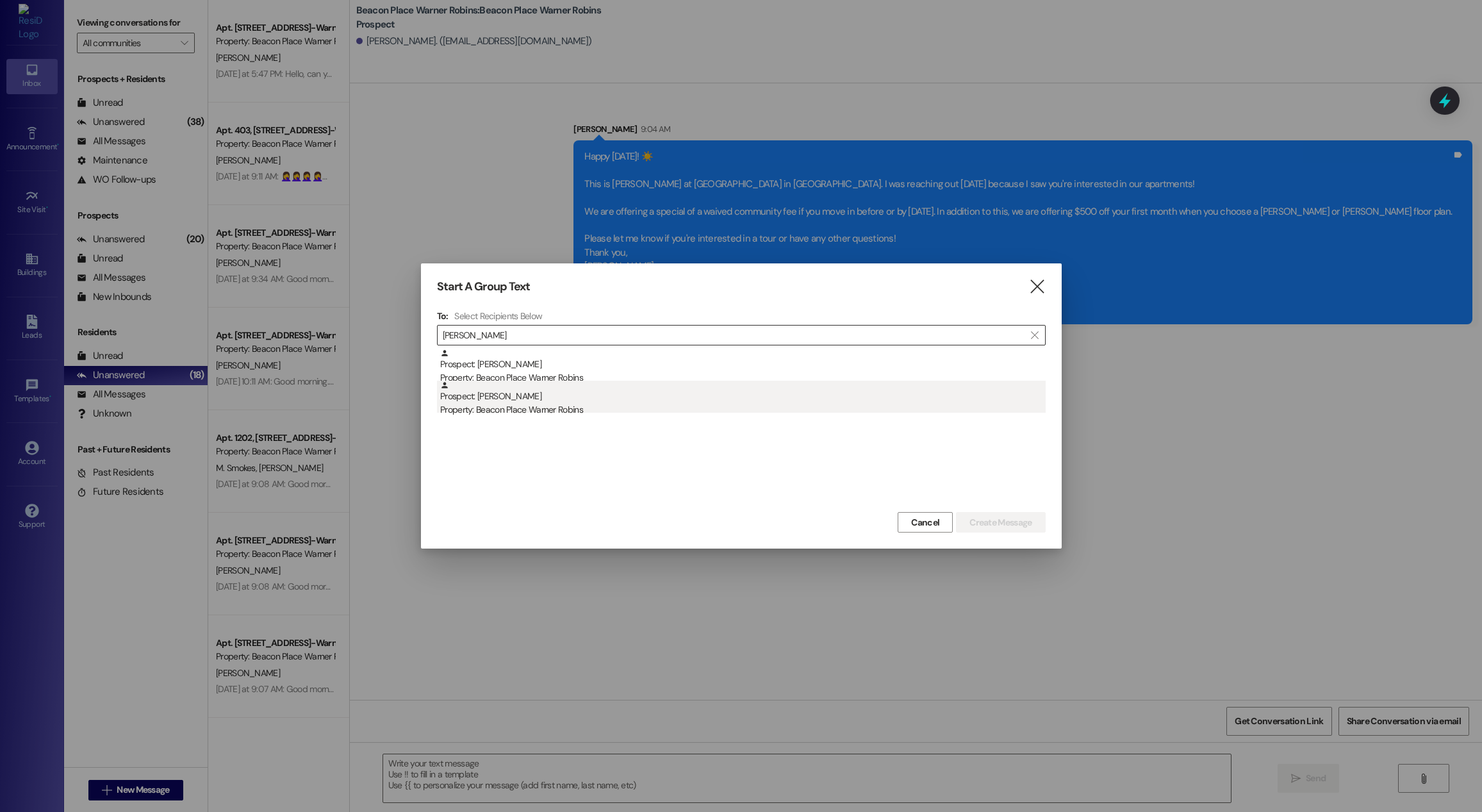
click at [551, 409] on div "Property: Beacon Place Warner Robins" at bounding box center [743, 410] width 606 height 13
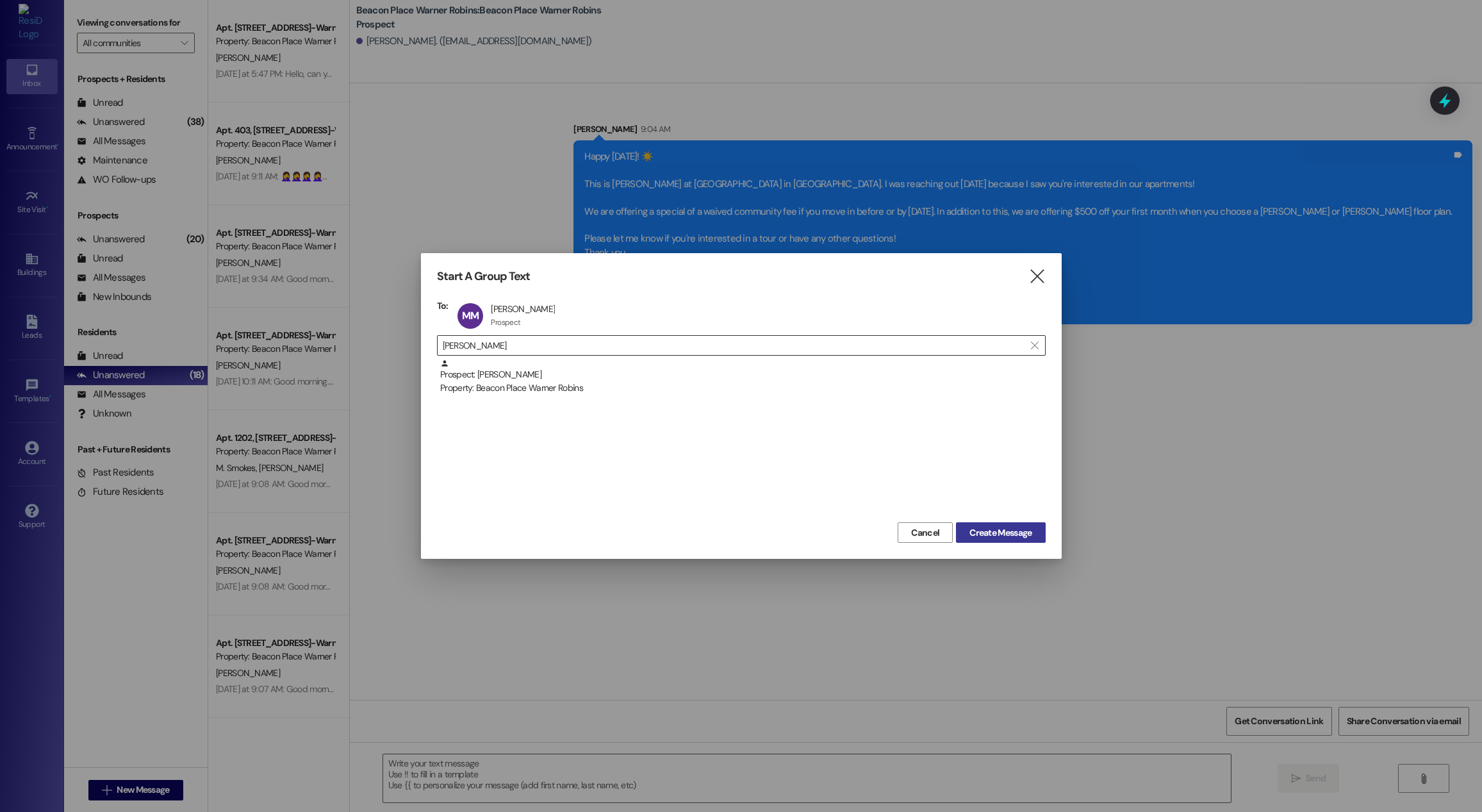
click at [987, 527] on span "Create Message" at bounding box center [1001, 532] width 62 height 13
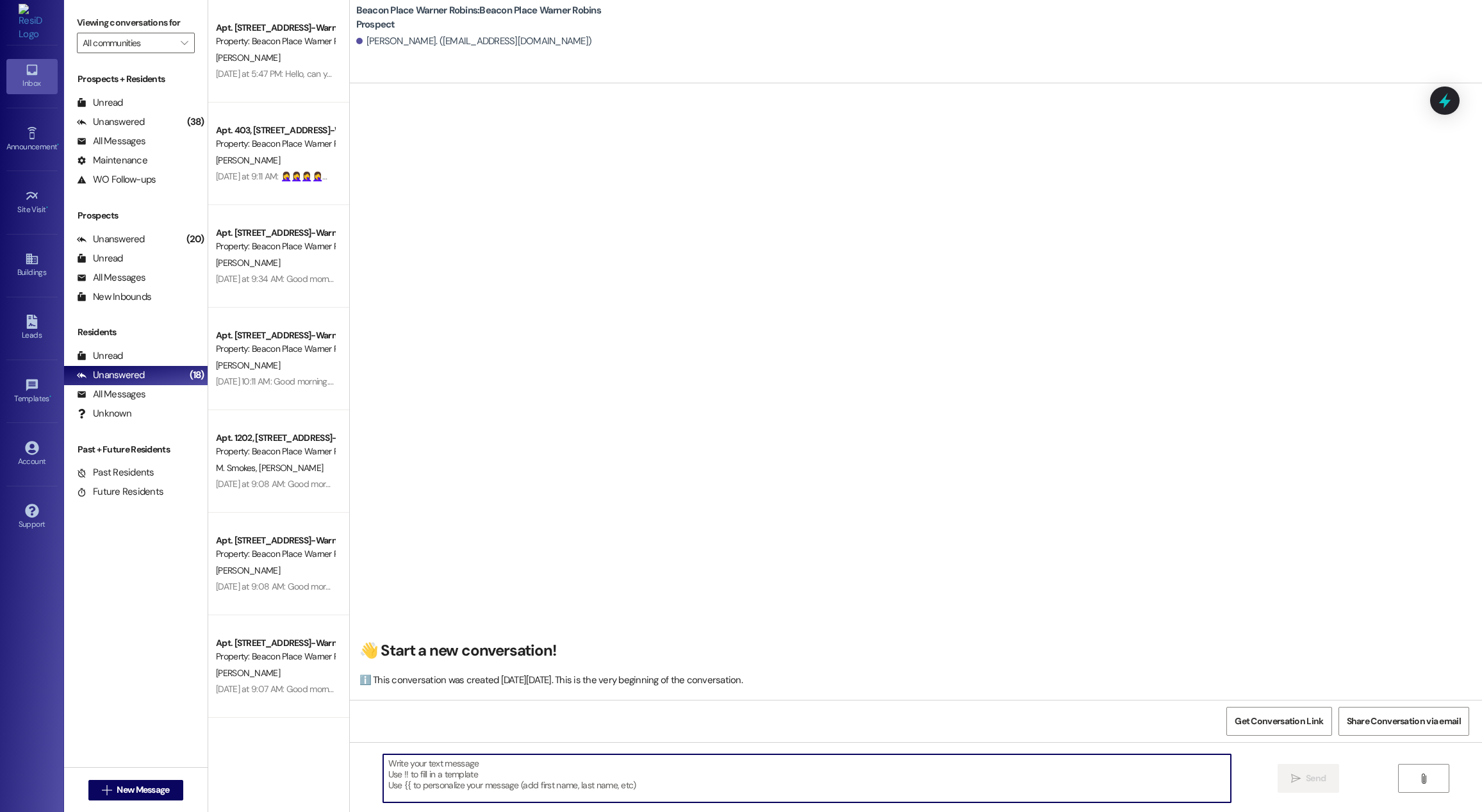
paste textarea "Happy [DATE]! ☀️ This is [PERSON_NAME] at [GEOGRAPHIC_DATA] in [GEOGRAPHIC_DATA…"
type textarea "Happy [DATE]! ☀️ This is [PERSON_NAME] at [GEOGRAPHIC_DATA] in [GEOGRAPHIC_DATA…"
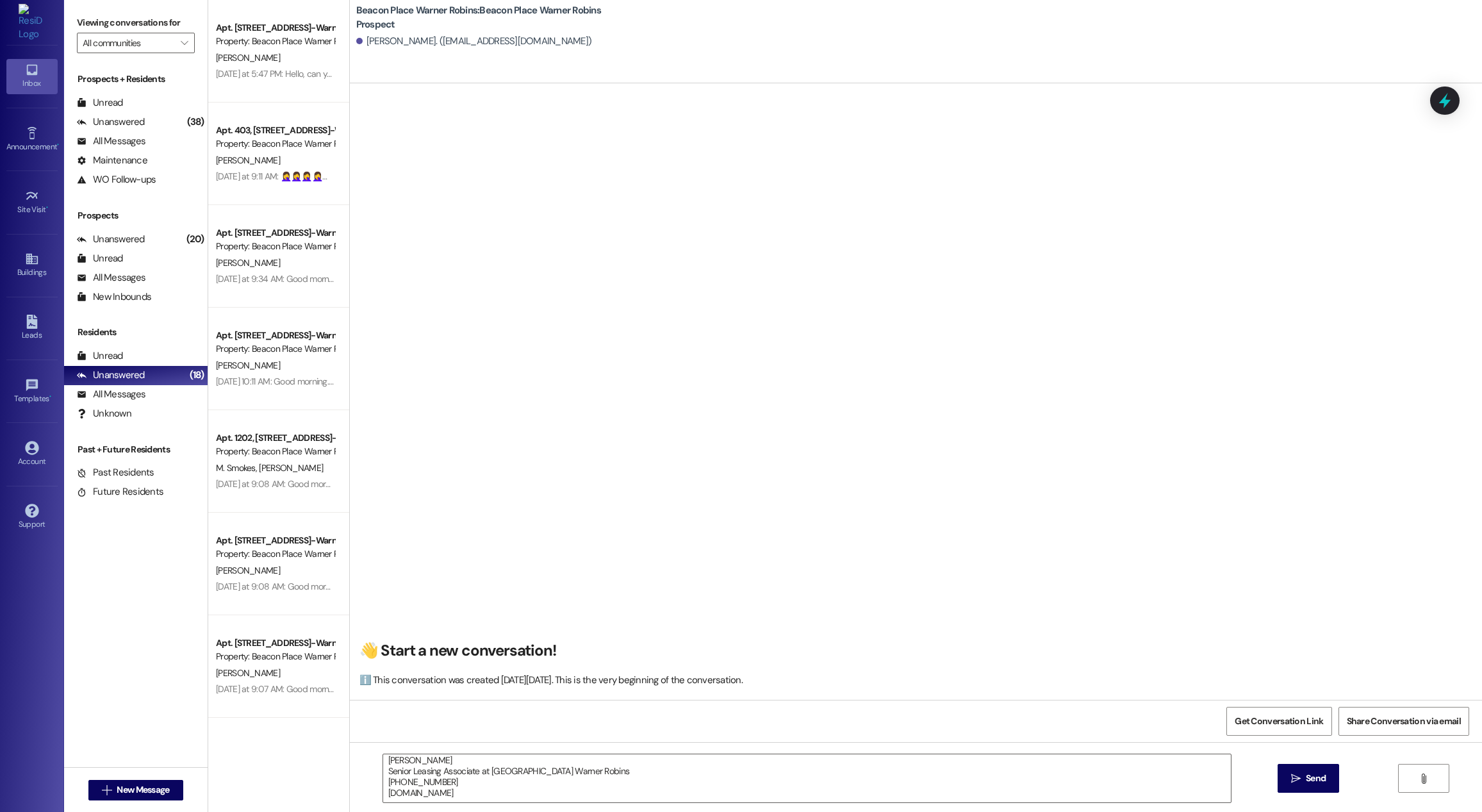
click at [1310, 774] on span "Send" at bounding box center [1316, 778] width 20 height 13
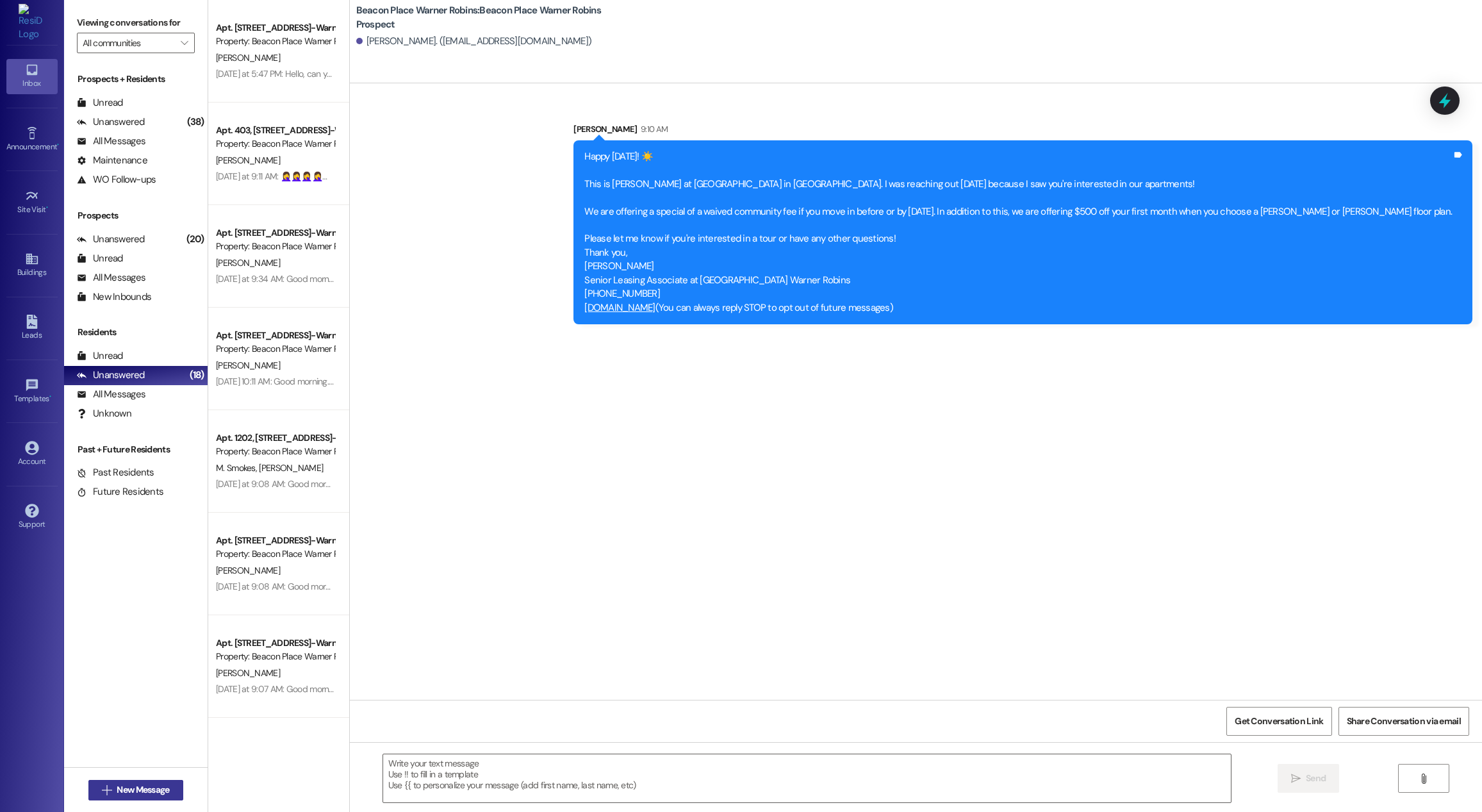
click at [144, 786] on span "New Message" at bounding box center [143, 789] width 53 height 13
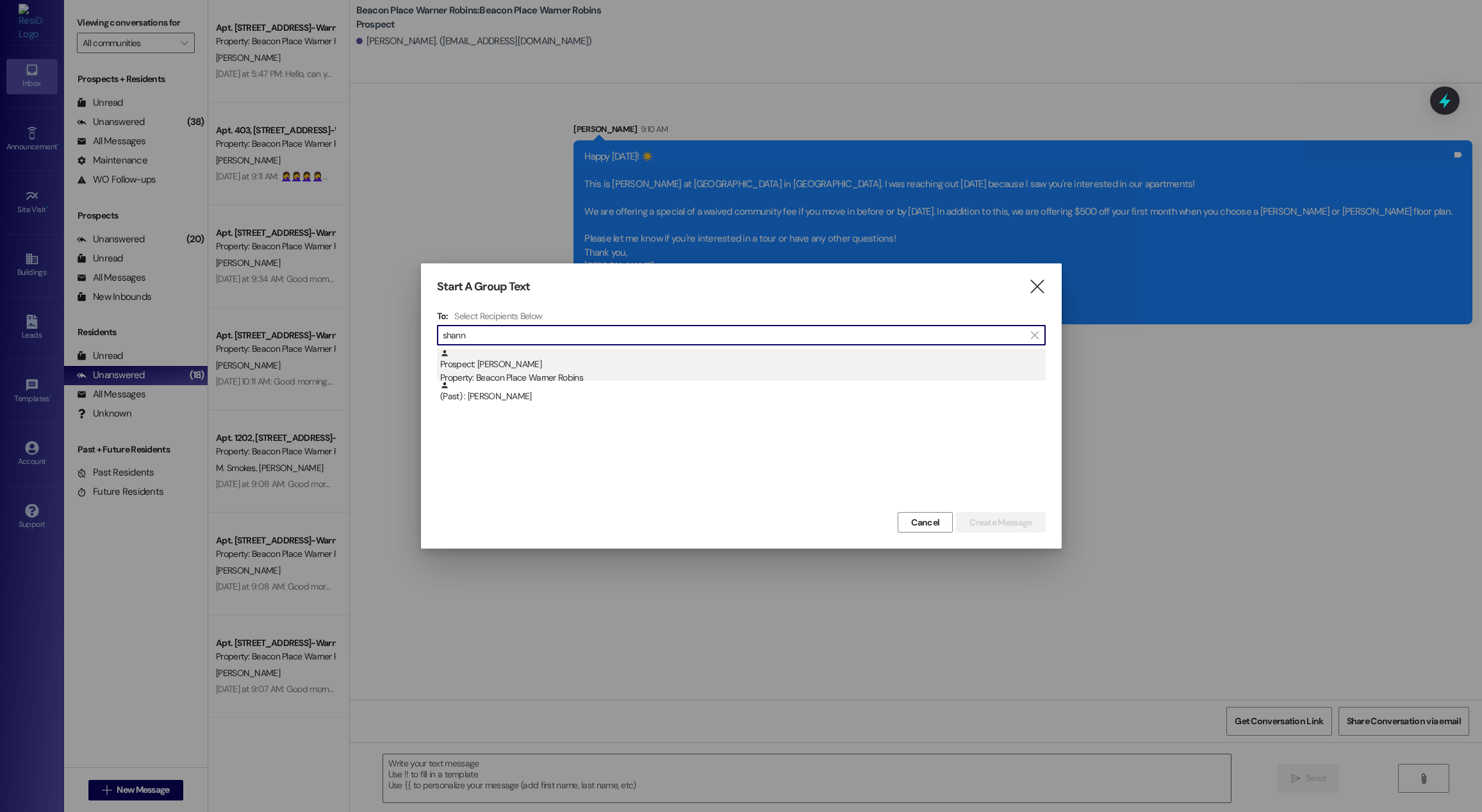
type input "shann"
click at [586, 379] on div "Property: Beacon Place Warner Robins" at bounding box center [743, 377] width 606 height 13
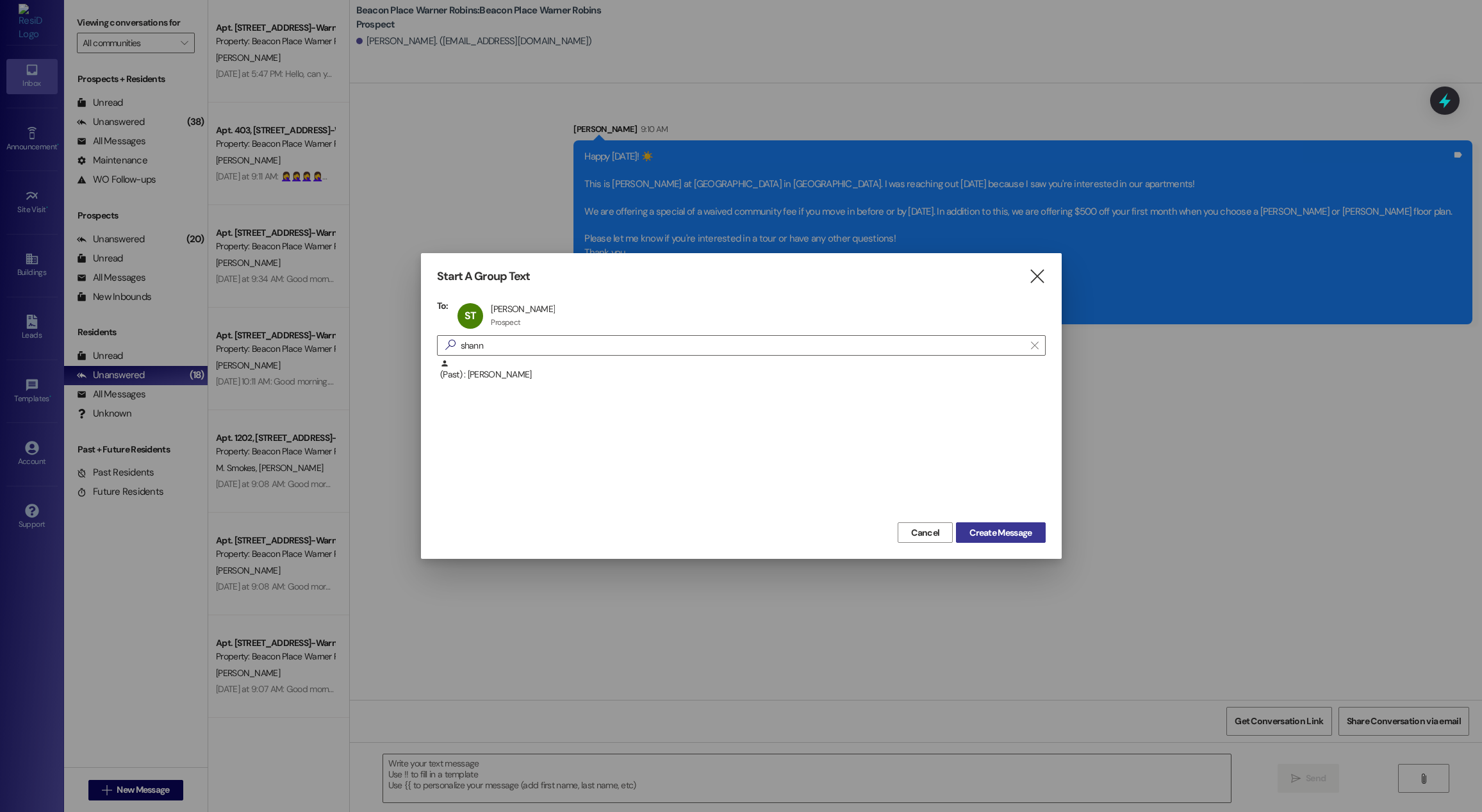
click at [999, 522] on button "Create Message" at bounding box center [1001, 532] width 89 height 20
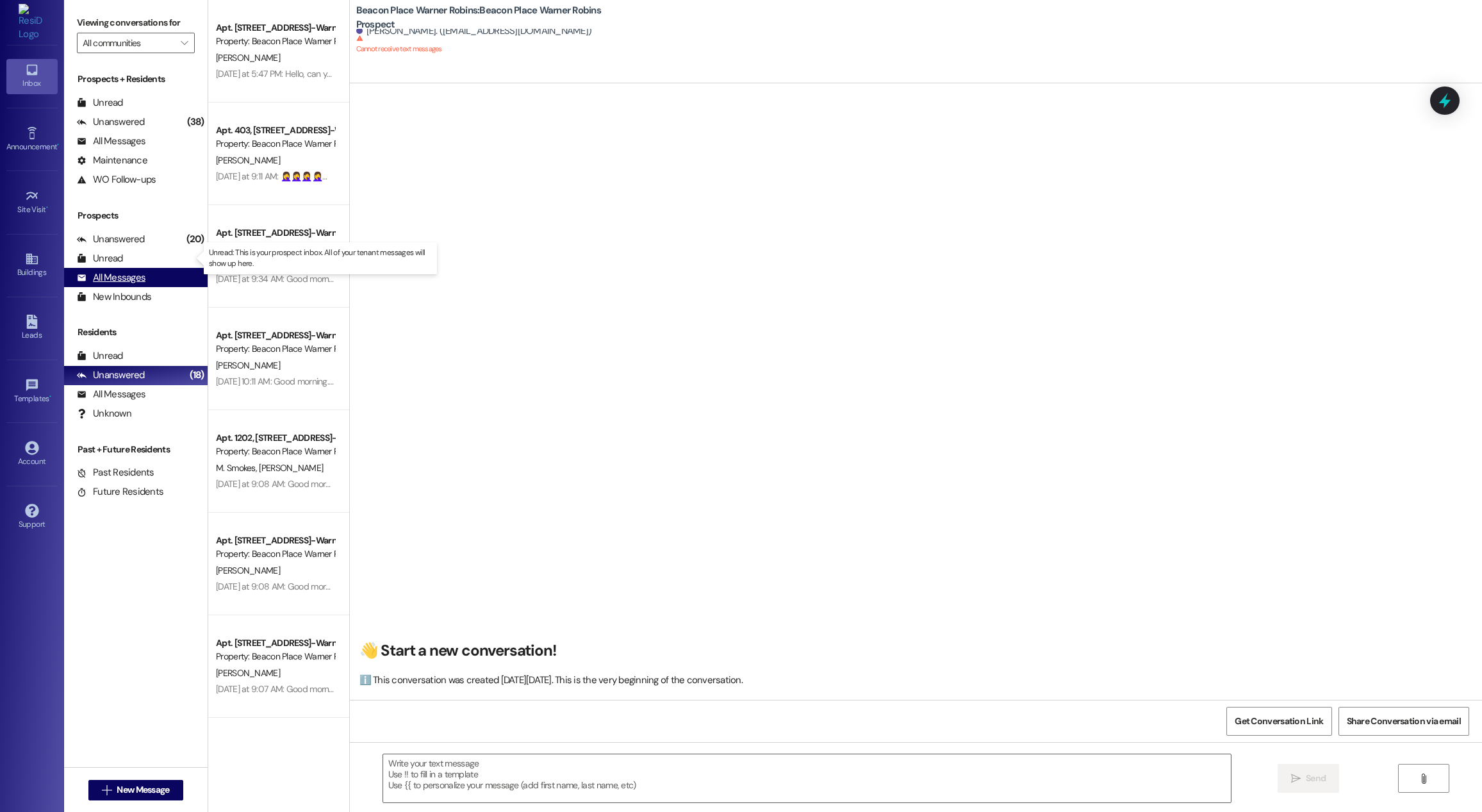
click at [151, 271] on div "All Messages (undefined)" at bounding box center [136, 277] width 144 height 19
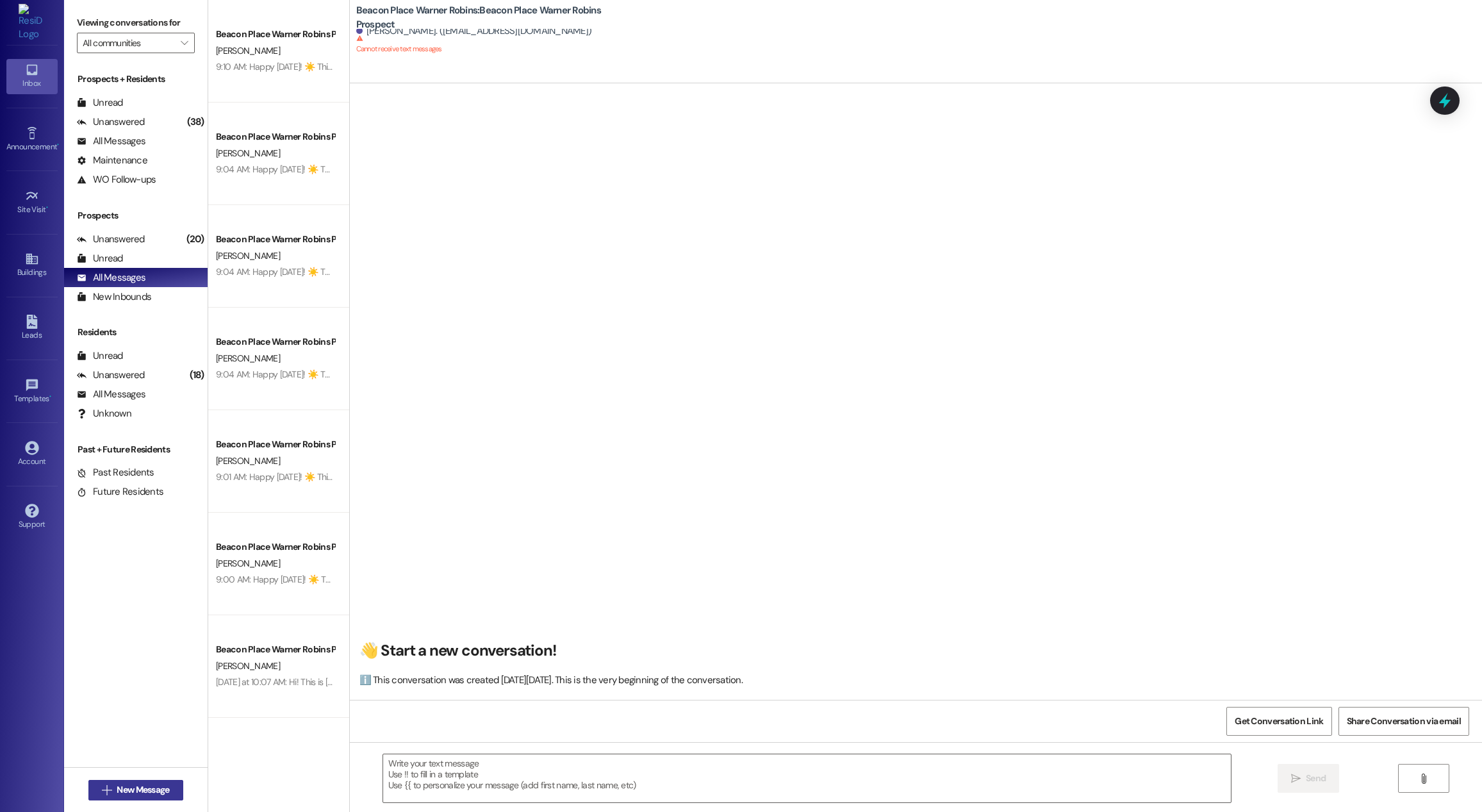
click at [155, 788] on span "New Message" at bounding box center [143, 789] width 53 height 13
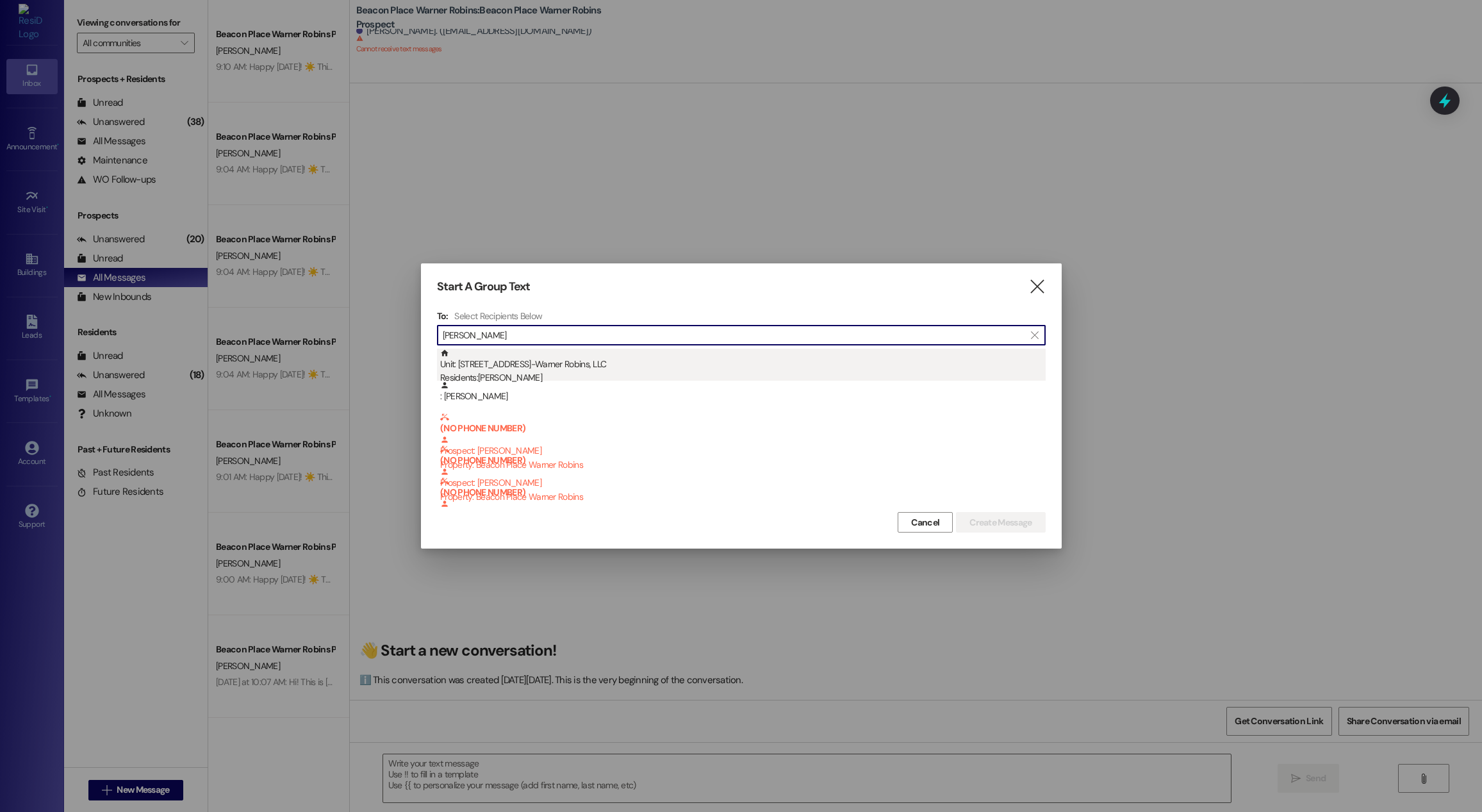
type input "[PERSON_NAME]"
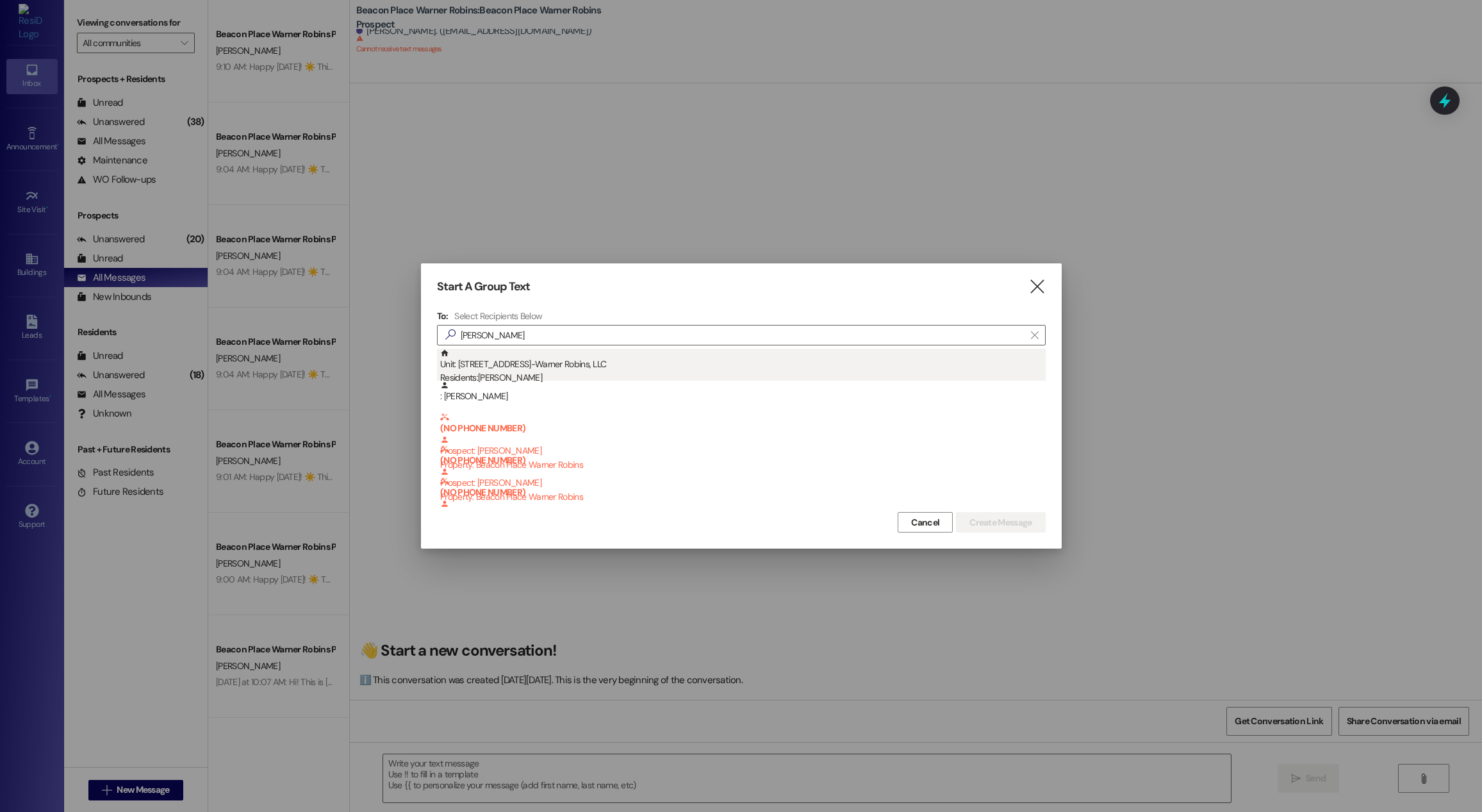
click at [559, 375] on div "Residents: [PERSON_NAME]" at bounding box center [743, 377] width 606 height 13
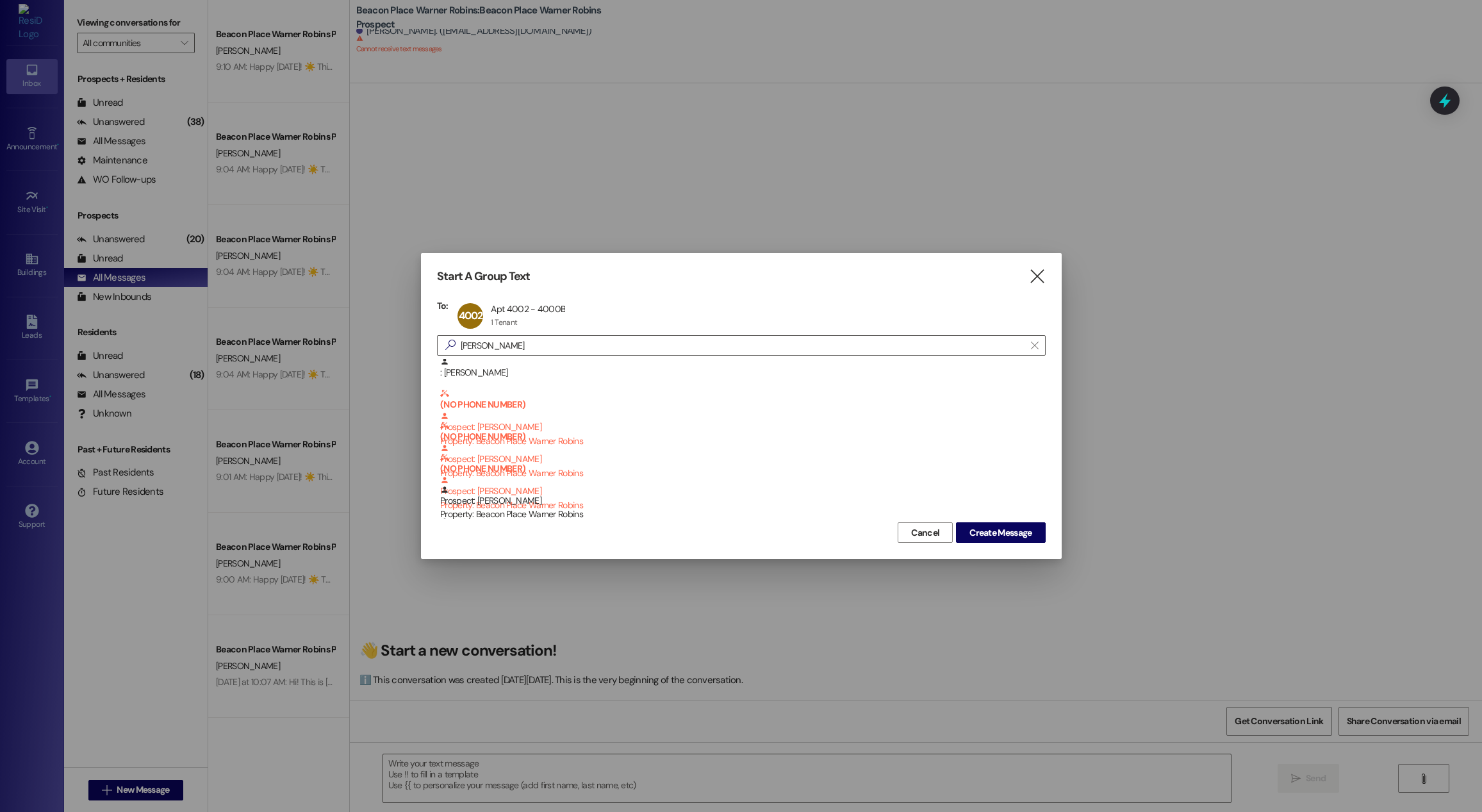
scroll to position [3, 0]
click at [926, 535] on span "Cancel" at bounding box center [925, 532] width 28 height 13
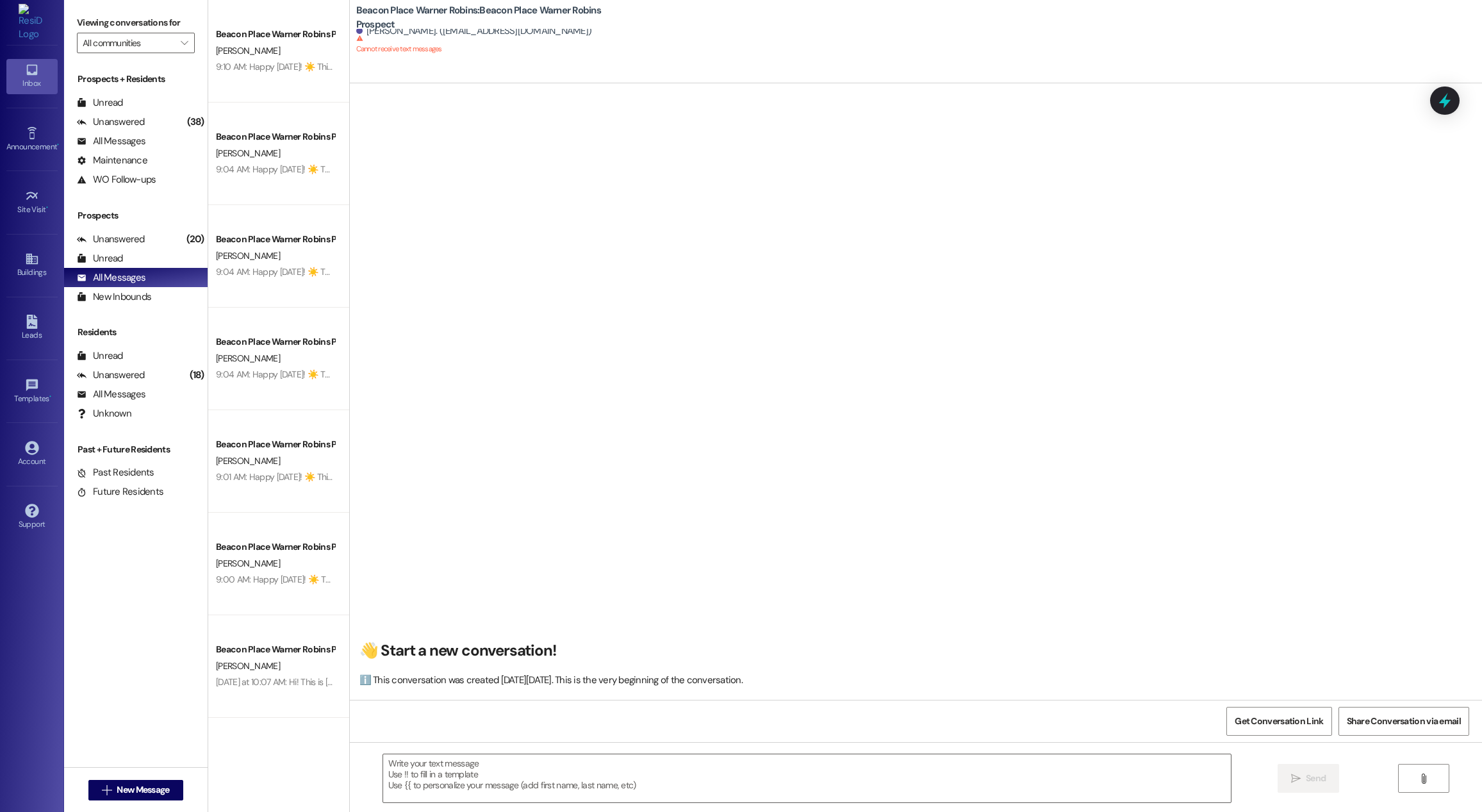
click at [117, 775] on div " New Message" at bounding box center [136, 789] width 95 height 32
click at [116, 788] on span "New Message" at bounding box center [143, 789] width 53 height 13
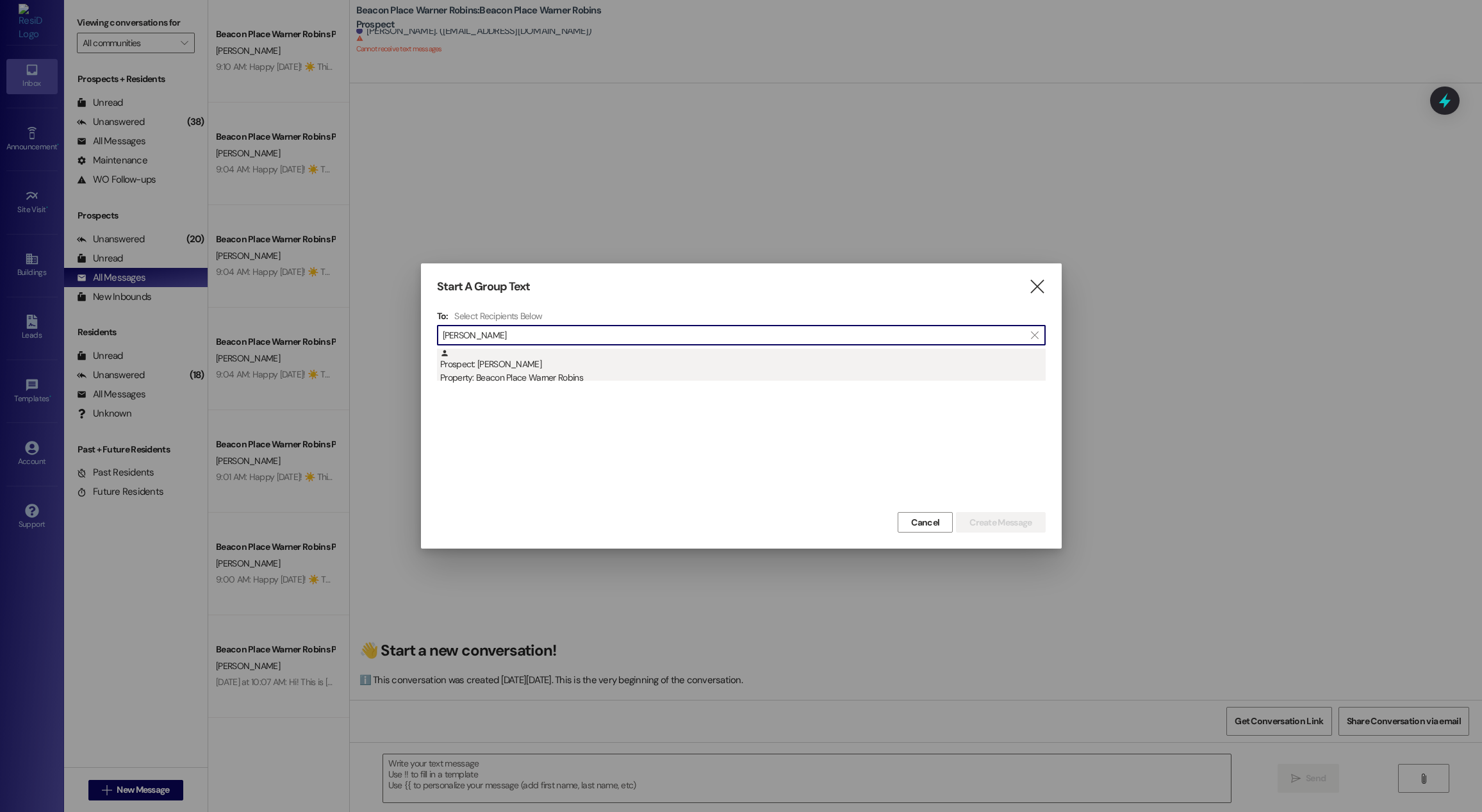
type input "[PERSON_NAME]"
click at [491, 376] on div "Property: Beacon Place Warner Robins" at bounding box center [743, 377] width 606 height 13
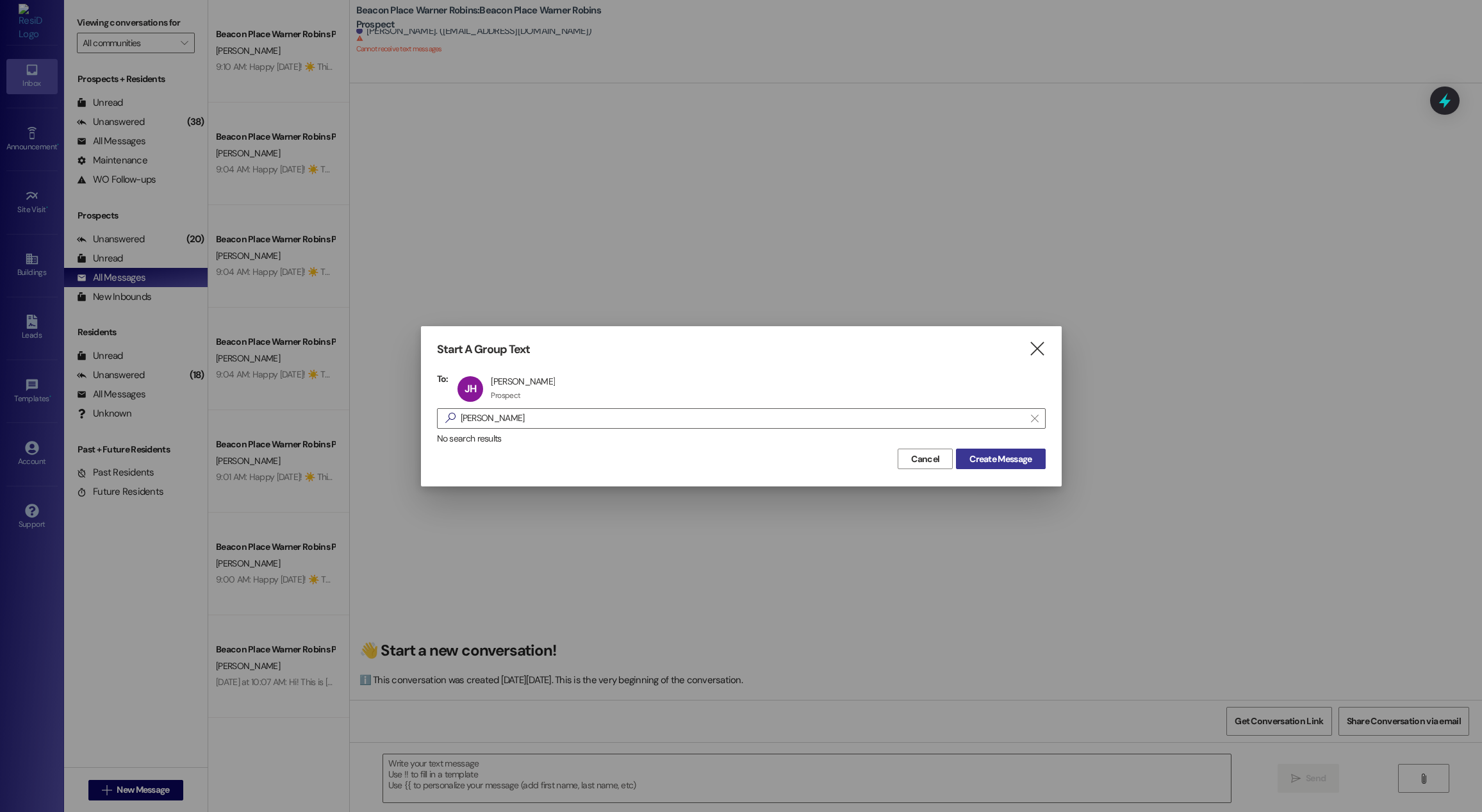
click at [990, 458] on span "Create Message" at bounding box center [1001, 458] width 62 height 13
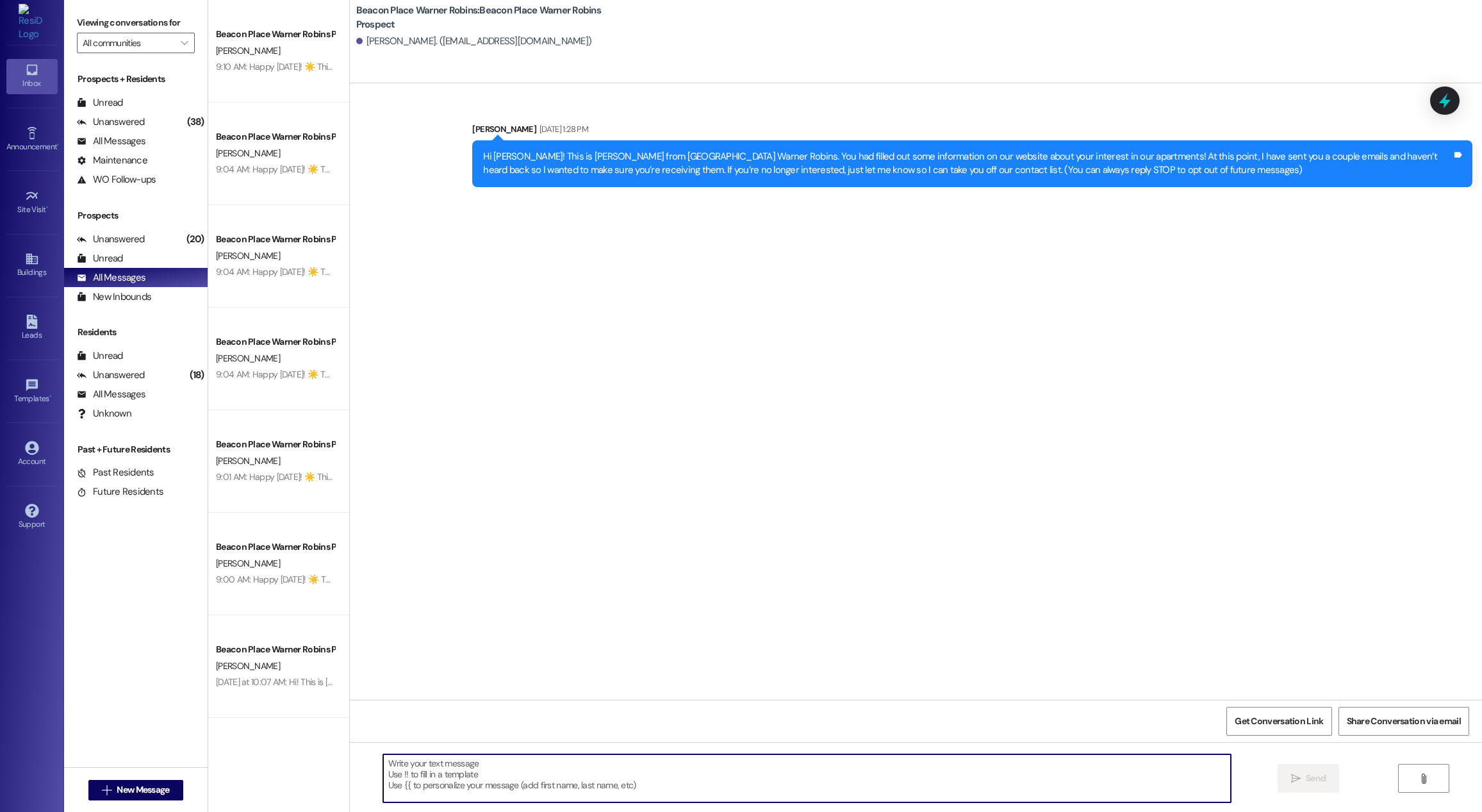
paste textarea "Contacted on Residesk."
type textarea "Contacted on Residesk."
drag, startPoint x: 568, startPoint y: 764, endPoint x: 320, endPoint y: 768, distance: 248.0
click at [320, 767] on div "Beacon Place Warner Robins Prospect [PERSON_NAME] 9:10 AM: Happy [DATE]! ☀️ Thi…" at bounding box center [846, 406] width 1275 height 812
click at [439, 779] on textarea at bounding box center [807, 778] width 848 height 48
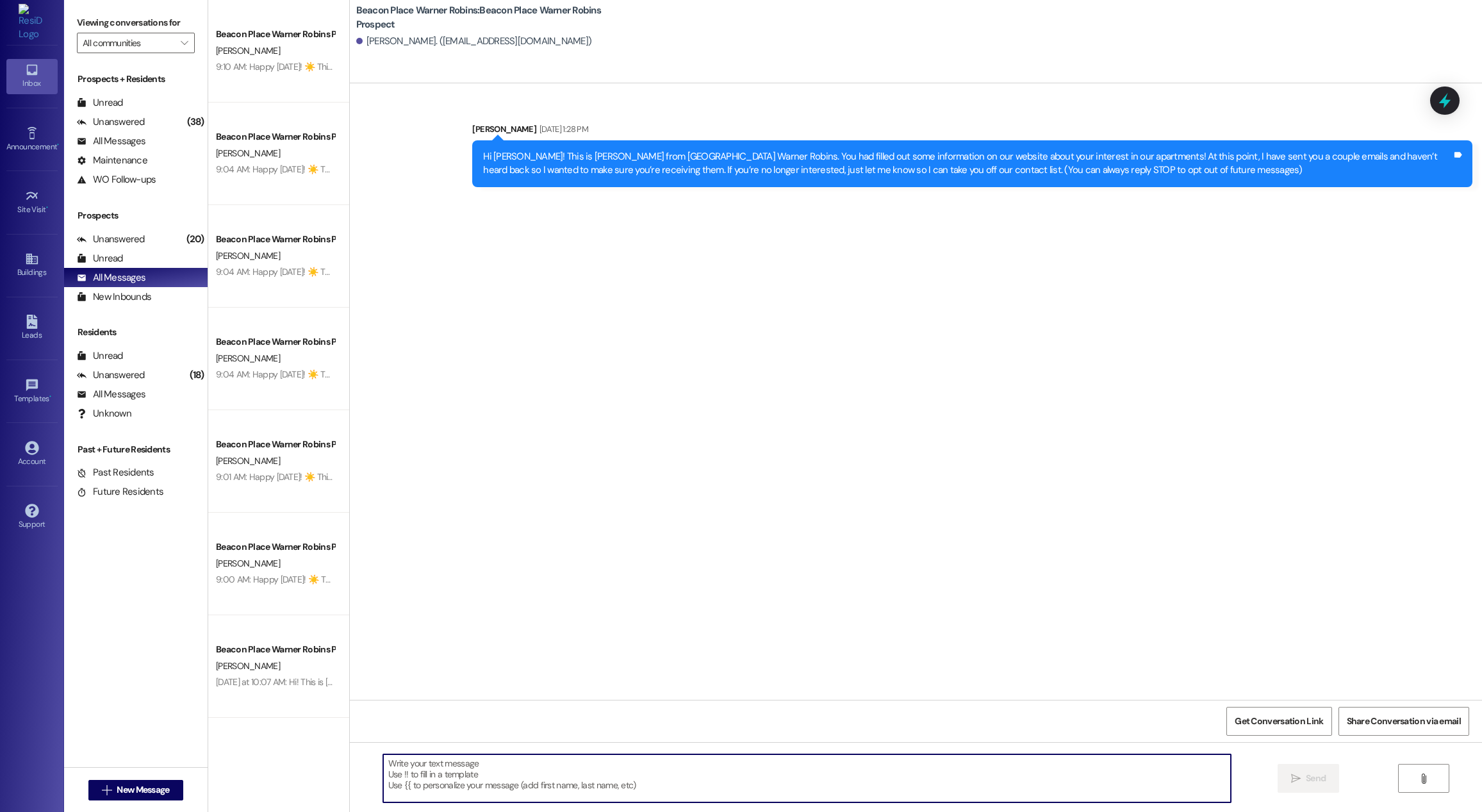
paste textarea "Happy [DATE]! ☀️ This is [PERSON_NAME] at [GEOGRAPHIC_DATA] in [GEOGRAPHIC_DATA…"
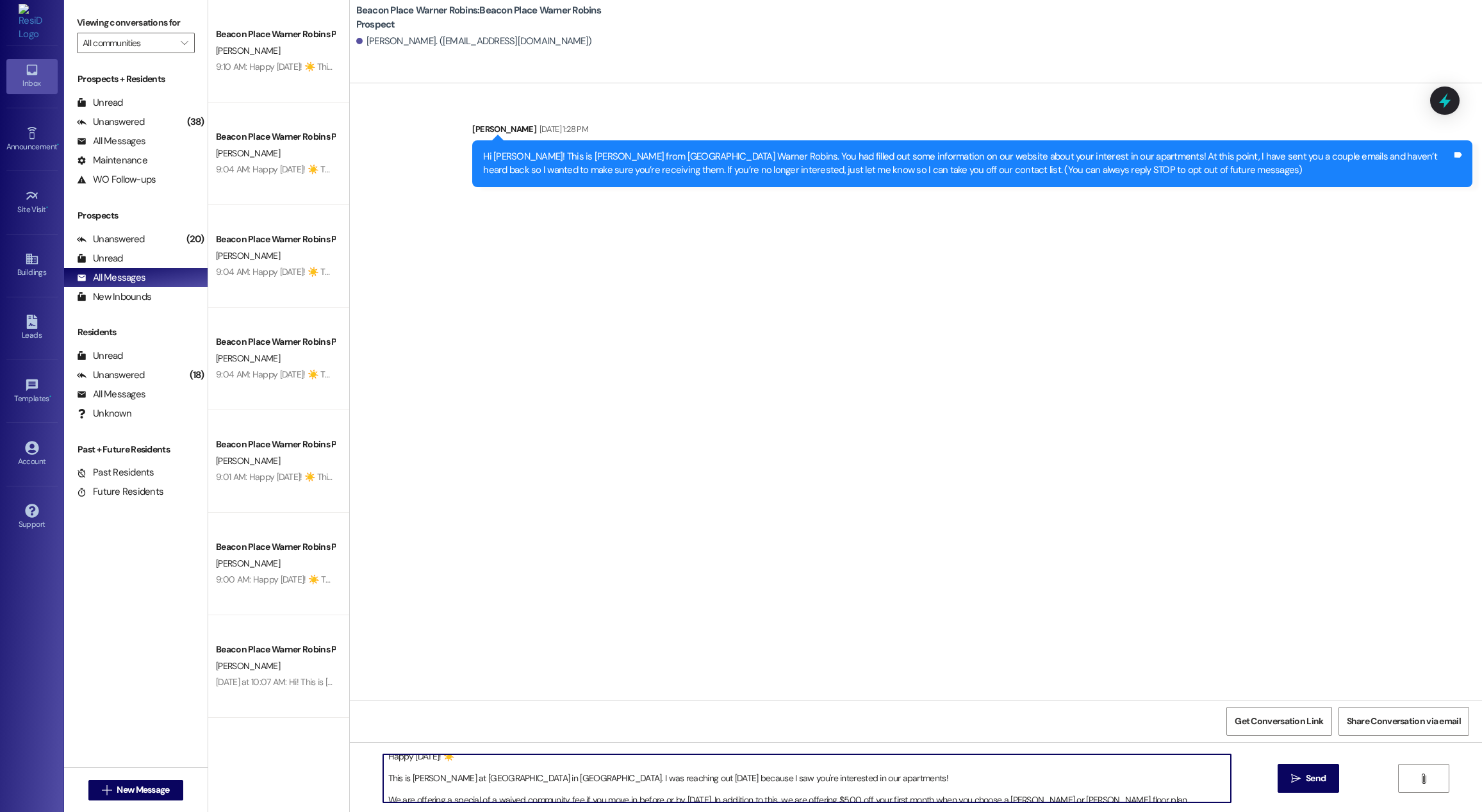
scroll to position [0, 0]
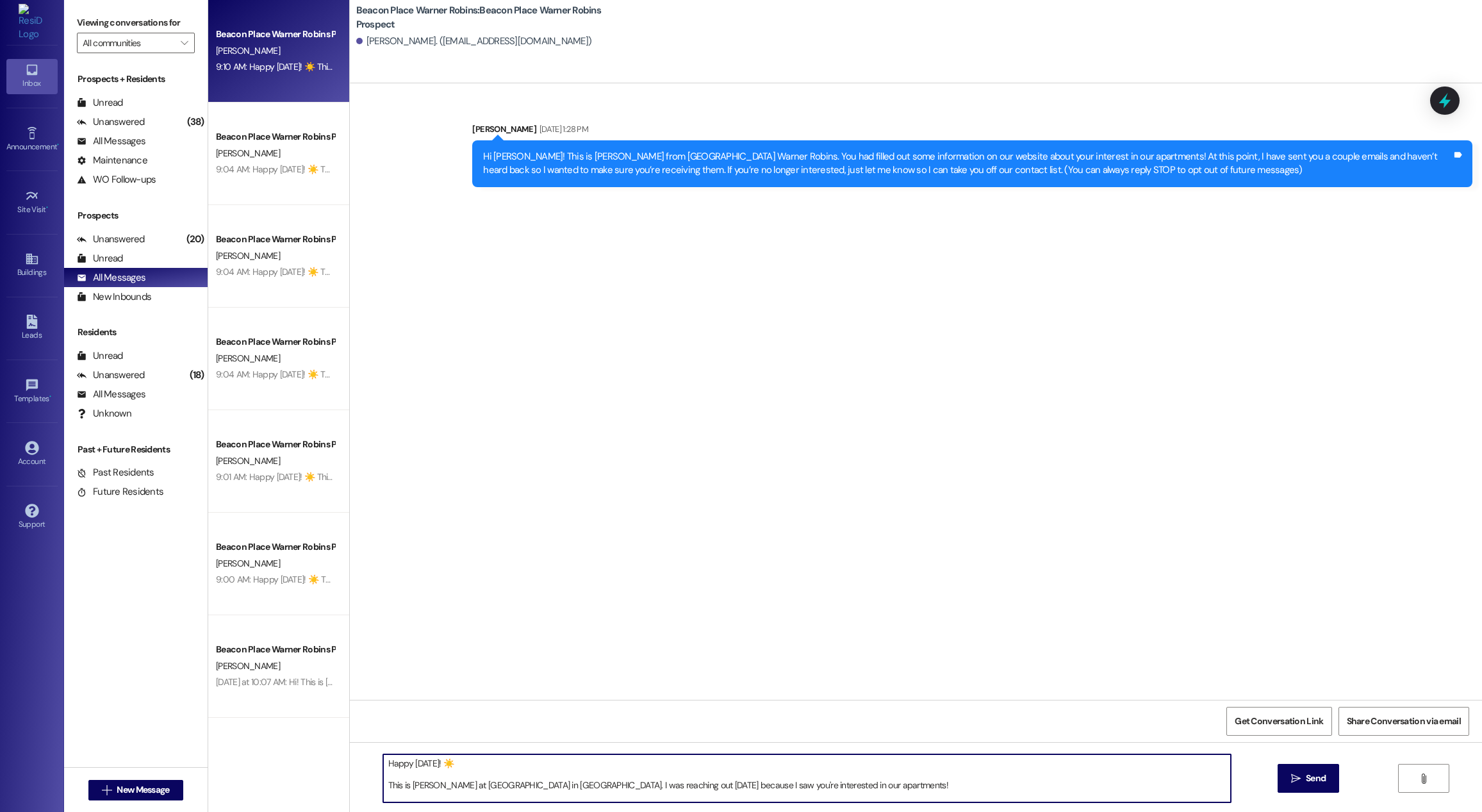
type textarea "Happy [DATE]! ☀️ This is [PERSON_NAME] at [GEOGRAPHIC_DATA] in [GEOGRAPHIC_DATA…"
click at [958, 774] on textarea "Happy [DATE]! ☀️ This is [PERSON_NAME] at [GEOGRAPHIC_DATA] in [GEOGRAPHIC_DATA…" at bounding box center [807, 778] width 848 height 48
drag, startPoint x: 918, startPoint y: 794, endPoint x: 571, endPoint y: 796, distance: 347.0
click at [571, 796] on textarea "Happy [DATE]! ☀️ This is [PERSON_NAME] at [GEOGRAPHIC_DATA] in [GEOGRAPHIC_DATA…" at bounding box center [807, 778] width 848 height 48
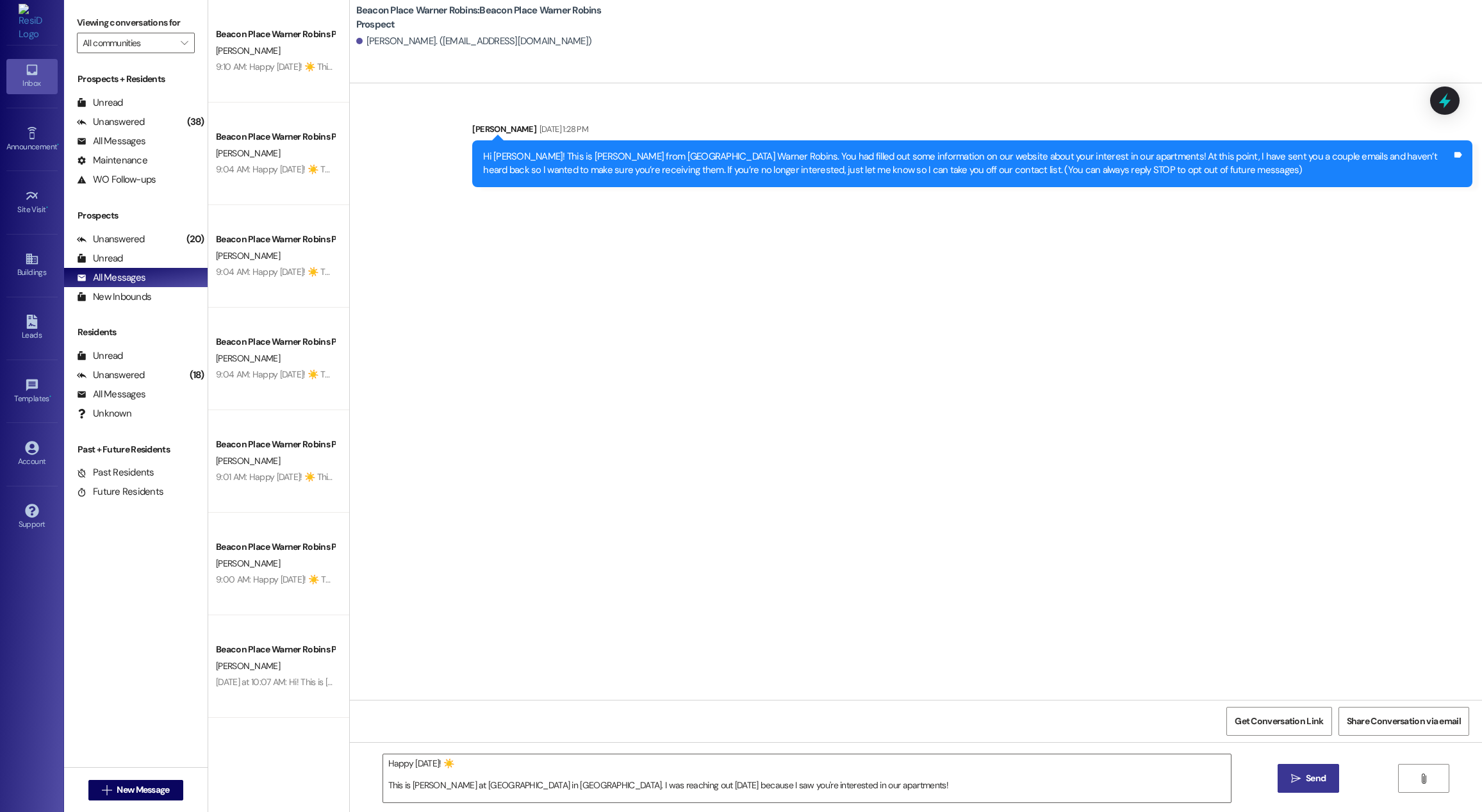
click at [1314, 779] on span "Send" at bounding box center [1316, 778] width 20 height 13
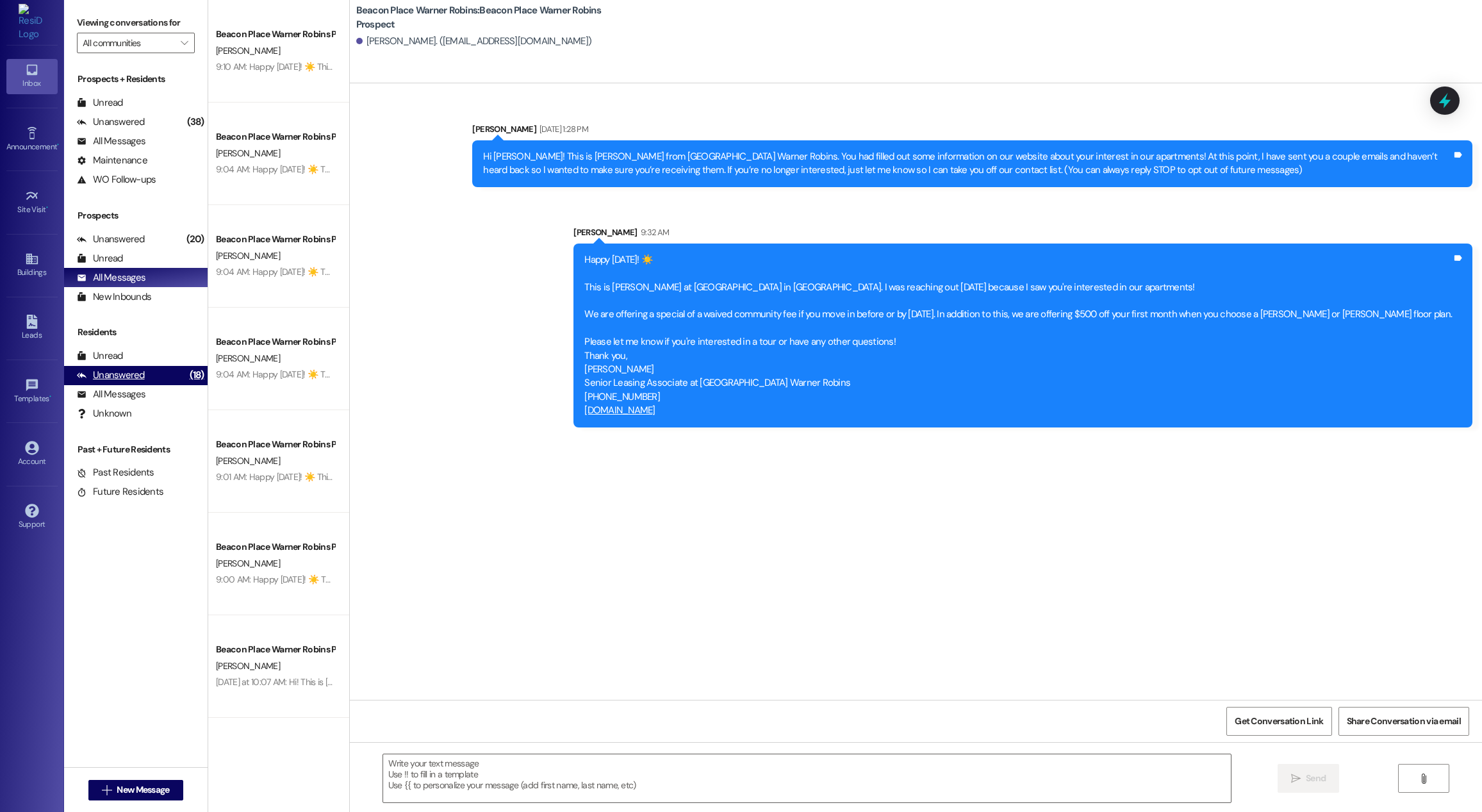
click at [165, 374] on div "Unanswered (18)" at bounding box center [136, 375] width 144 height 19
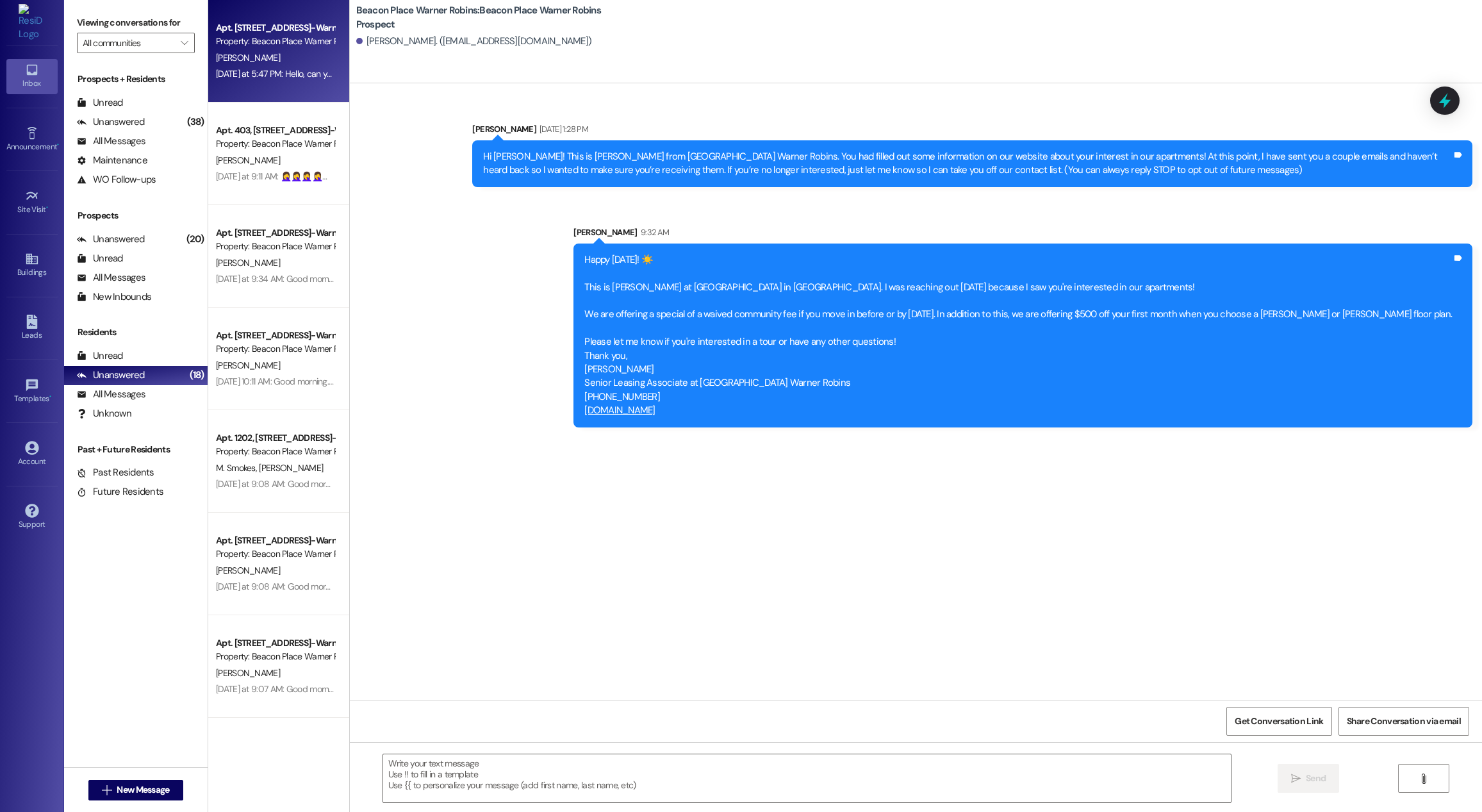
click at [264, 58] on div "[PERSON_NAME]" at bounding box center [275, 58] width 121 height 16
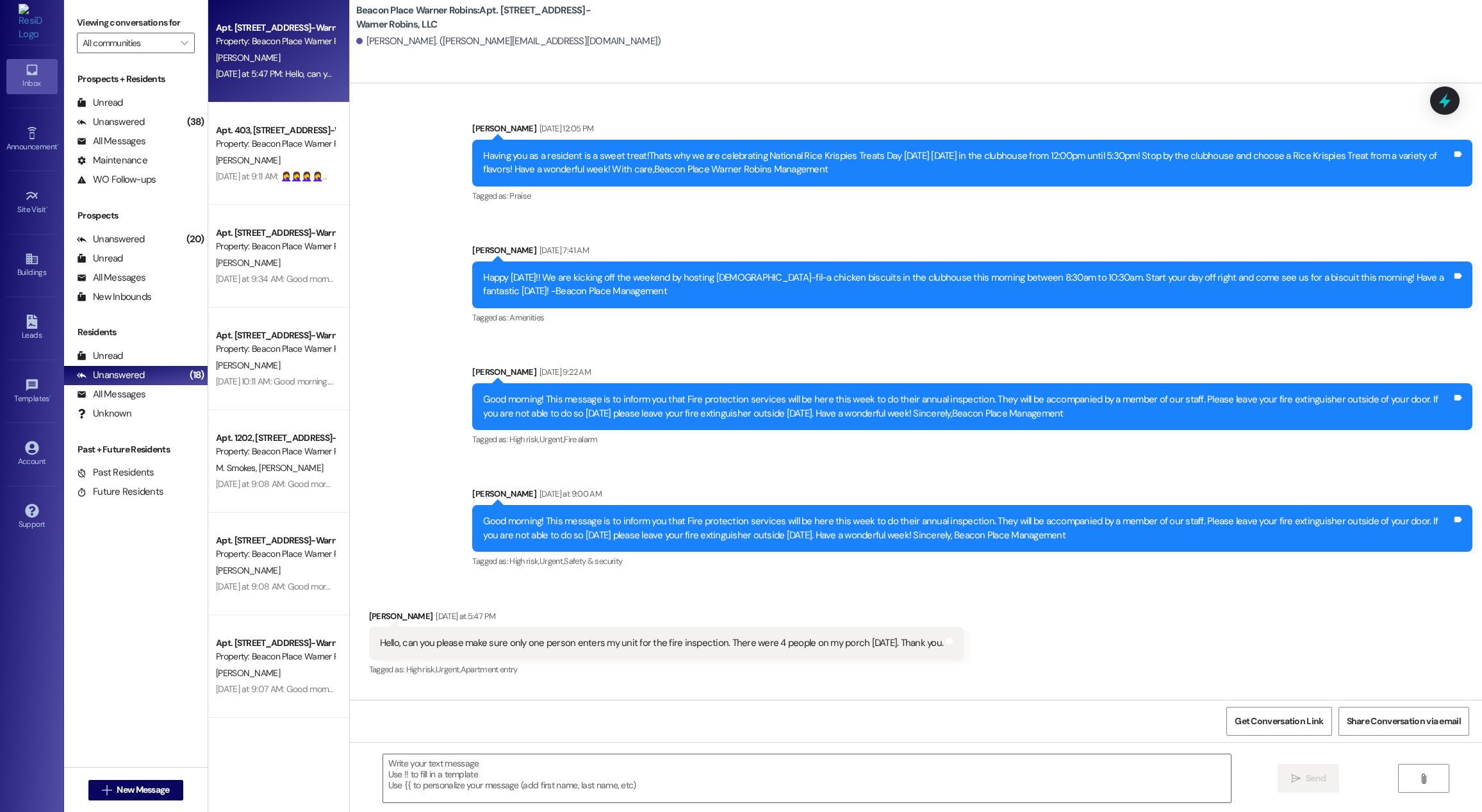
scroll to position [14905, 0]
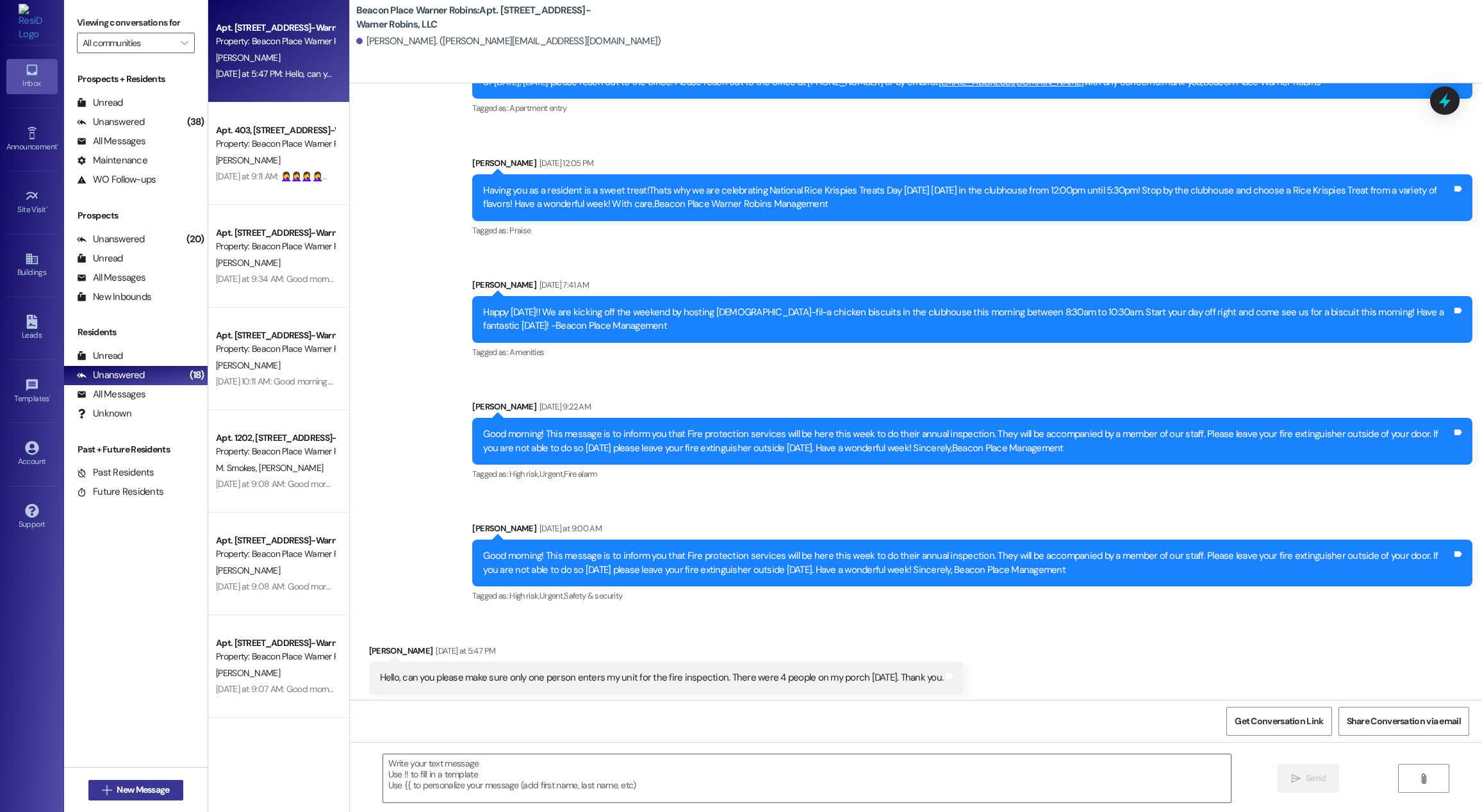
click at [147, 794] on span "New Message" at bounding box center [143, 789] width 53 height 13
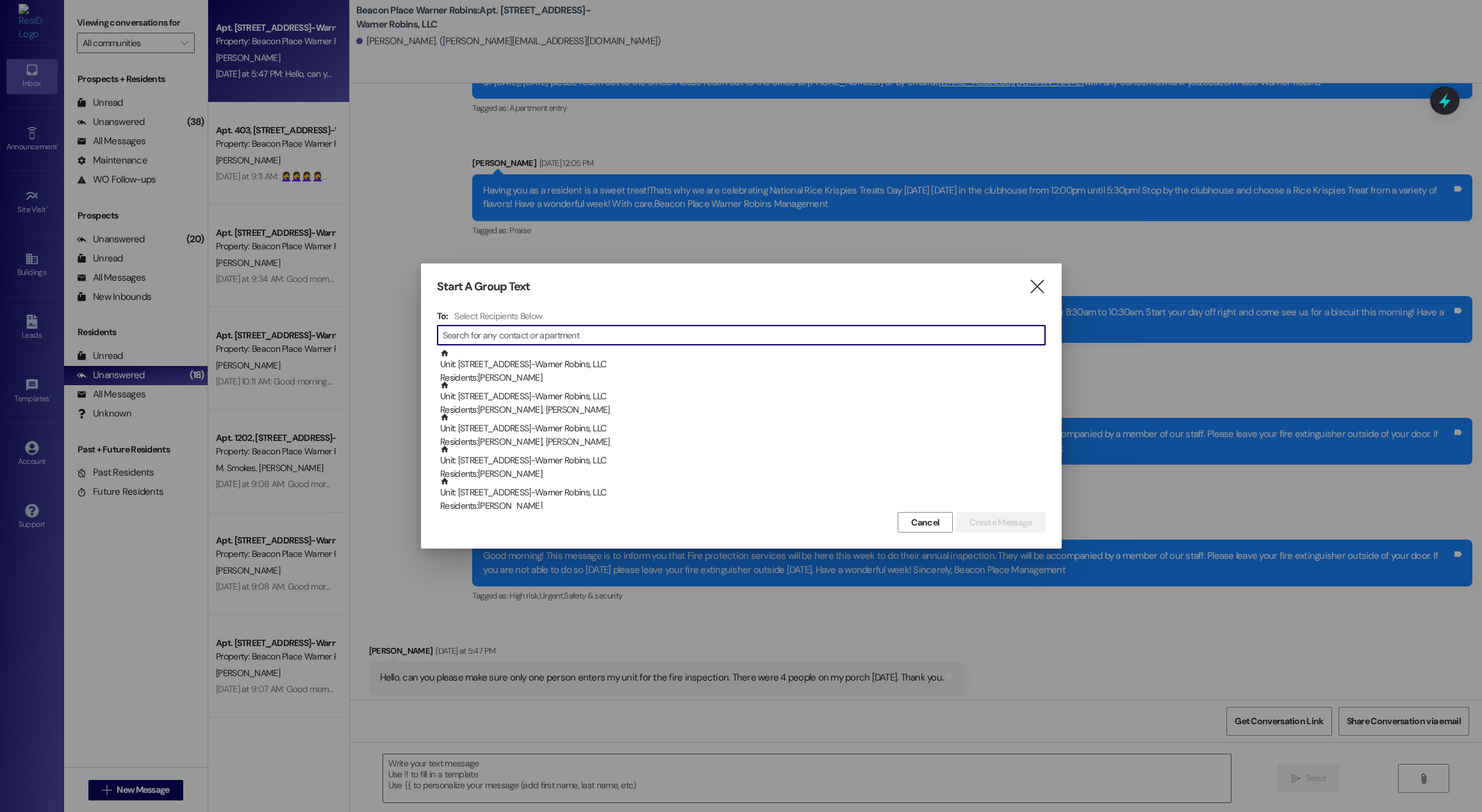
click at [554, 339] on input at bounding box center [744, 335] width 602 height 18
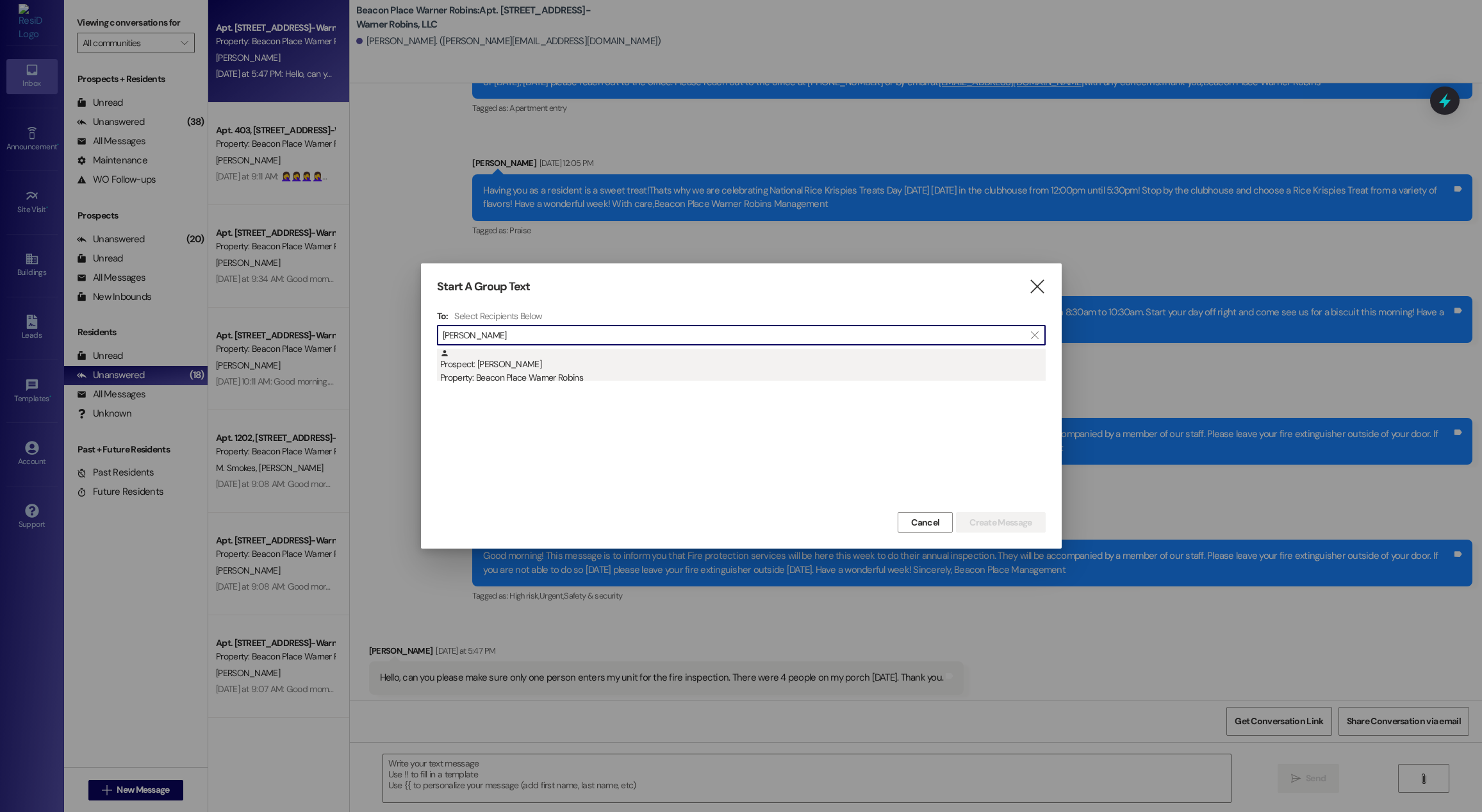
type input "[PERSON_NAME]"
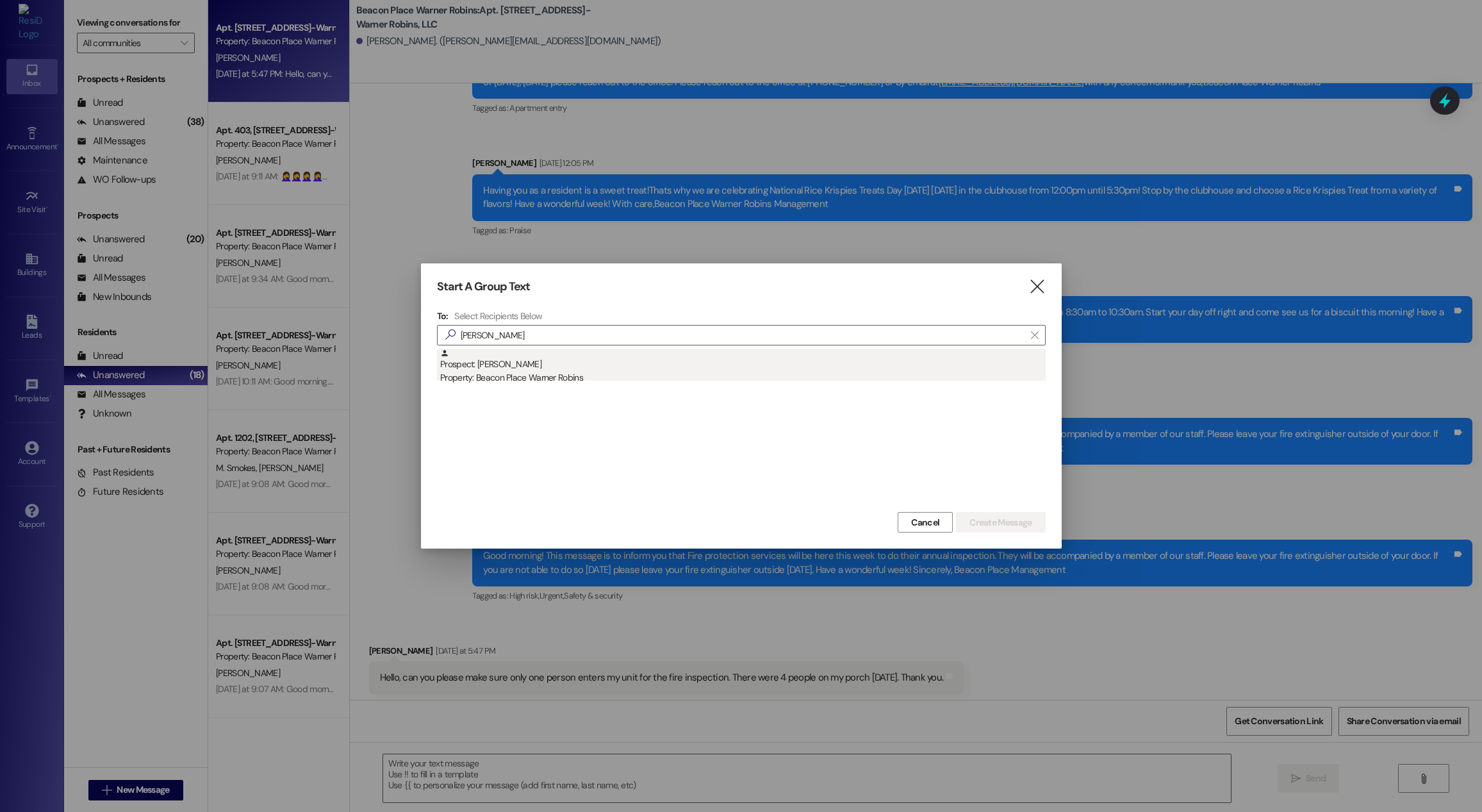
click at [572, 376] on div "Property: Beacon Place Warner Robins" at bounding box center [743, 377] width 606 height 13
